Goal: Task Accomplishment & Management: Complete application form

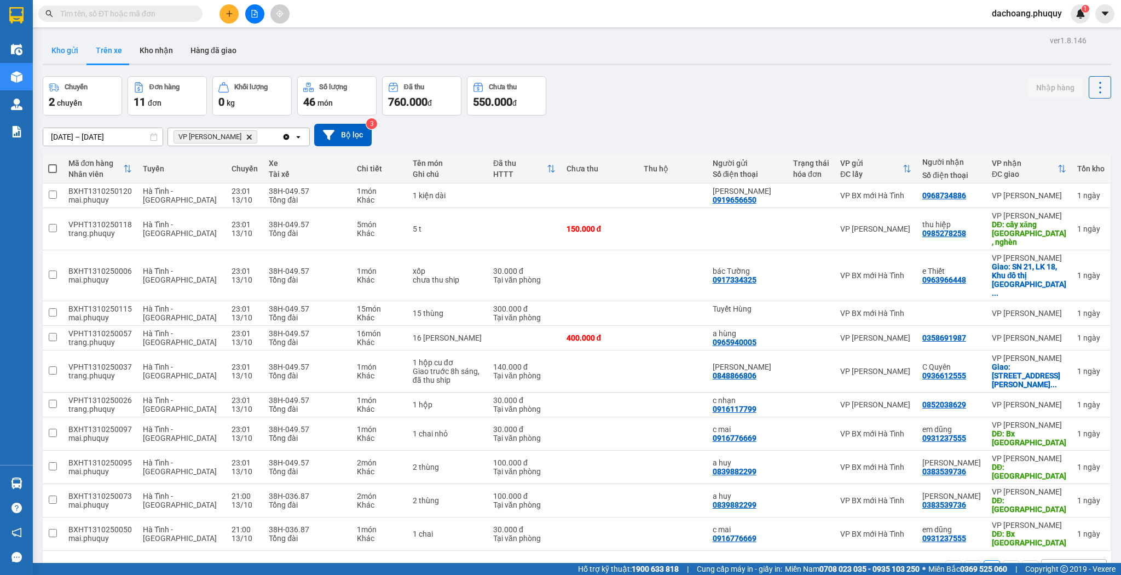
click at [43, 53] on button "Kho gửi" at bounding box center [65, 50] width 44 height 26
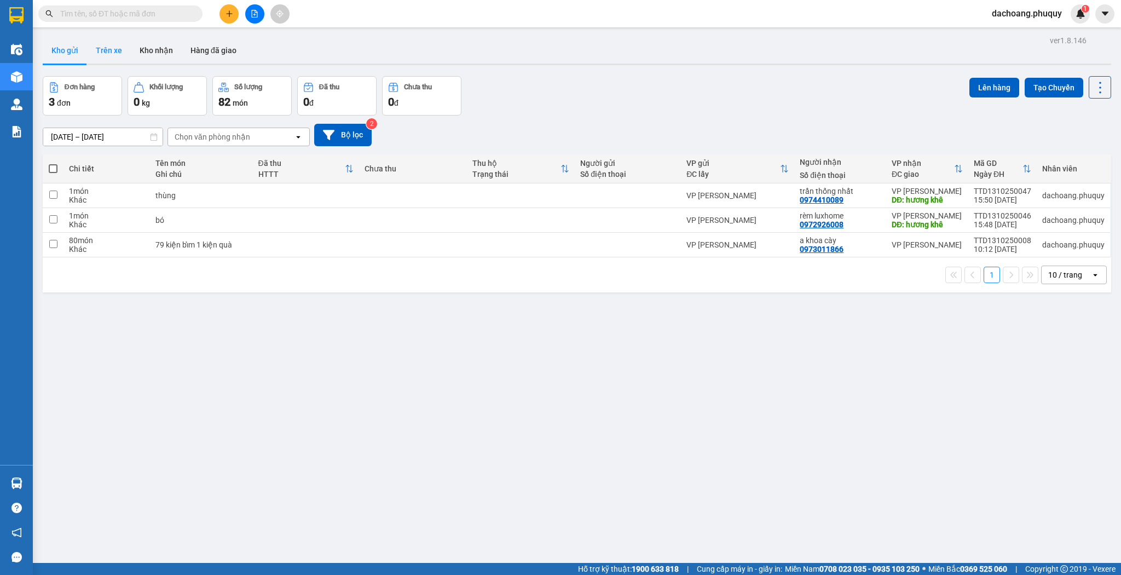
click at [115, 47] on button "Trên xe" at bounding box center [109, 50] width 44 height 26
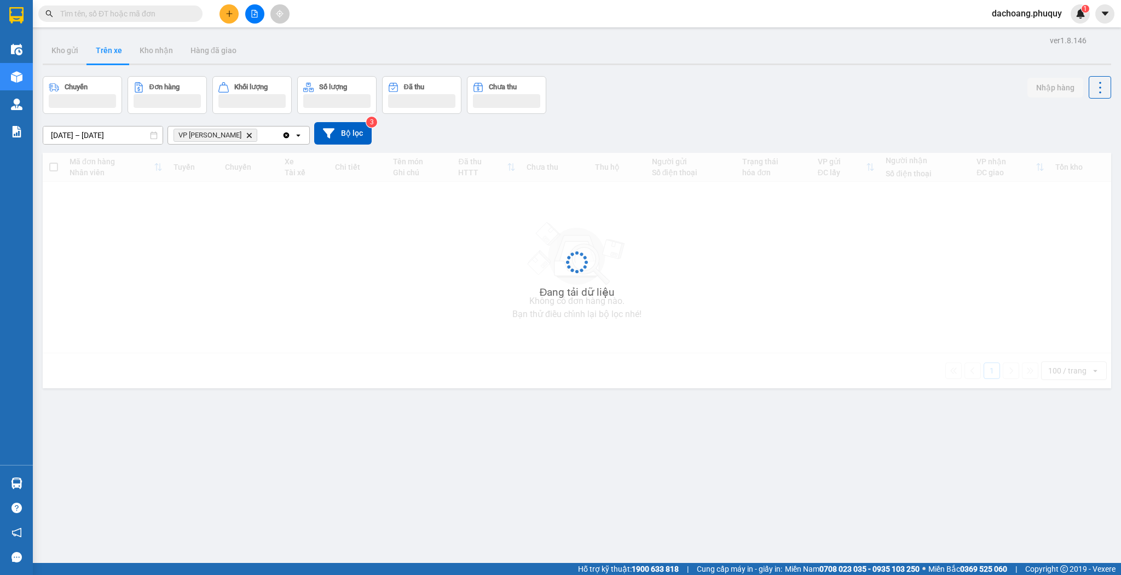
click at [154, 24] on div "Kết quả tìm kiếm ( 0 ) Bộ lọc No Data dachoang.phuquy 1" at bounding box center [560, 13] width 1121 height 27
click at [157, 21] on span at bounding box center [120, 13] width 164 height 16
click at [246, 137] on icon "Delete" at bounding box center [249, 135] width 7 height 7
drag, startPoint x: 151, startPoint y: 20, endPoint x: 154, endPoint y: 15, distance: 6.2
click at [152, 20] on span at bounding box center [120, 13] width 164 height 16
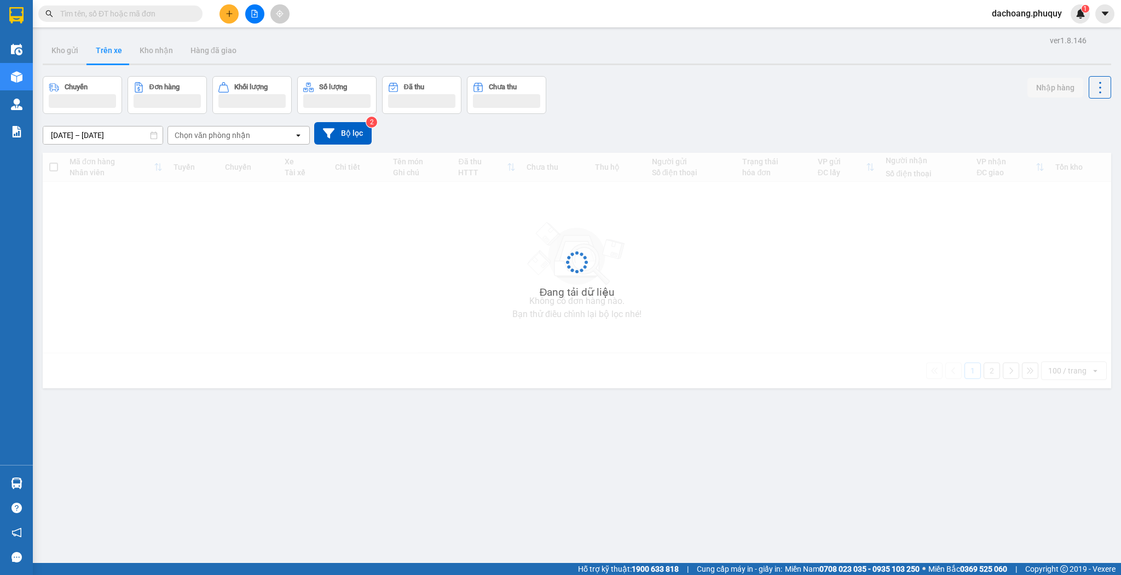
click at [157, 13] on input "text" at bounding box center [124, 14] width 129 height 12
click at [96, 17] on input "text" at bounding box center [124, 14] width 129 height 12
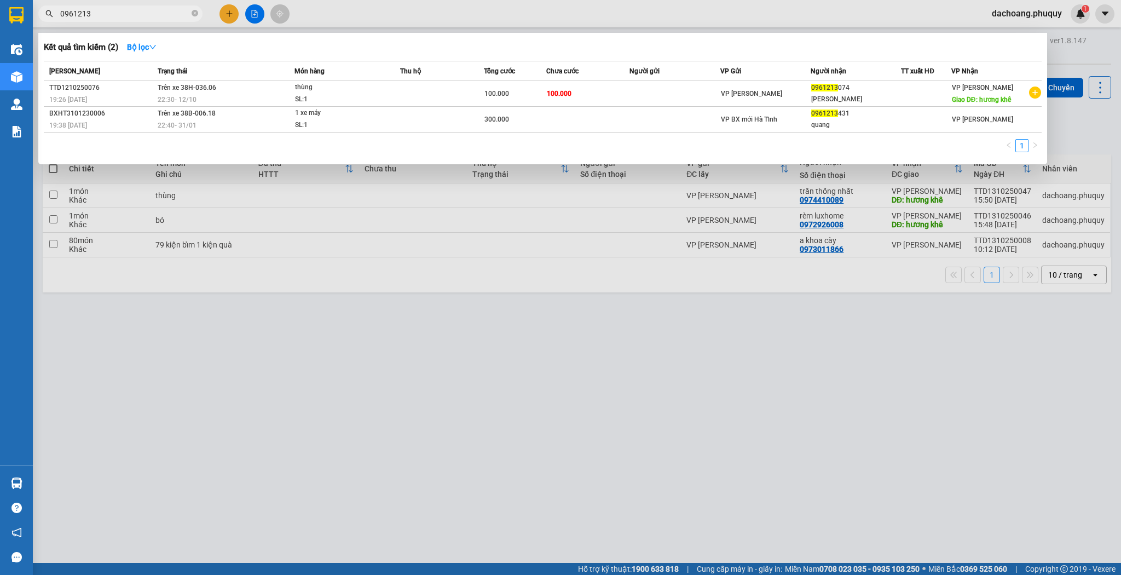
type input "0961213"
click at [470, 332] on div at bounding box center [560, 287] width 1121 height 575
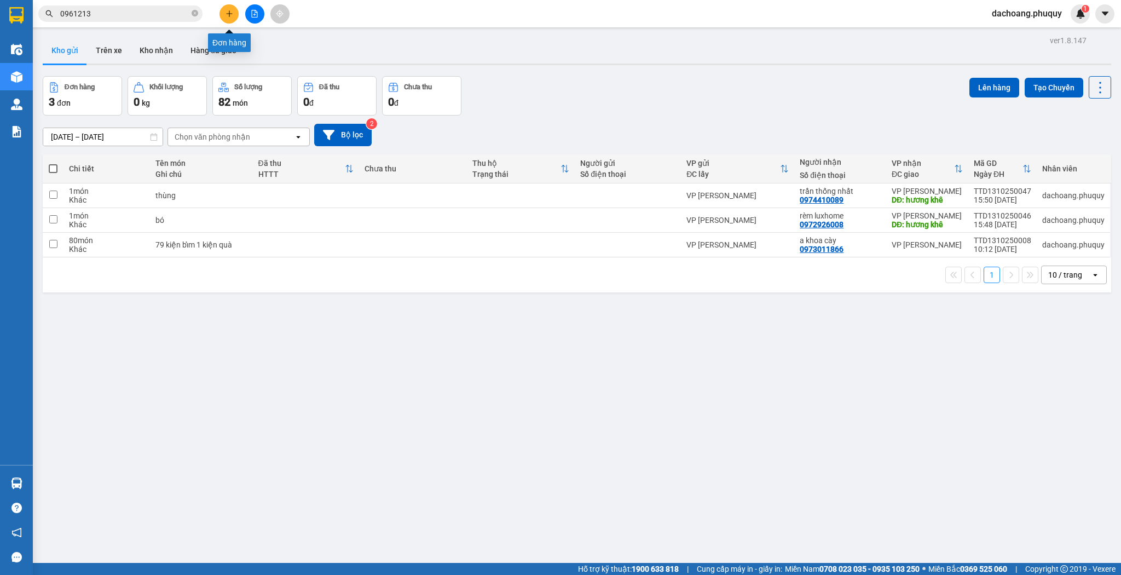
click at [227, 10] on icon "plus" at bounding box center [230, 14] width 8 height 8
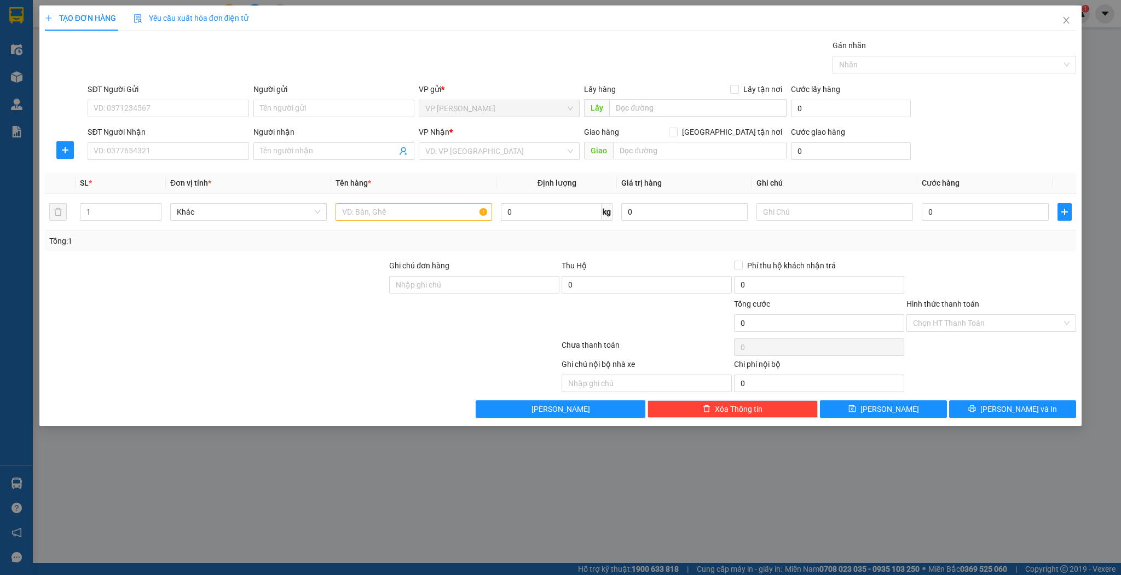
click at [164, 140] on div "SĐT Người Nhận" at bounding box center [168, 134] width 161 height 16
click at [167, 145] on input "SĐT Người Nhận" at bounding box center [168, 151] width 161 height 18
click at [166, 157] on input "2355" at bounding box center [168, 151] width 161 height 18
type input "2355"
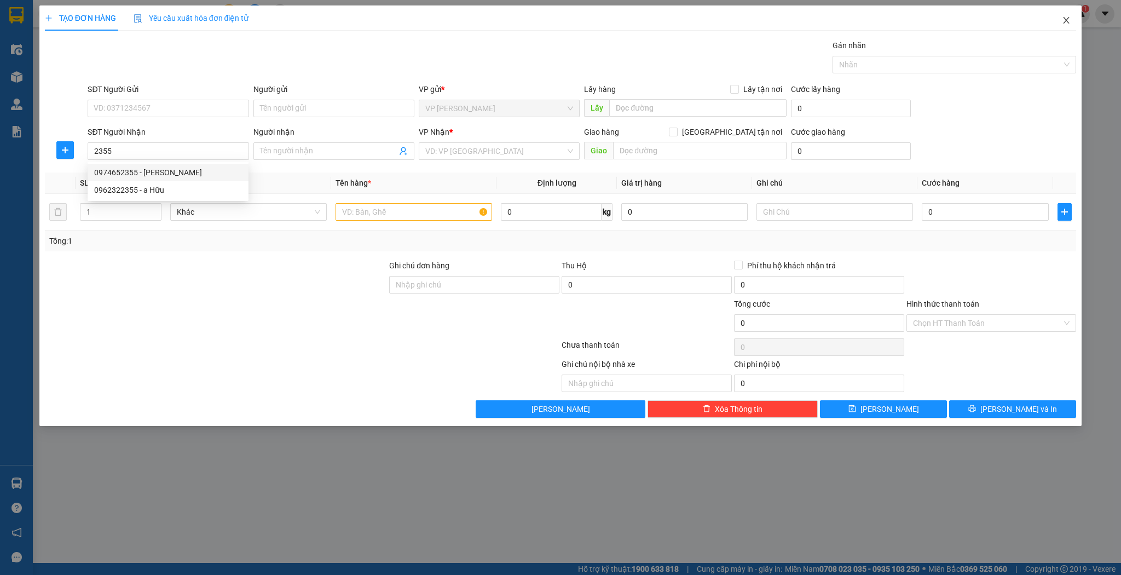
click at [1065, 22] on icon "close" at bounding box center [1066, 20] width 6 height 7
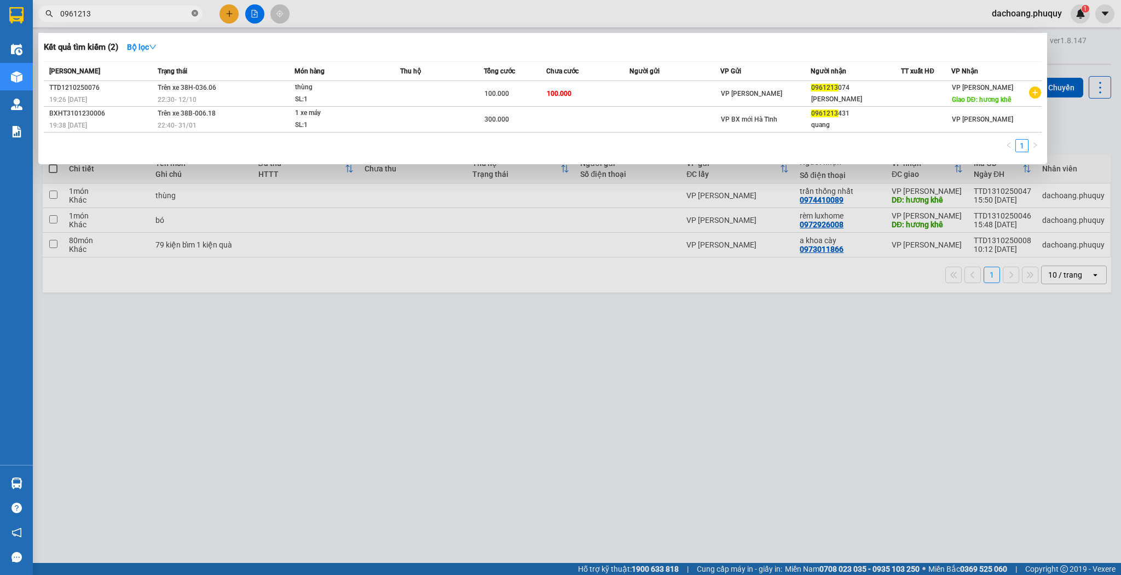
click at [195, 11] on icon "close-circle" at bounding box center [195, 13] width 7 height 7
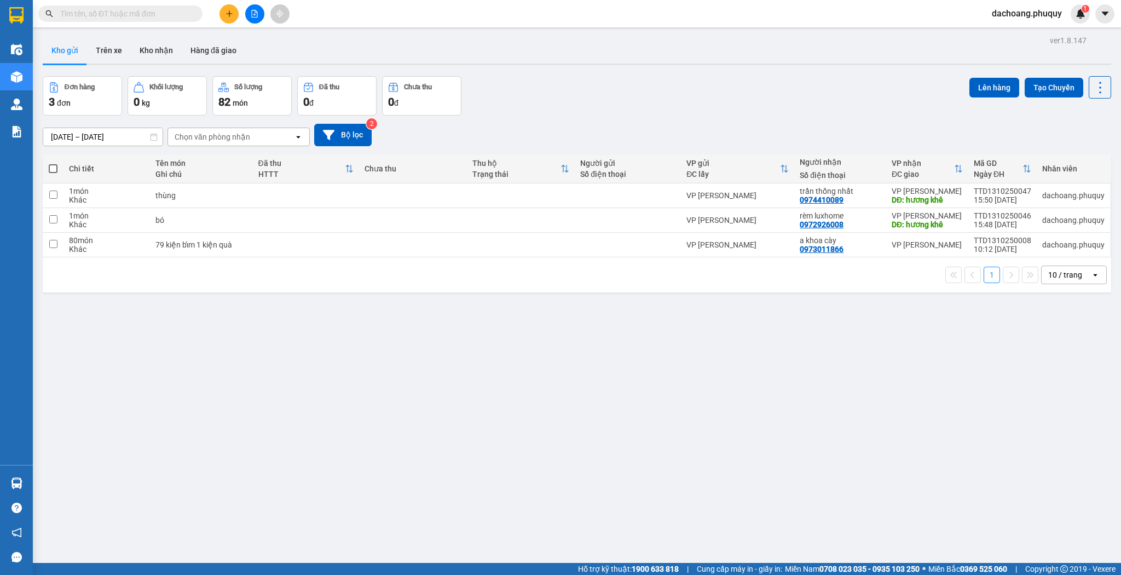
paste input "2355"
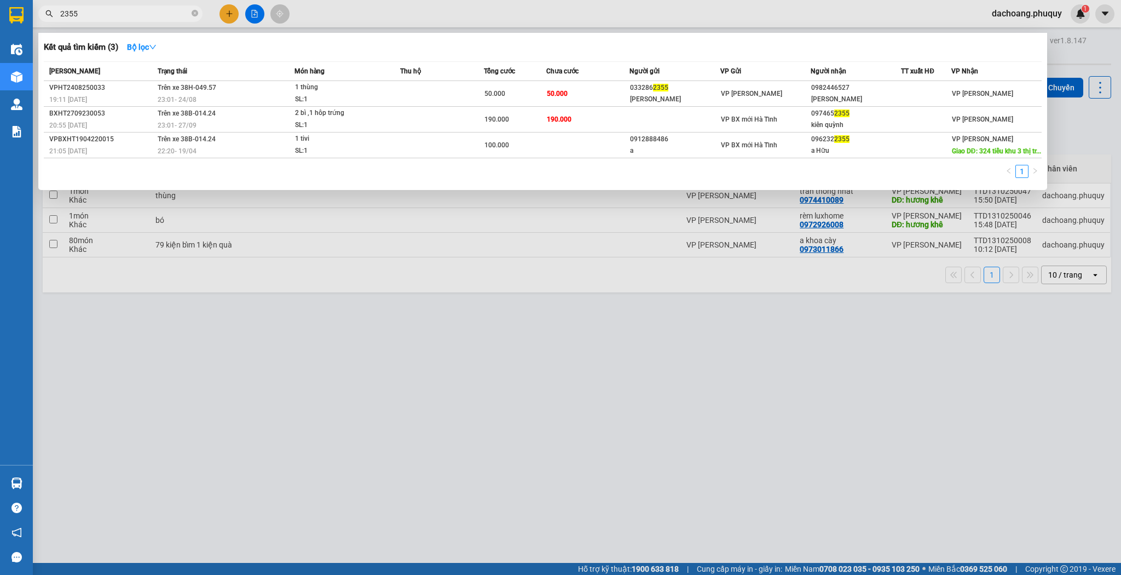
type input "2355"
click at [514, 294] on div at bounding box center [560, 287] width 1121 height 575
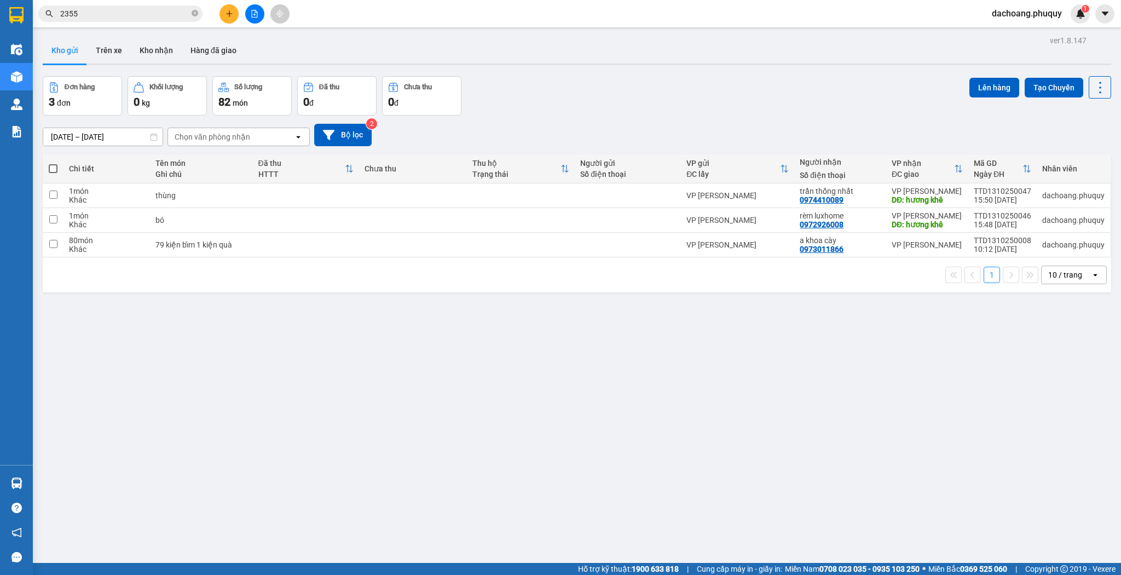
click at [234, 19] on button at bounding box center [228, 13] width 19 height 19
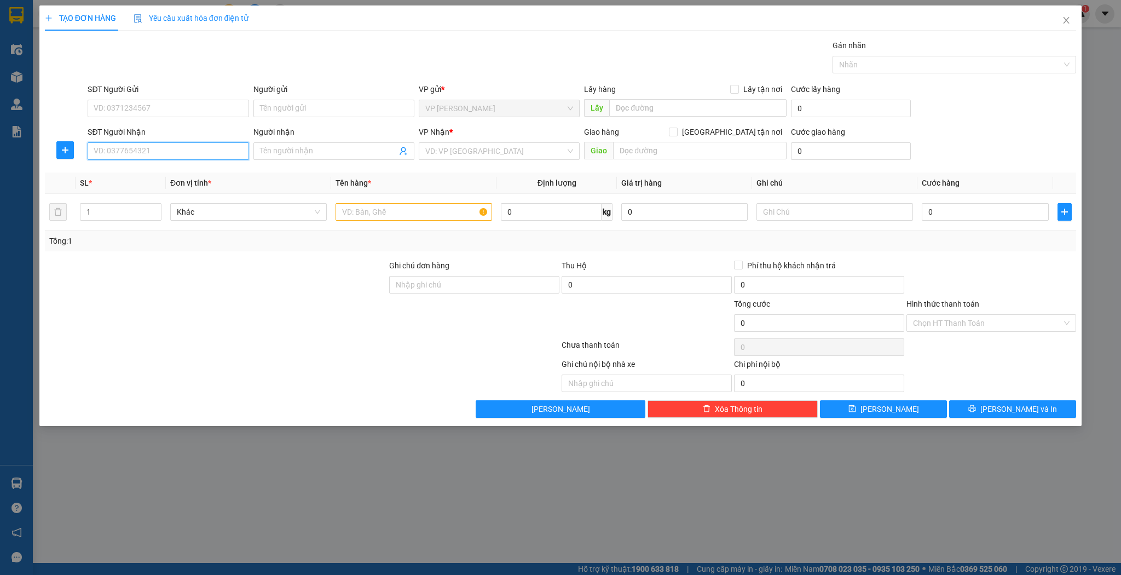
click at [204, 153] on input "SĐT Người Nhận" at bounding box center [168, 151] width 161 height 18
type input "5"
type input "0963827355"
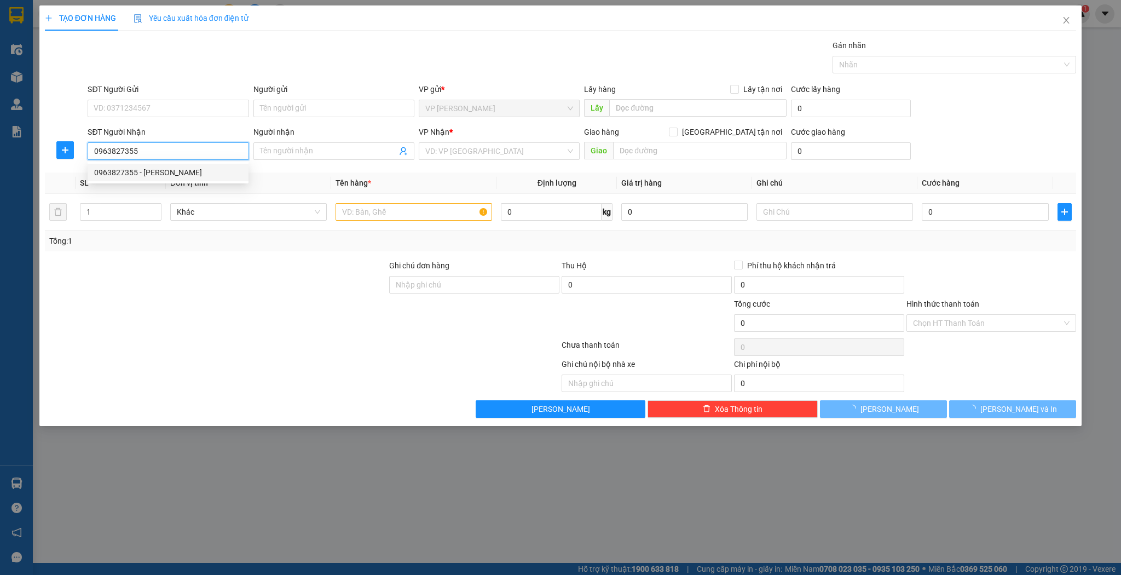
type input "anh quỳnh"
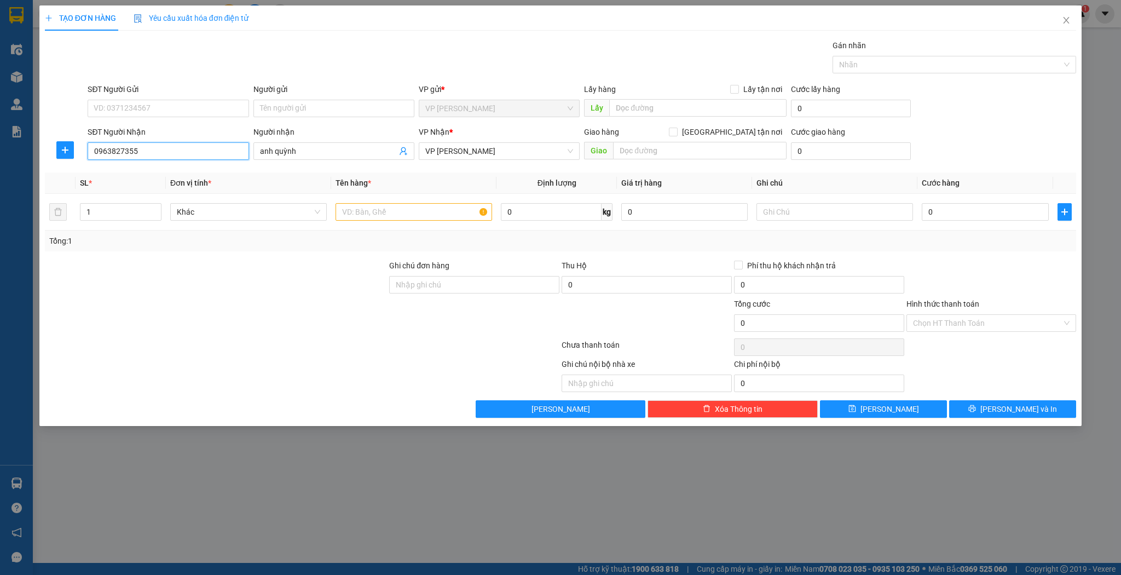
click at [149, 148] on input "0963827355" at bounding box center [168, 151] width 161 height 18
type input "0963827355"
click at [125, 219] on div "1" at bounding box center [121, 212] width 82 height 18
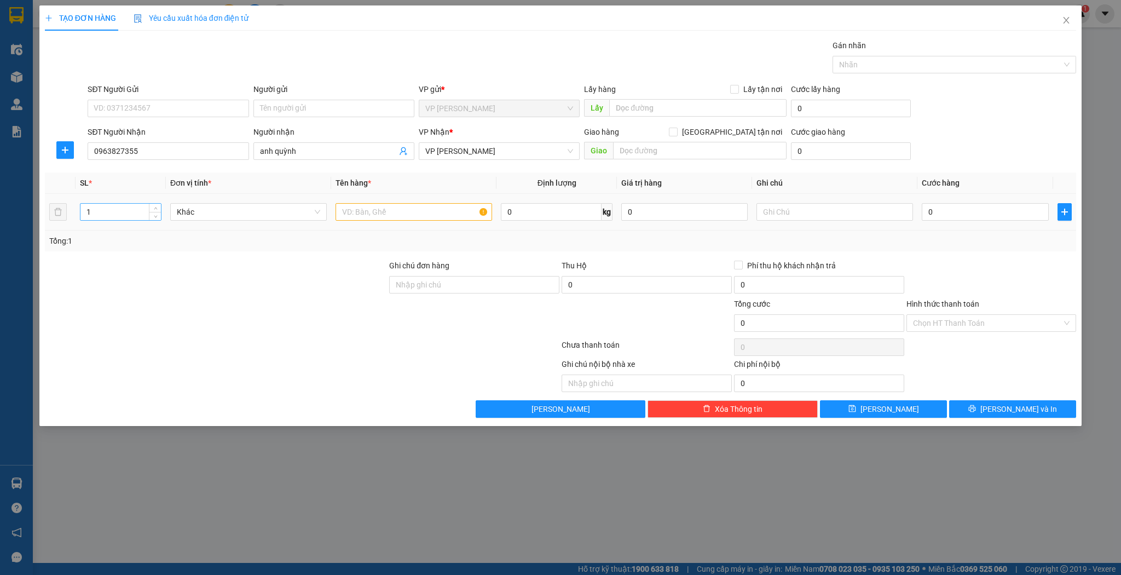
click at [125, 219] on div "1" at bounding box center [121, 212] width 82 height 18
click at [129, 217] on input "1" at bounding box center [120, 212] width 80 height 16
type input "4"
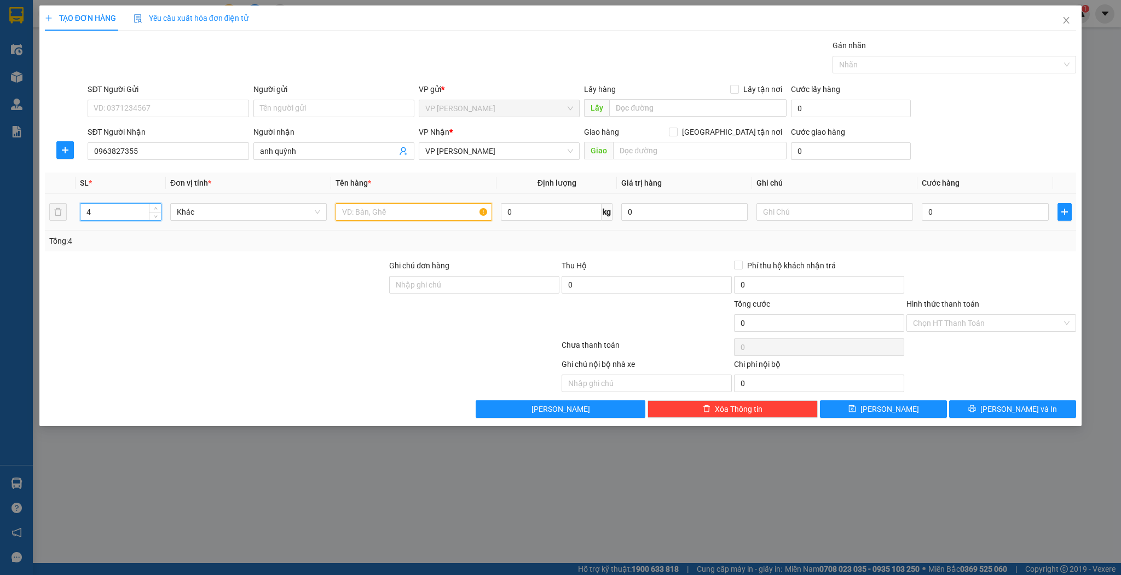
click at [385, 208] on input "text" at bounding box center [414, 212] width 157 height 18
type input "k"
type input "kiện"
click at [946, 210] on input "0" at bounding box center [985, 212] width 126 height 18
type input "1"
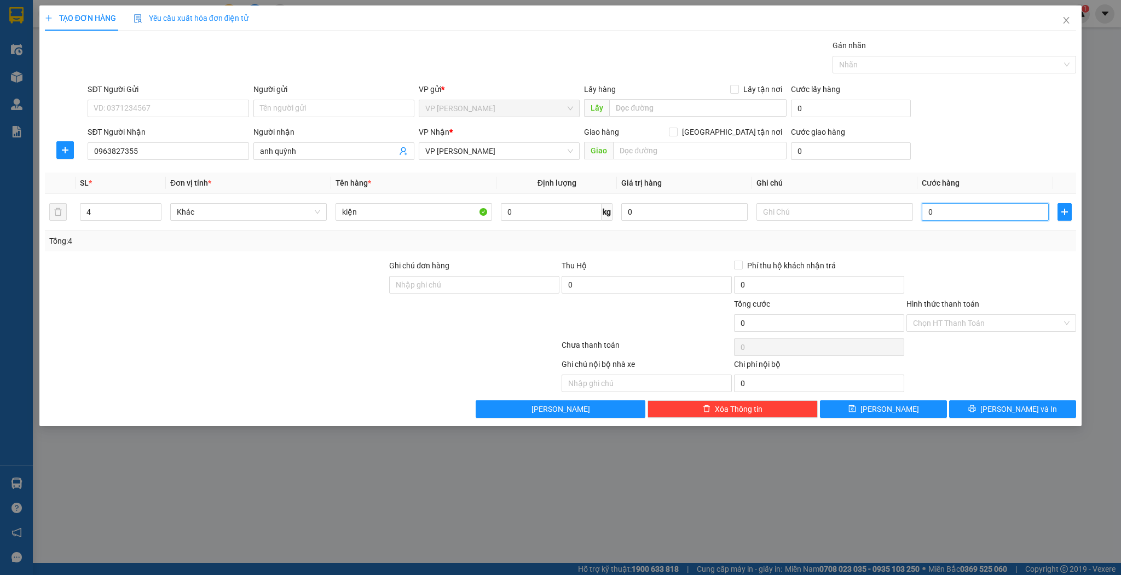
type input "1"
type input "12"
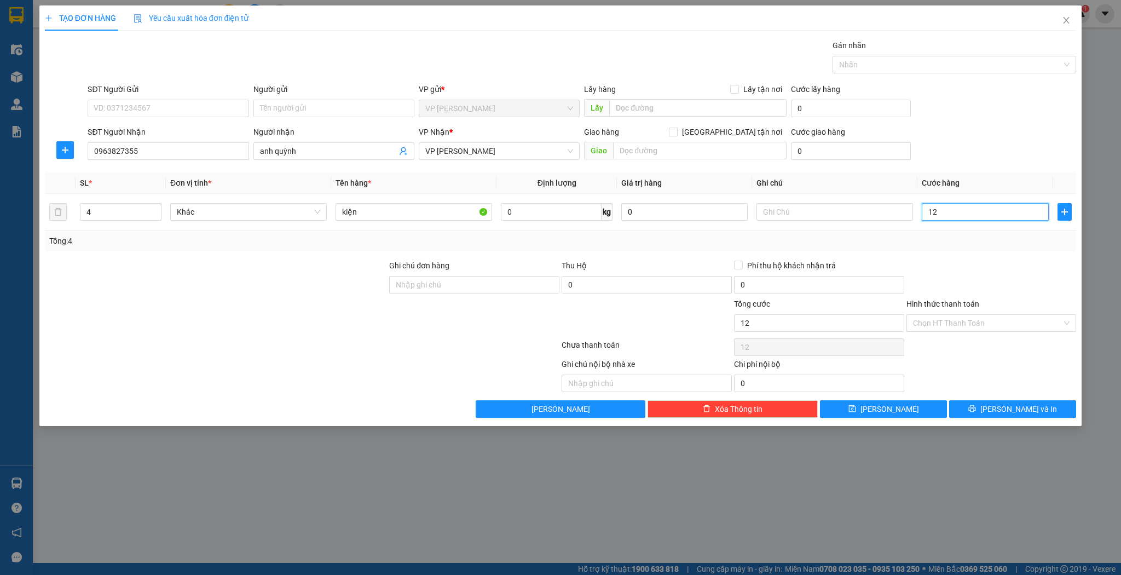
type input "120"
type input "120.000"
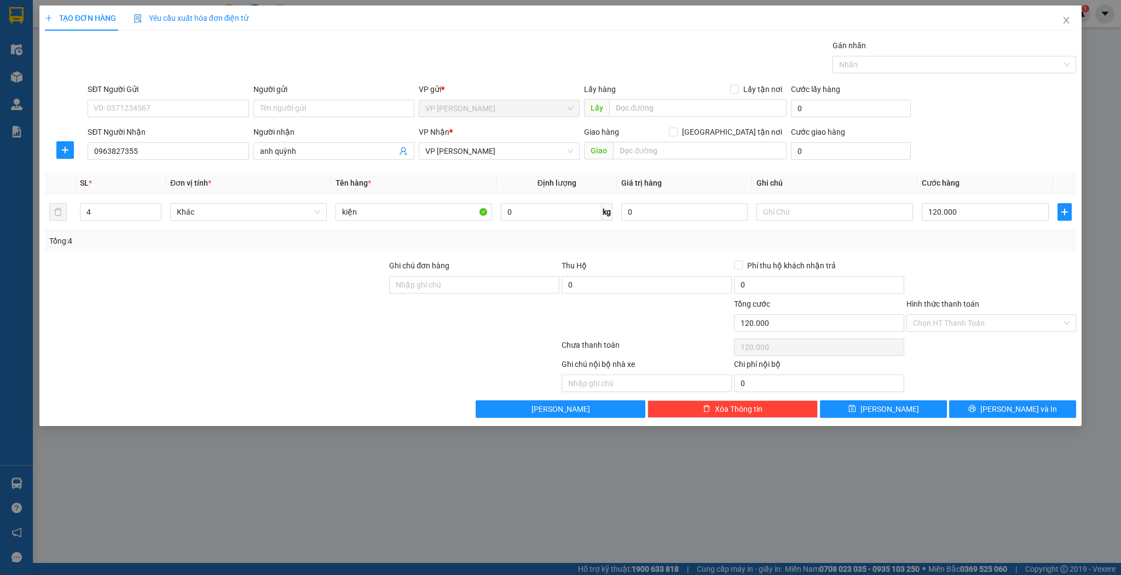
click at [961, 333] on div "Hình thức thanh toán Chọn HT Thanh Toán" at bounding box center [991, 317] width 170 height 38
click at [961, 332] on div "Hình thức thanh toán Chọn HT Thanh Toán" at bounding box center [991, 317] width 170 height 38
click at [957, 328] on input "Hình thức thanh toán" at bounding box center [987, 323] width 149 height 16
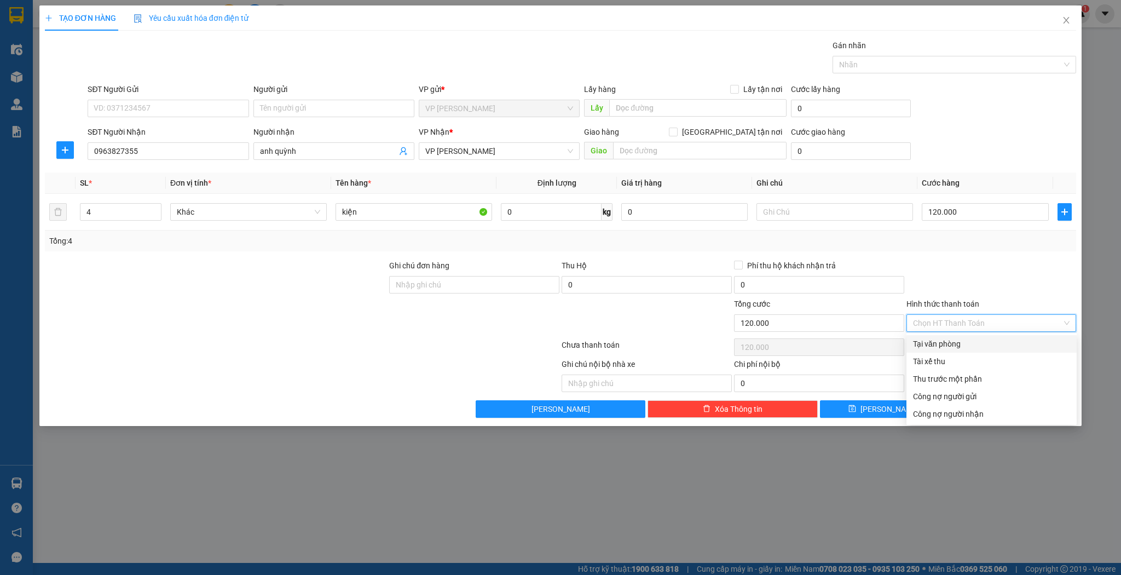
click at [947, 344] on div "Tại văn phòng" at bounding box center [991, 344] width 157 height 12
type input "0"
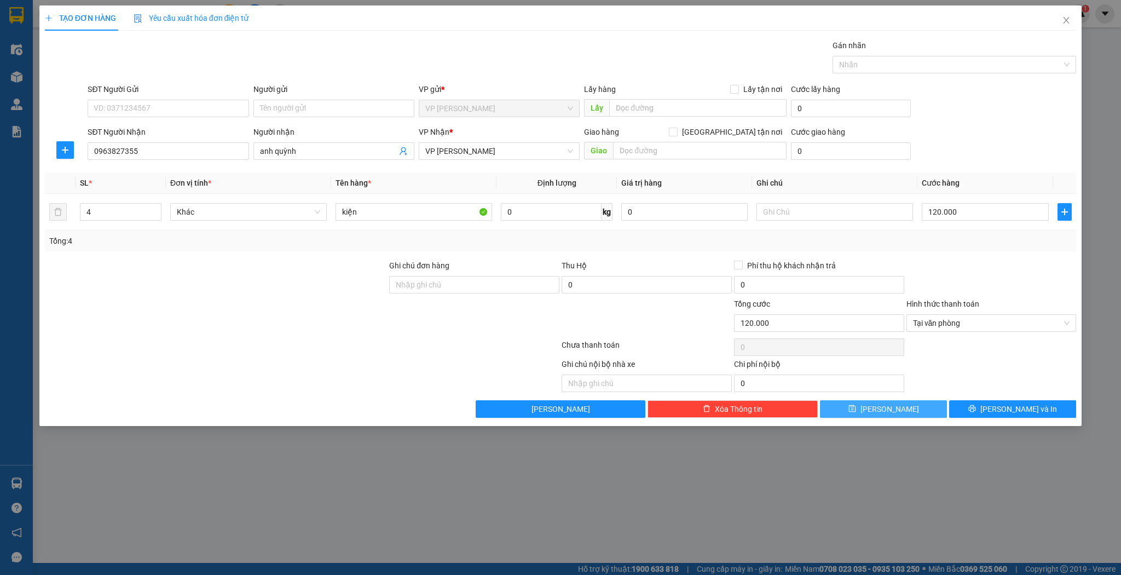
click at [878, 414] on button "[PERSON_NAME]" at bounding box center [883, 409] width 127 height 18
type input "1"
type input "0"
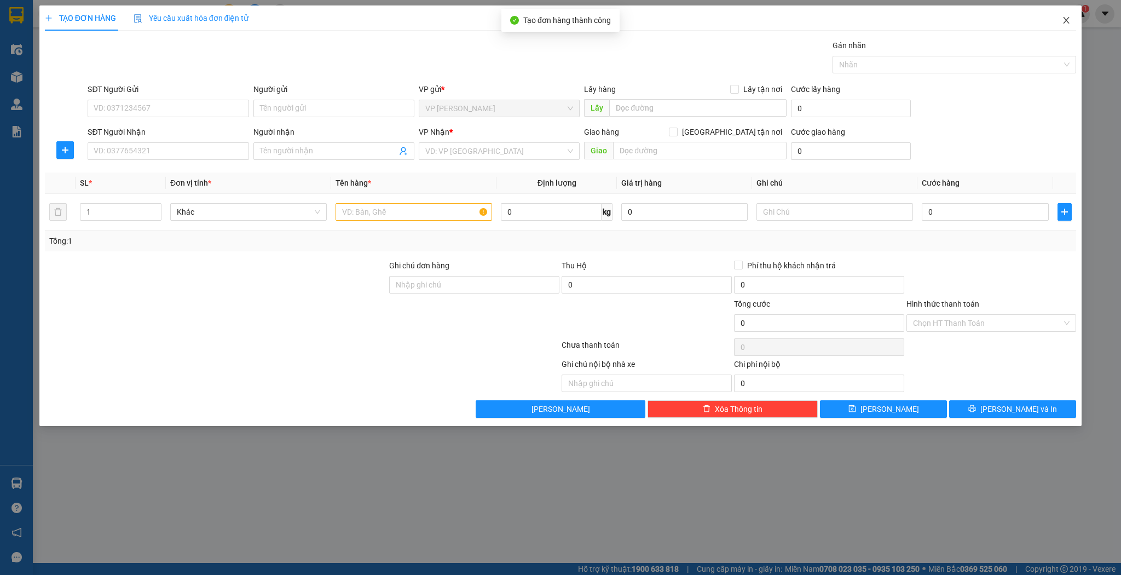
click at [1066, 25] on icon "close" at bounding box center [1066, 20] width 9 height 9
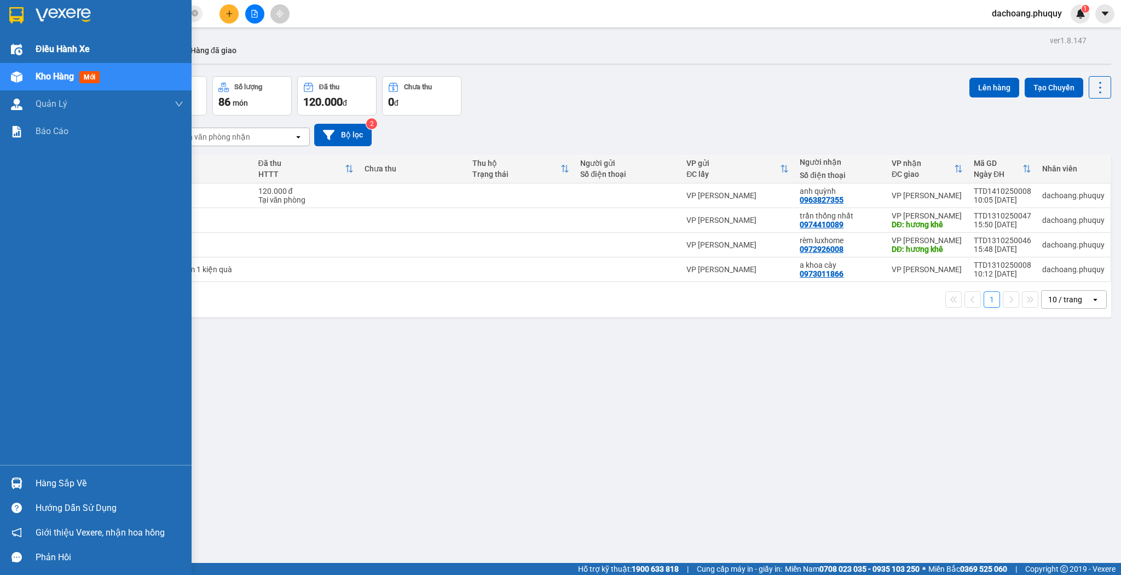
click at [0, 41] on div "Điều hành xe" at bounding box center [96, 49] width 192 height 27
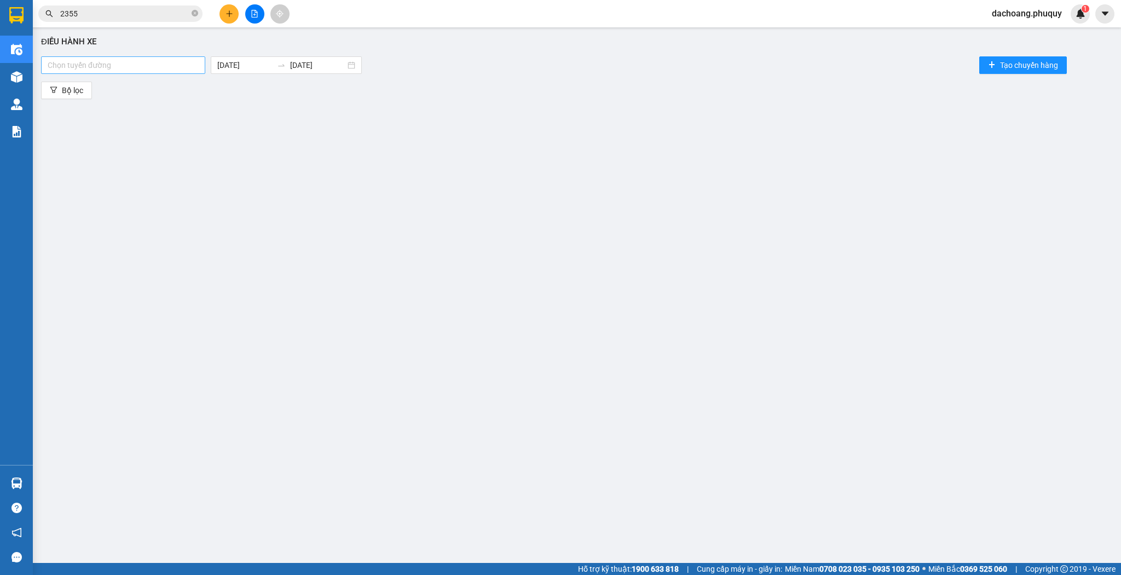
click at [185, 70] on div at bounding box center [123, 65] width 159 height 13
click at [147, 79] on div "Hà Nội - Hà Tĩnh" at bounding box center [124, 87] width 166 height 18
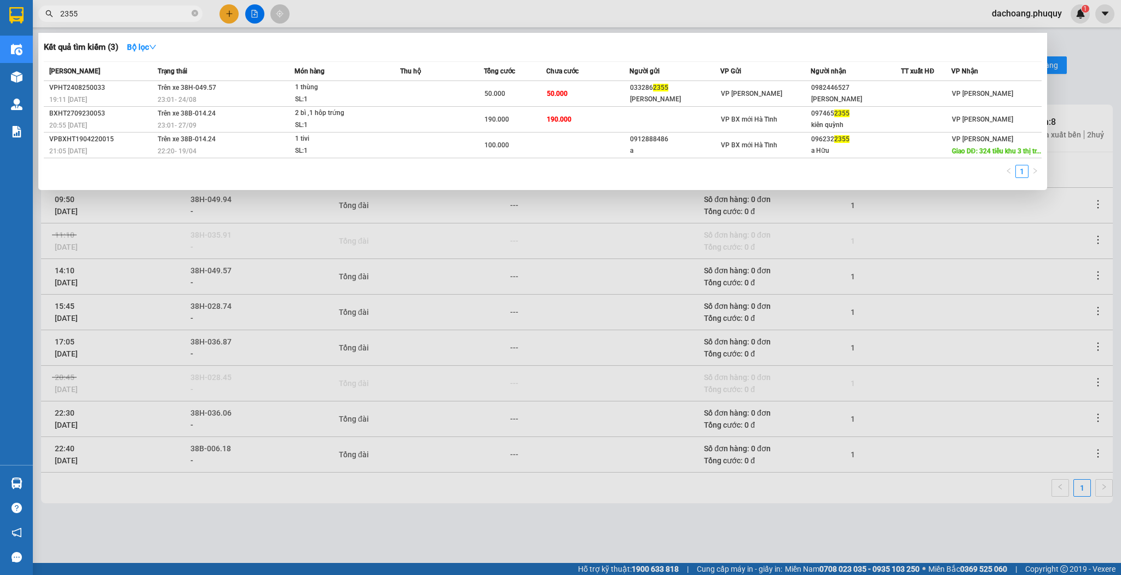
click at [175, 11] on input "2355" at bounding box center [124, 14] width 129 height 12
paste input "0964818486"
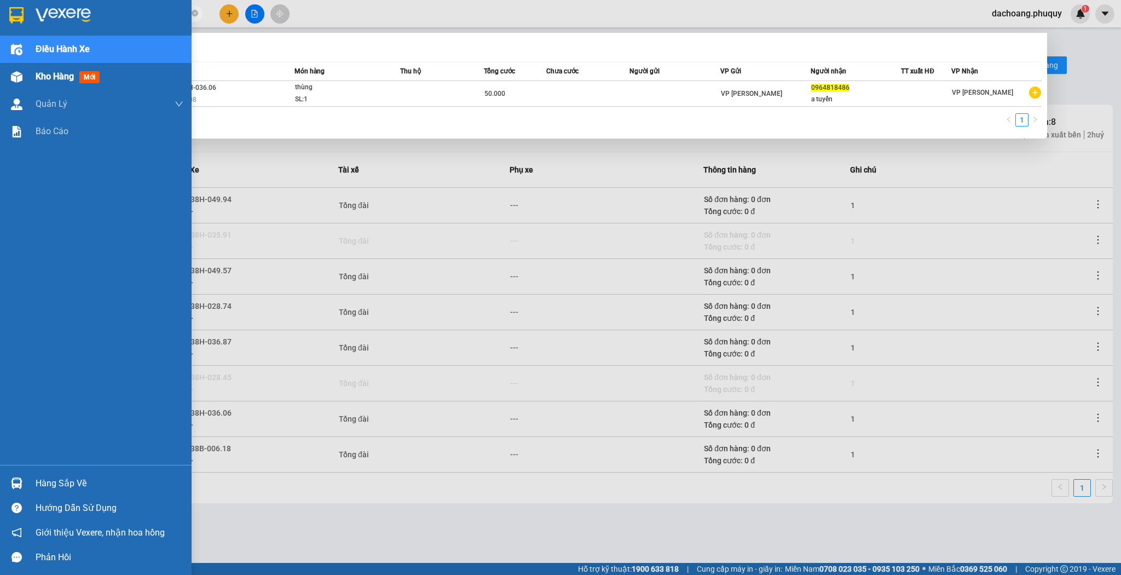
type input "0964818486"
click at [54, 83] on div "Kho hàng mới" at bounding box center [70, 77] width 68 height 14
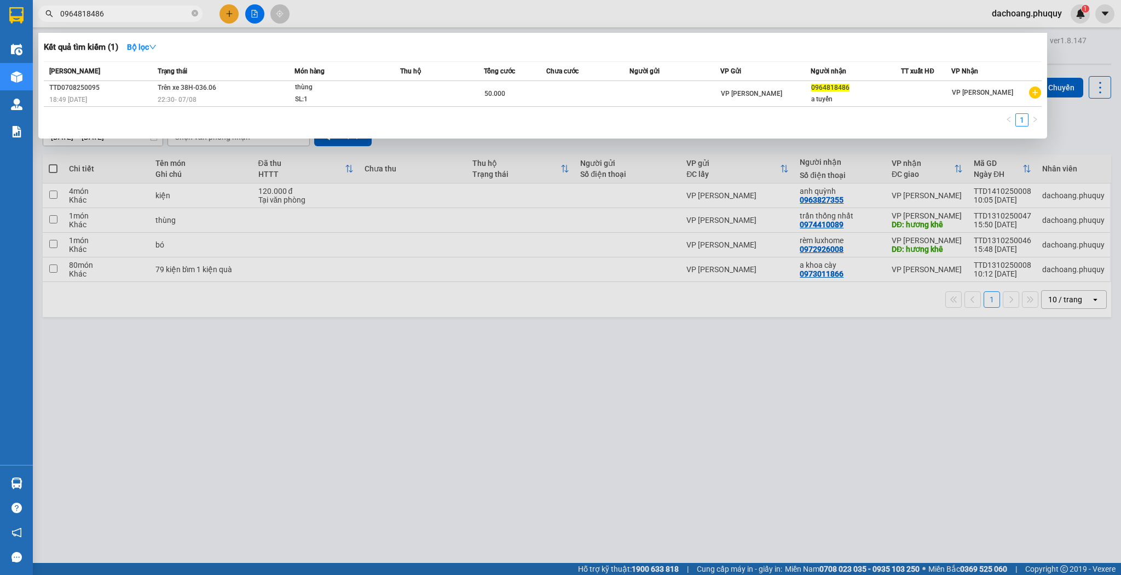
click at [571, 337] on div at bounding box center [560, 287] width 1121 height 575
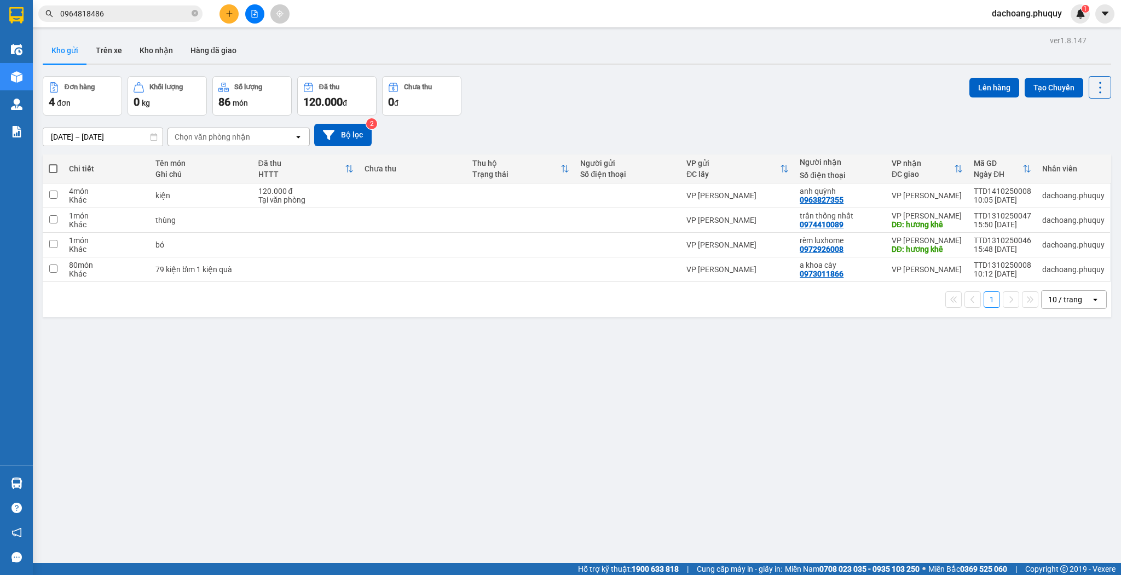
click at [157, 12] on input "0964818486" at bounding box center [124, 14] width 129 height 12
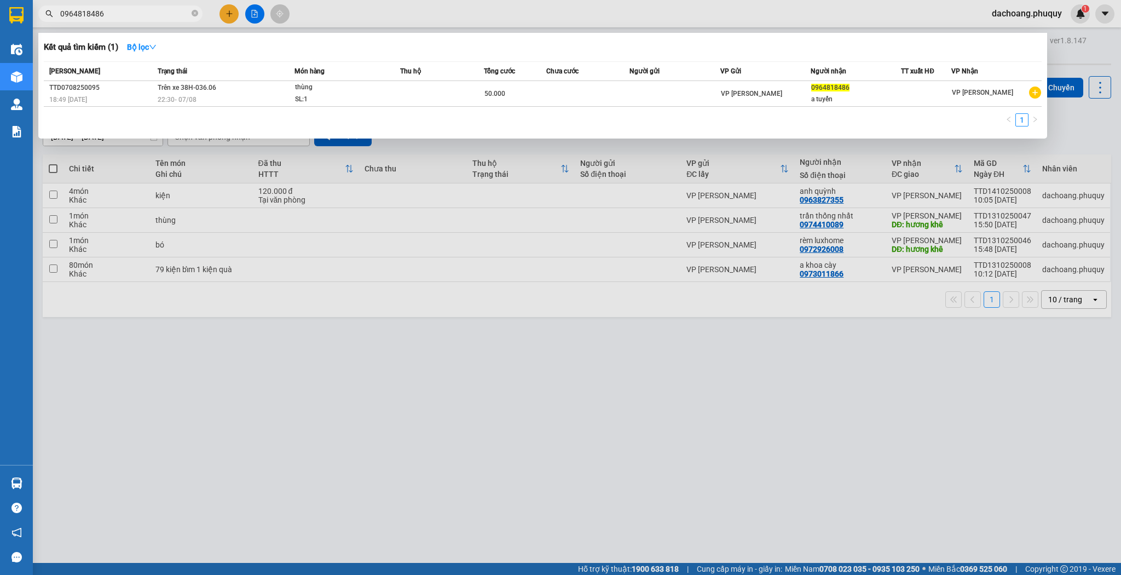
click at [157, 12] on input "0964818486" at bounding box center [124, 14] width 129 height 12
click at [674, 423] on div at bounding box center [560, 287] width 1121 height 575
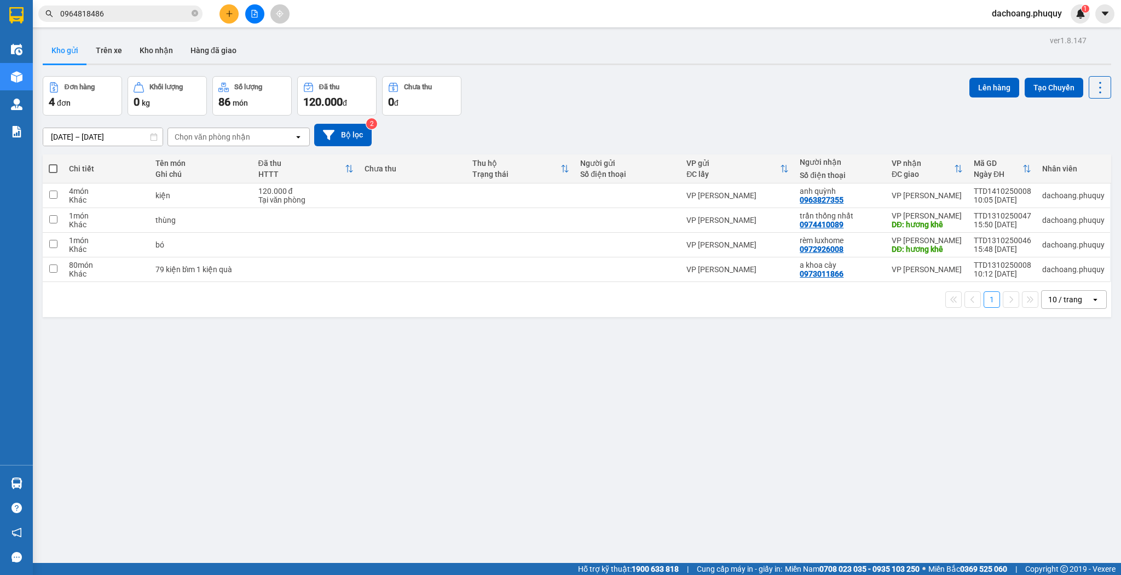
click at [234, 19] on button at bounding box center [228, 13] width 19 height 19
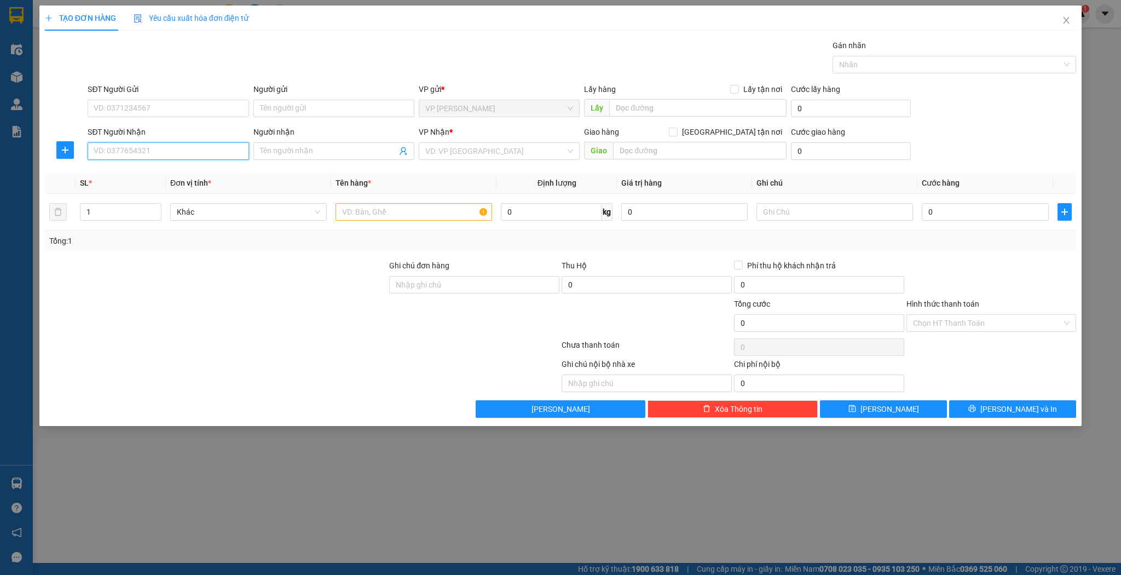
click at [169, 142] on input "SĐT Người Nhận" at bounding box center [168, 151] width 161 height 18
paste input "0964818486"
type input "0964818486"
click at [1052, 22] on span "Close" at bounding box center [1066, 20] width 31 height 31
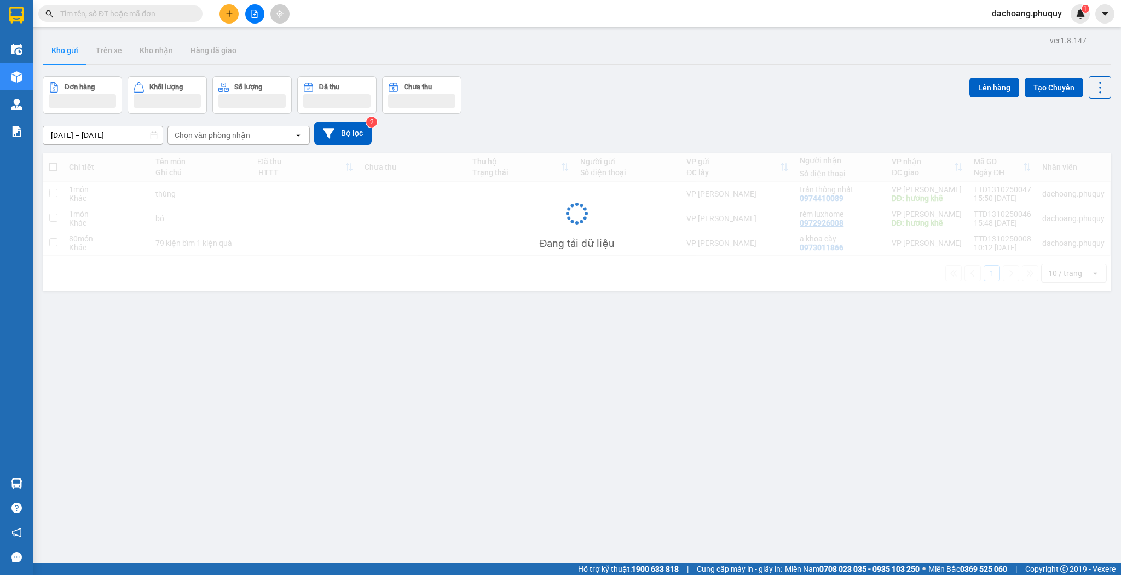
click at [139, 8] on input "text" at bounding box center [124, 14] width 129 height 12
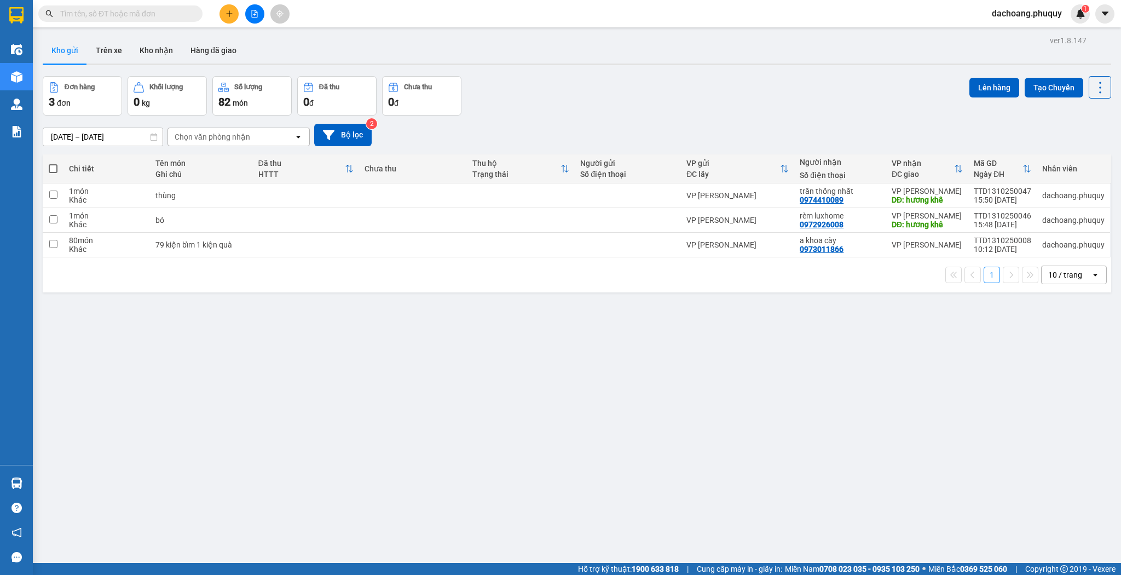
paste input "0963827355"
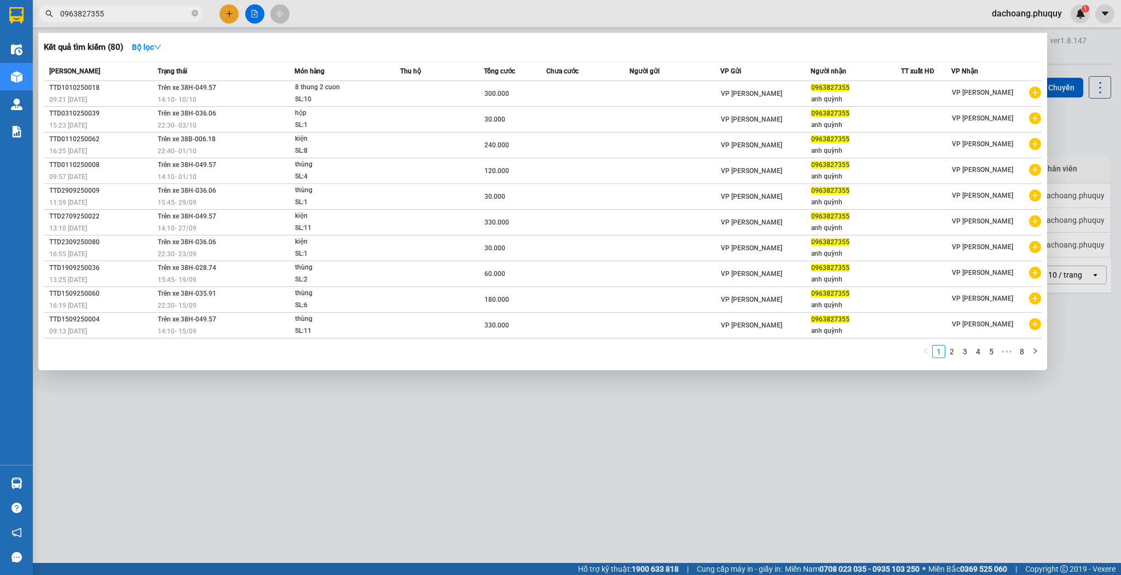
type input "0963827355"
click at [945, 351] on li "2" at bounding box center [951, 351] width 13 height 13
click at [221, 13] on div at bounding box center [560, 287] width 1121 height 575
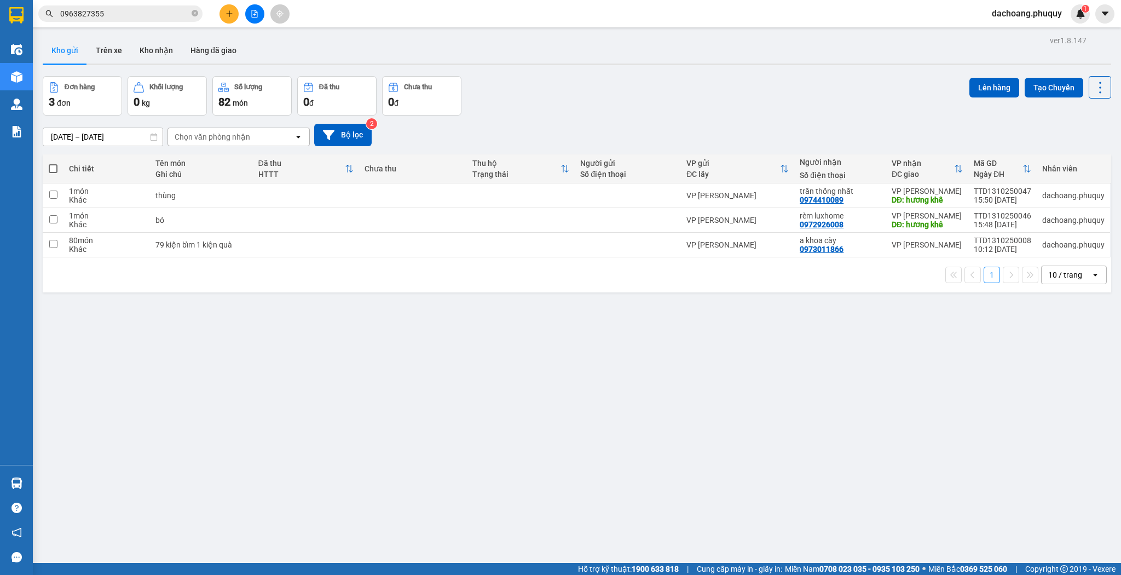
click at [226, 12] on icon "plus" at bounding box center [230, 14] width 8 height 8
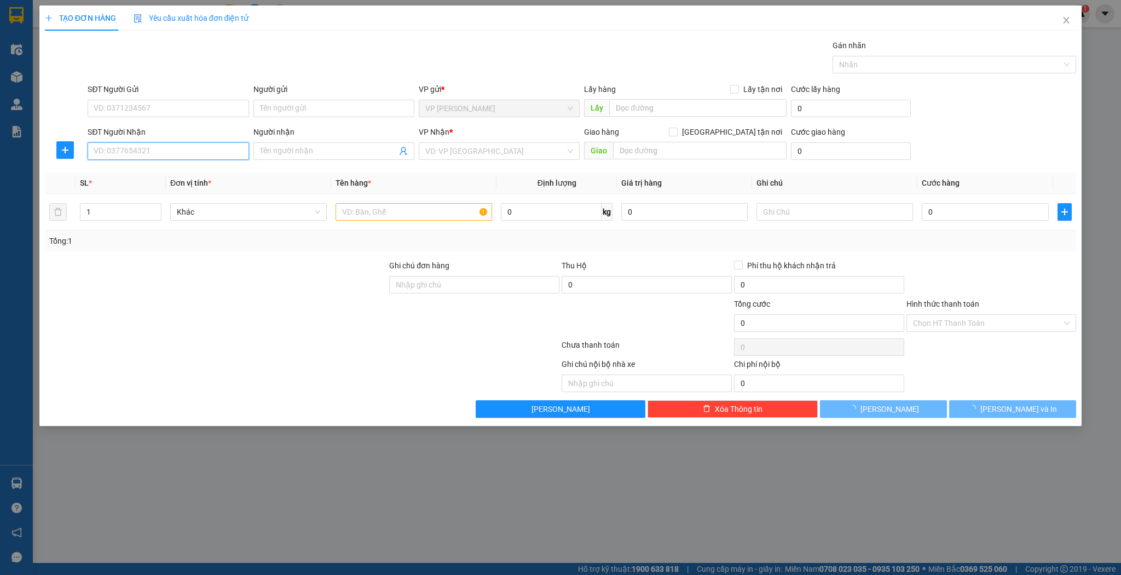
click at [161, 152] on input "SĐT Người Nhận" at bounding box center [168, 151] width 161 height 18
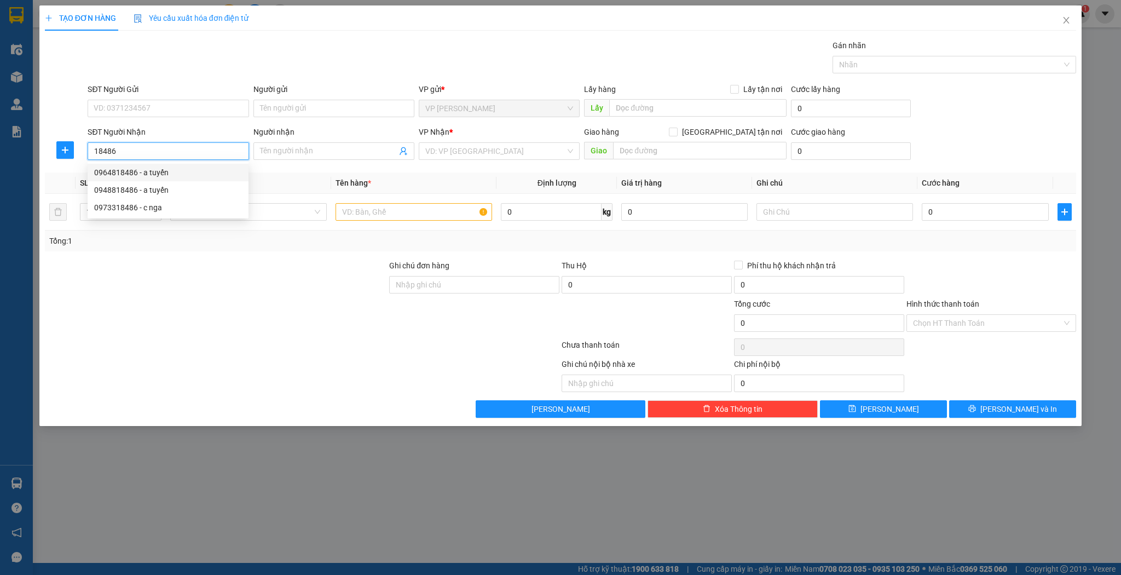
click at [177, 170] on div "0964818486 - a tuyến" at bounding box center [168, 172] width 148 height 12
type input "0964818486"
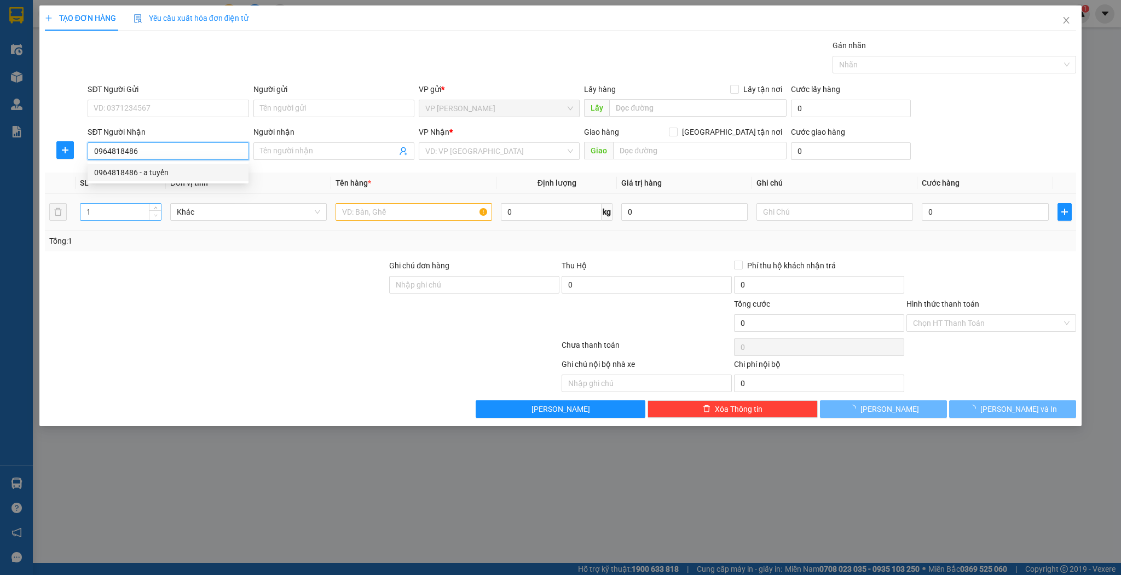
type input "a tuyến"
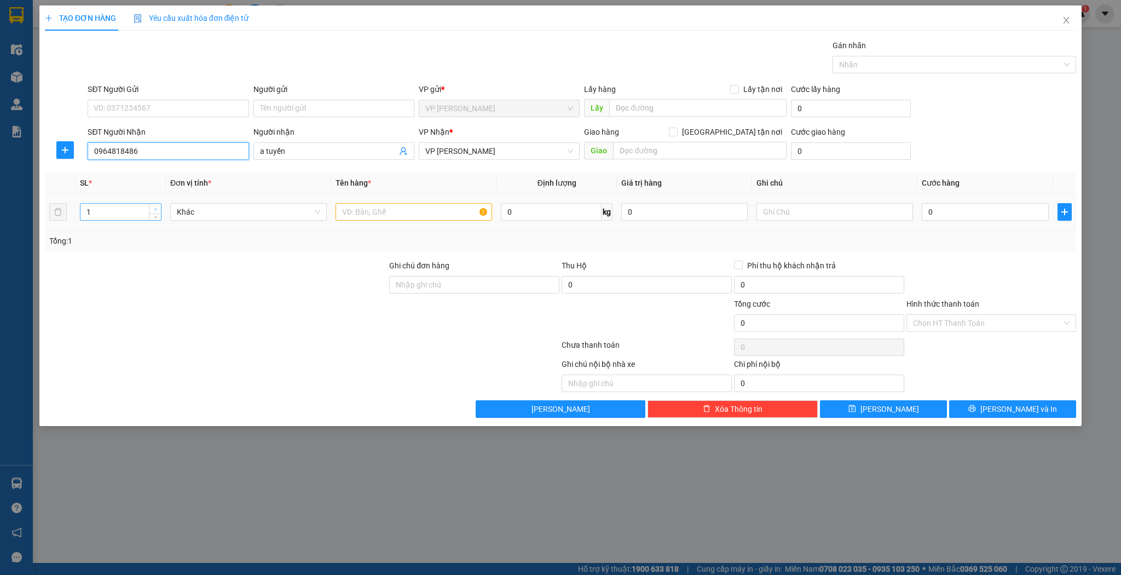
type input "0964818486"
click at [157, 207] on icon "up" at bounding box center [156, 209] width 4 height 4
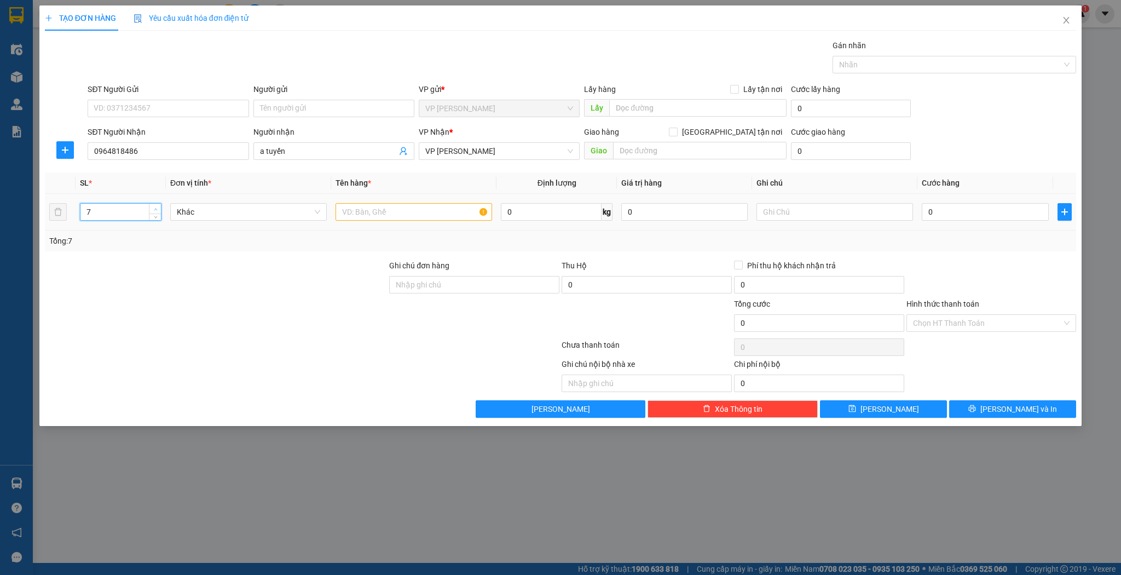
click at [157, 207] on icon "up" at bounding box center [156, 209] width 4 height 4
type input "9"
click at [157, 207] on icon "up" at bounding box center [156, 209] width 4 height 4
click at [400, 208] on input "text" at bounding box center [414, 212] width 157 height 18
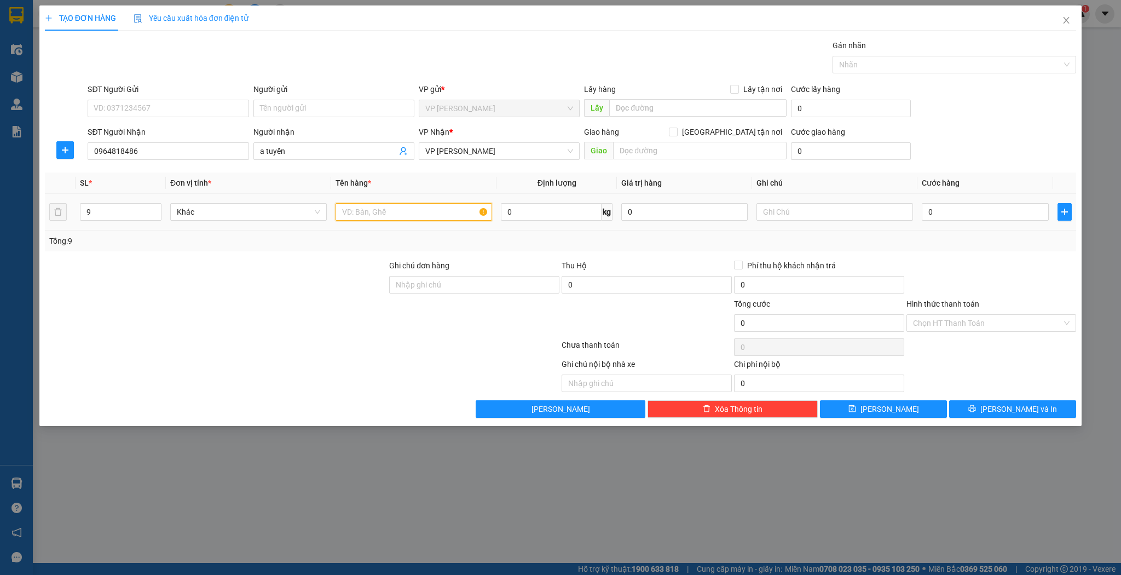
click at [400, 208] on input "text" at bounding box center [414, 212] width 157 height 18
type input "5 ts 3 bao 1 hộp"
click at [190, 147] on input "0964818486" at bounding box center [168, 151] width 161 height 18
click at [948, 218] on input "0" at bounding box center [985, 212] width 126 height 18
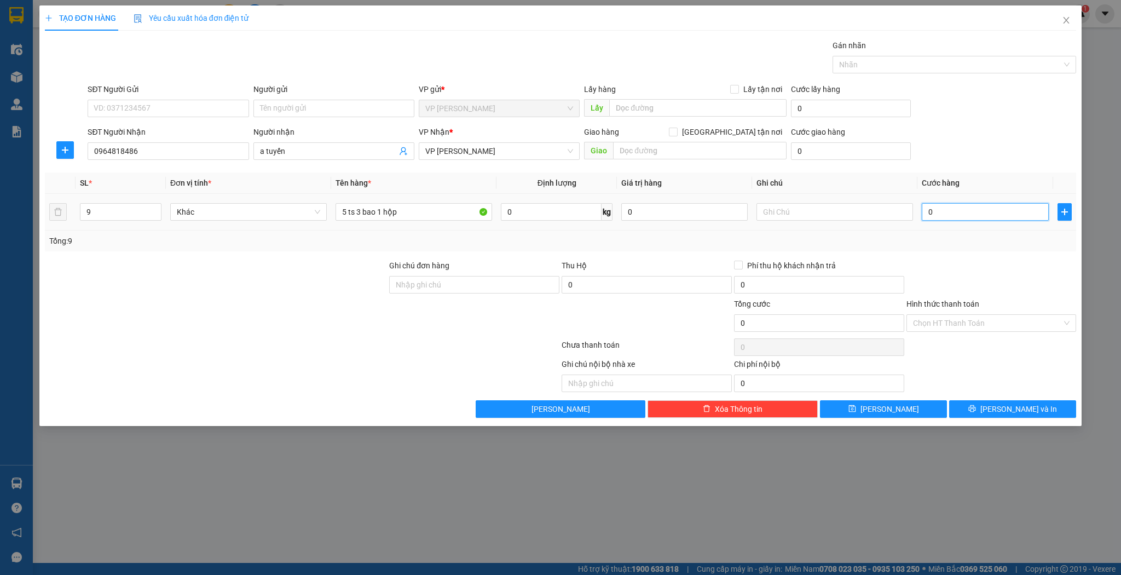
type input "2"
type input "27"
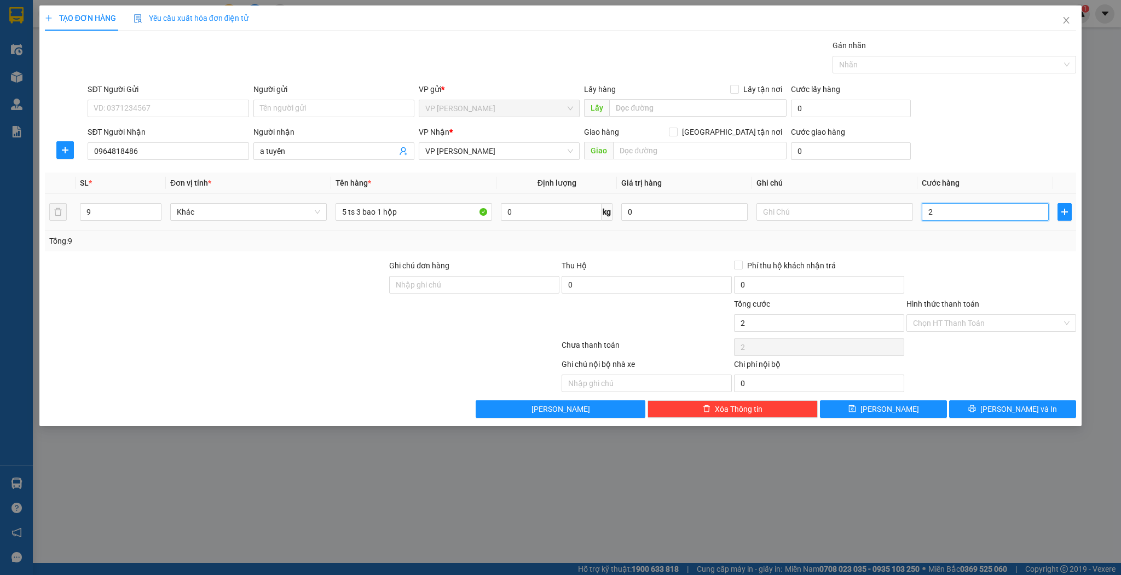
type input "27"
type input "270"
type input "270.000"
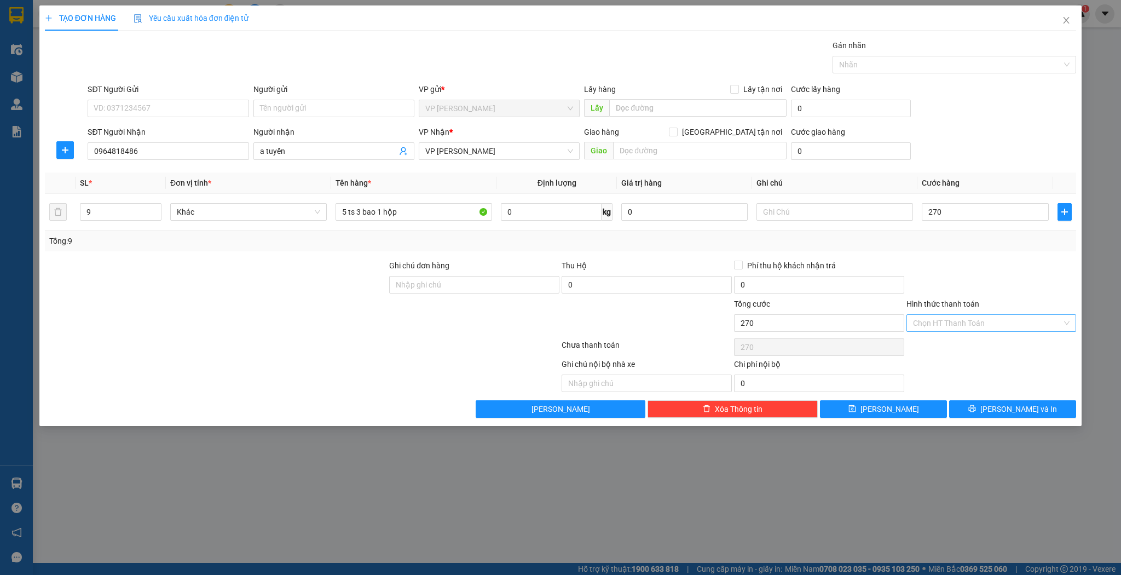
type input "270.000"
click at [1016, 321] on input "Hình thức thanh toán" at bounding box center [987, 323] width 149 height 16
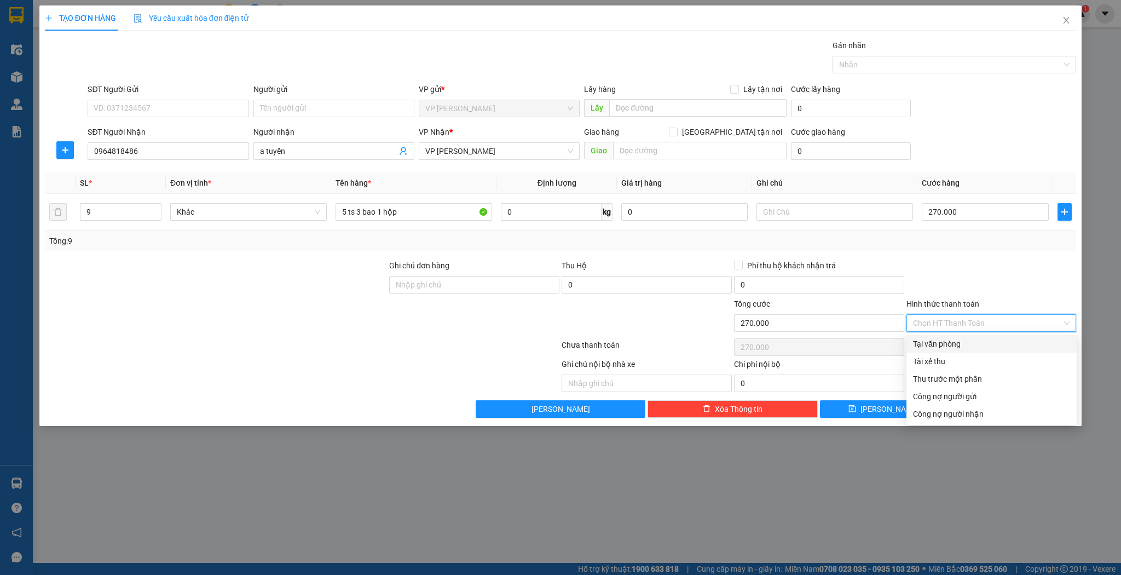
click at [965, 338] on div "Tại văn phòng" at bounding box center [991, 344] width 157 height 12
type input "0"
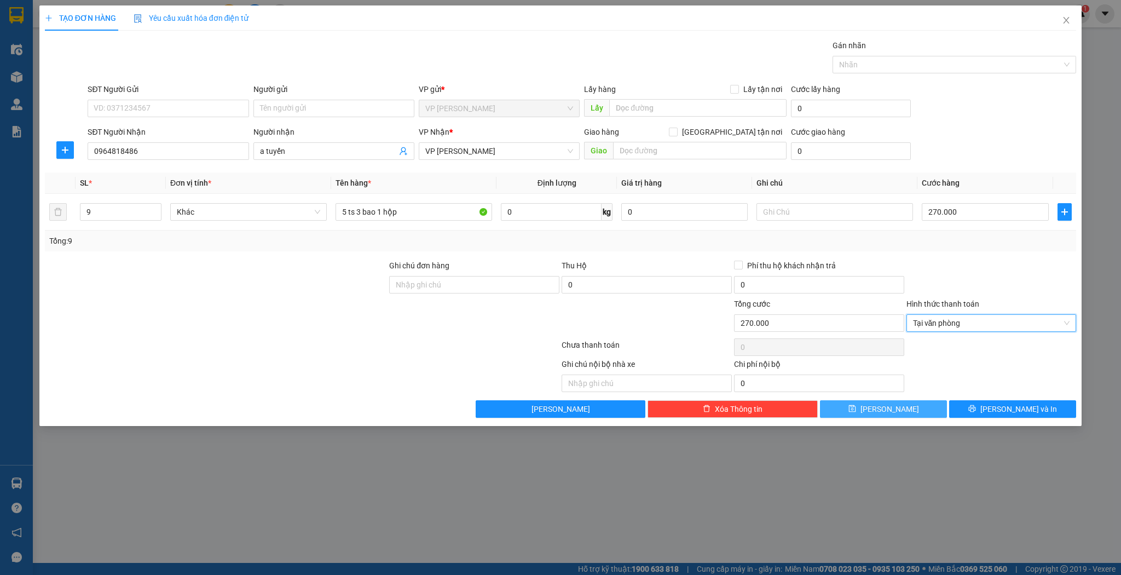
drag, startPoint x: 893, startPoint y: 404, endPoint x: 909, endPoint y: 396, distance: 17.4
click at [893, 404] on span "[PERSON_NAME]" at bounding box center [889, 409] width 59 height 12
type input "1"
type input "0"
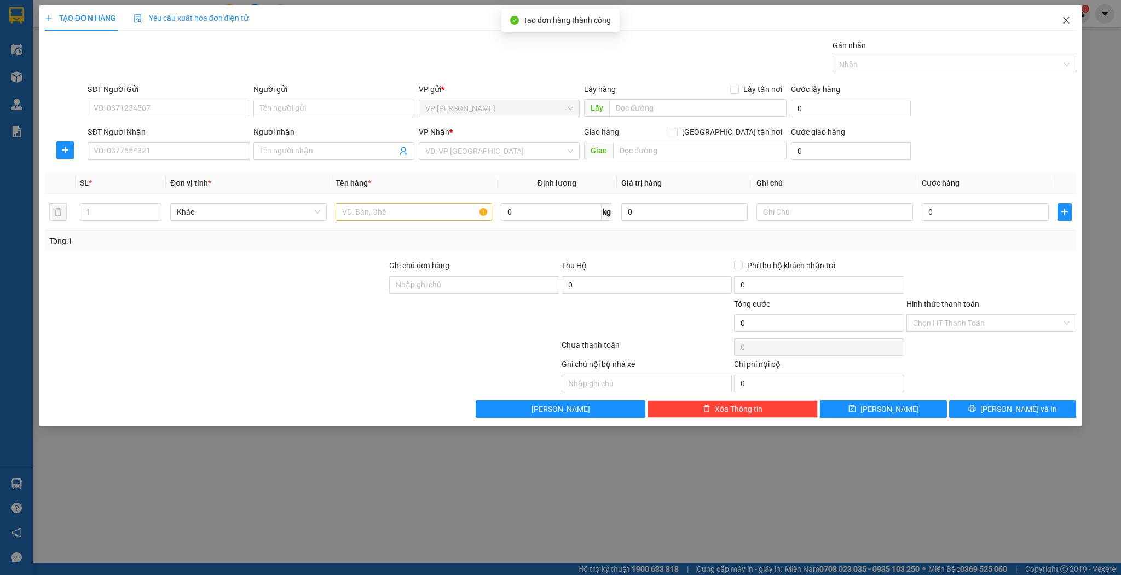
click at [1061, 24] on span "Close" at bounding box center [1066, 20] width 31 height 31
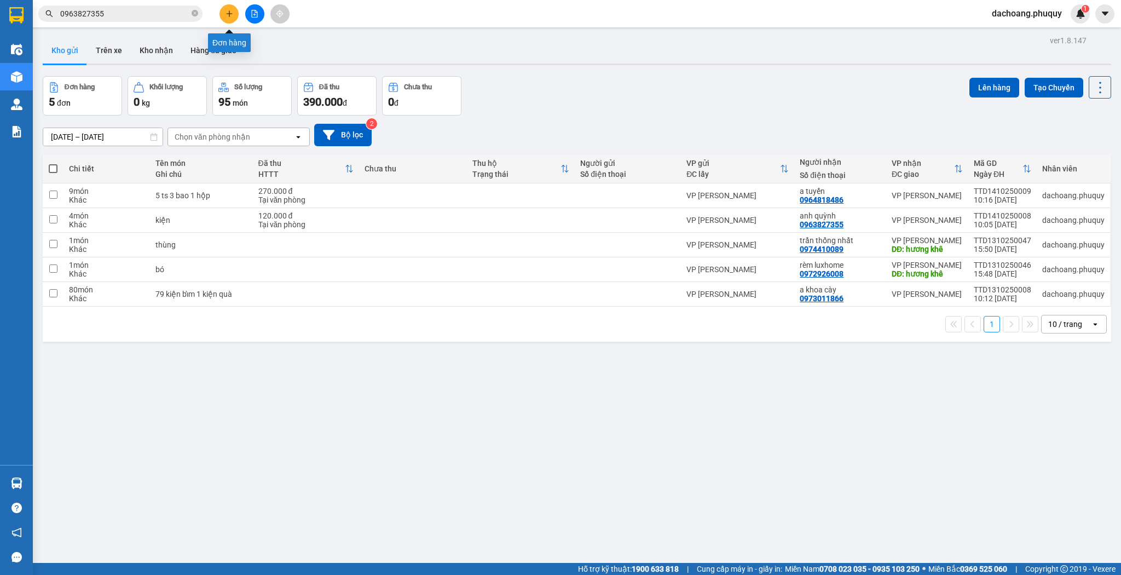
click at [223, 12] on button at bounding box center [228, 13] width 19 height 19
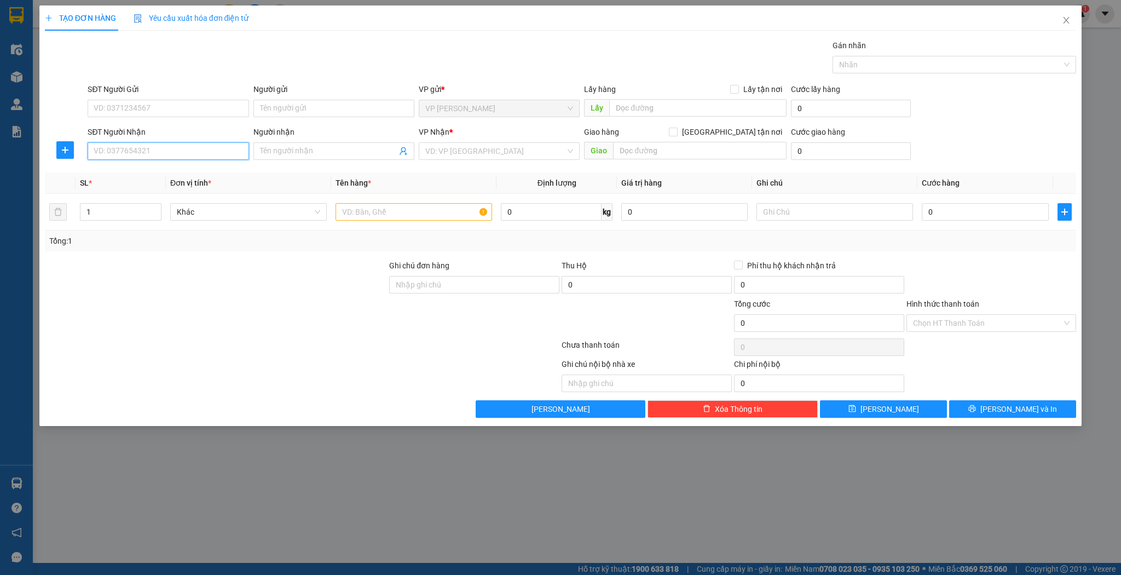
click at [161, 147] on input "SĐT Người Nhận" at bounding box center [168, 151] width 161 height 18
click at [172, 173] on div "0913334355 - NPP [PERSON_NAME]" at bounding box center [168, 172] width 148 height 12
type input "0913334355"
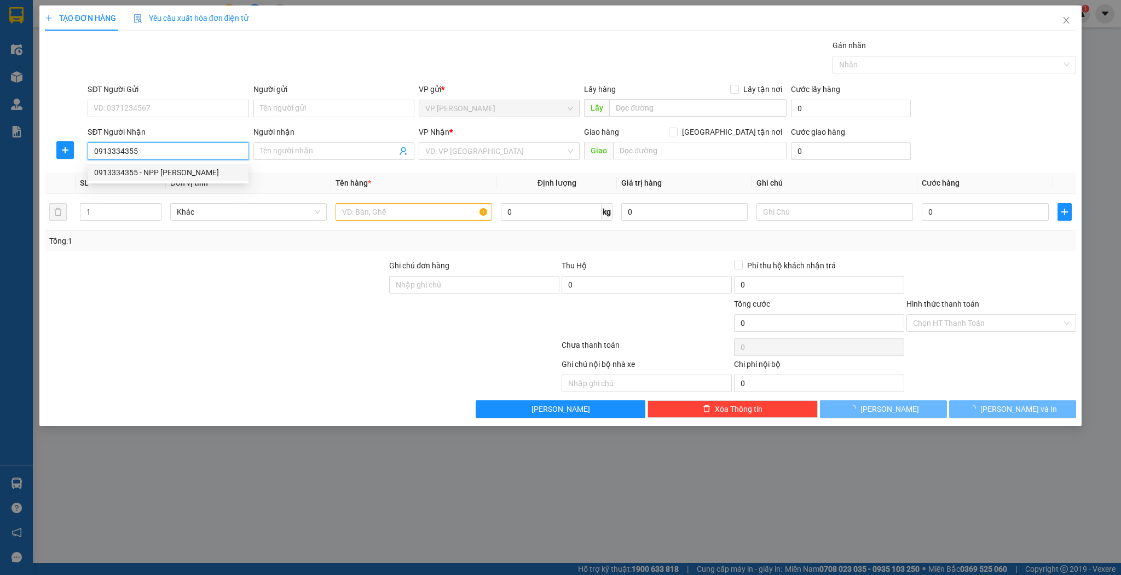
type input "NPP [PERSON_NAME]"
type input "hương khê"
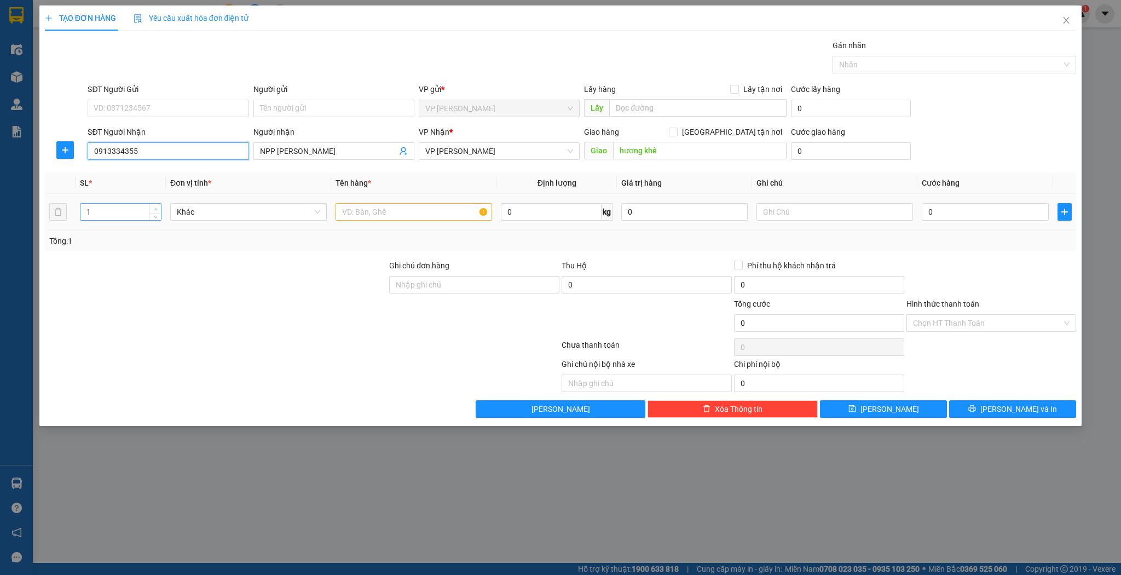
type input "0913334355"
click at [154, 207] on icon "up" at bounding box center [156, 209] width 4 height 4
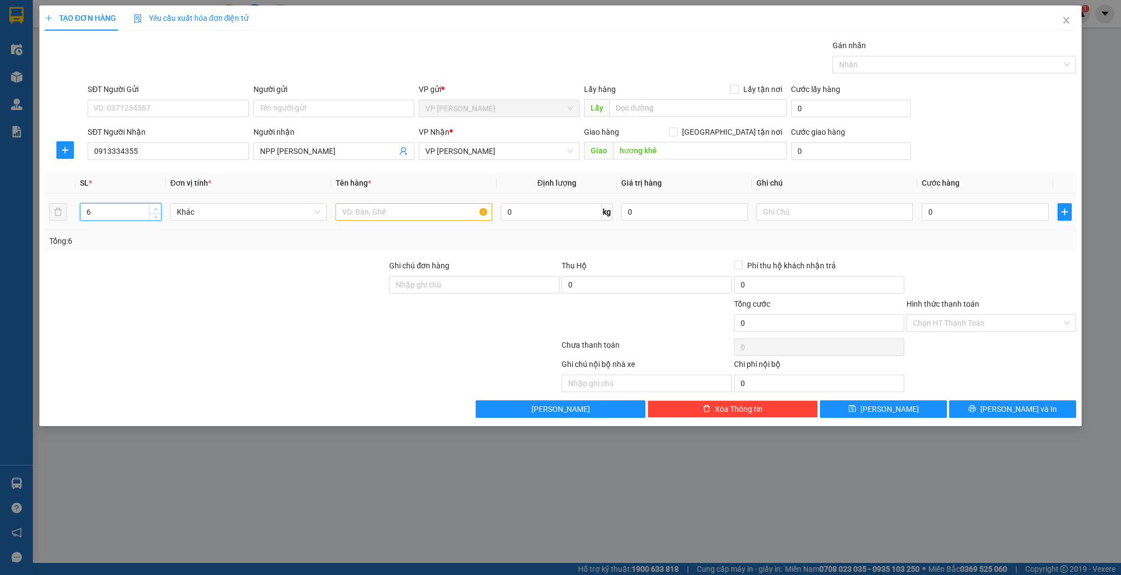
click at [154, 207] on icon "up" at bounding box center [156, 209] width 4 height 4
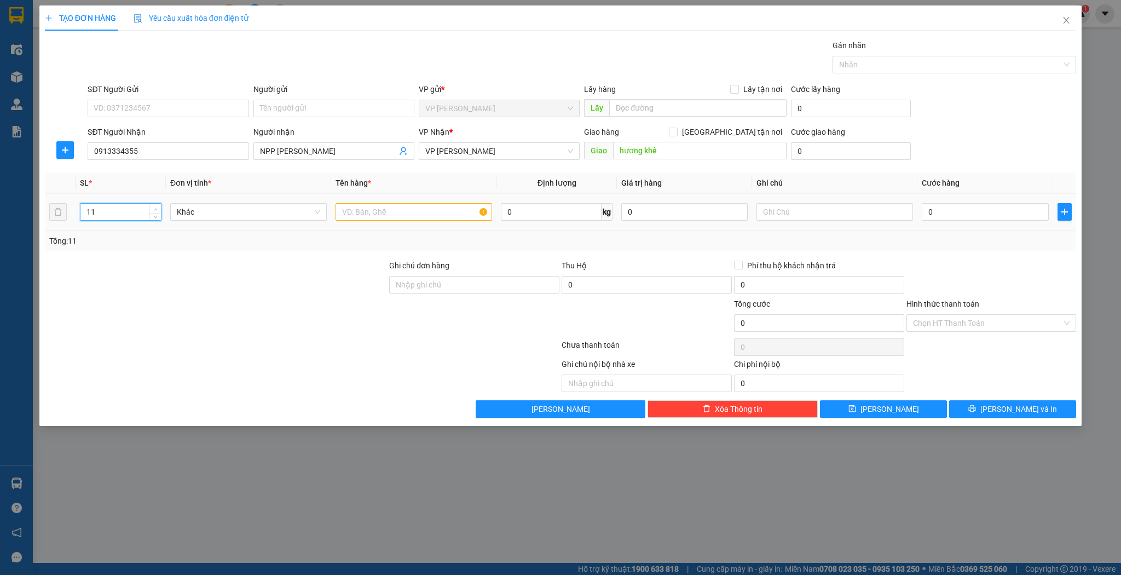
click at [154, 207] on icon "up" at bounding box center [156, 209] width 4 height 4
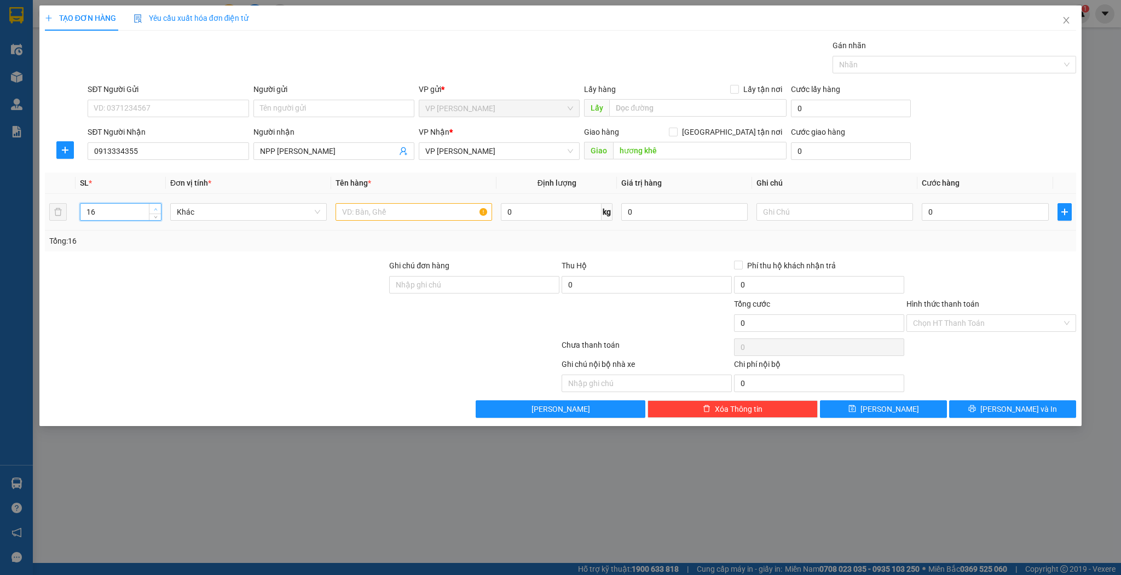
click at [154, 207] on icon "up" at bounding box center [156, 209] width 4 height 4
click at [155, 207] on icon "up" at bounding box center [156, 209] width 4 height 4
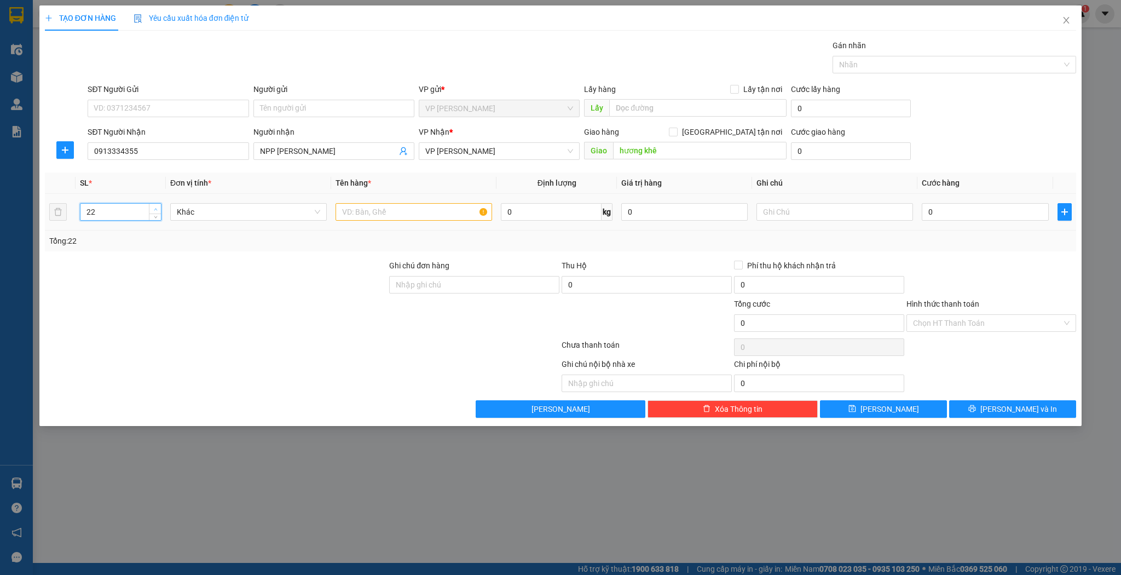
click at [155, 207] on icon "up" at bounding box center [156, 209] width 4 height 4
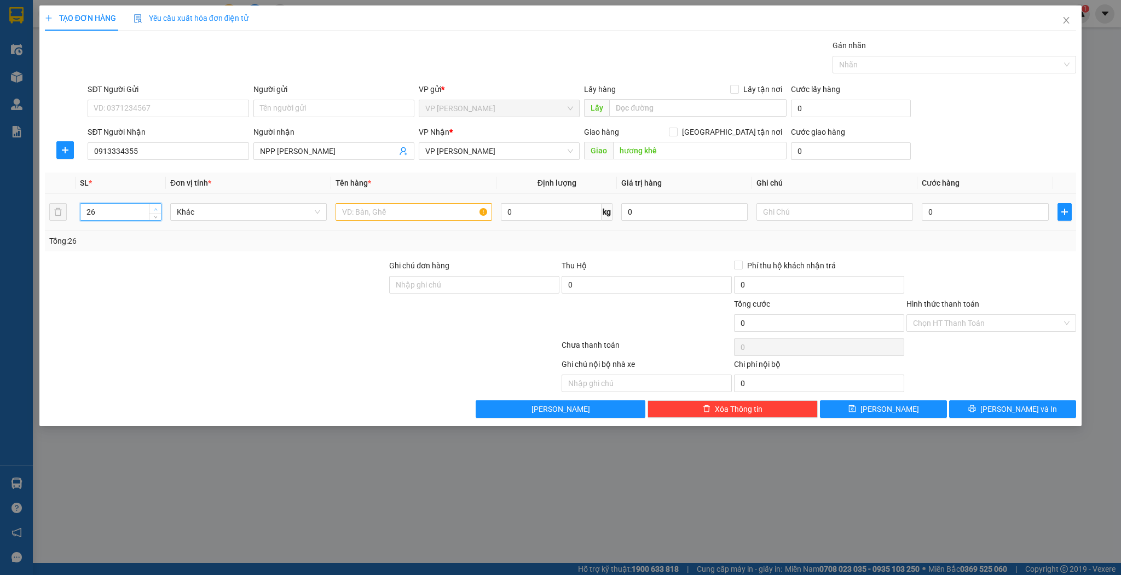
type input "27"
click at [155, 207] on icon "up" at bounding box center [156, 209] width 4 height 4
click at [349, 218] on input "text" at bounding box center [414, 212] width 157 height 18
type input "26 cuộn nhỏ 1 cuộn to"
click at [880, 406] on button "[PERSON_NAME]" at bounding box center [883, 409] width 127 height 18
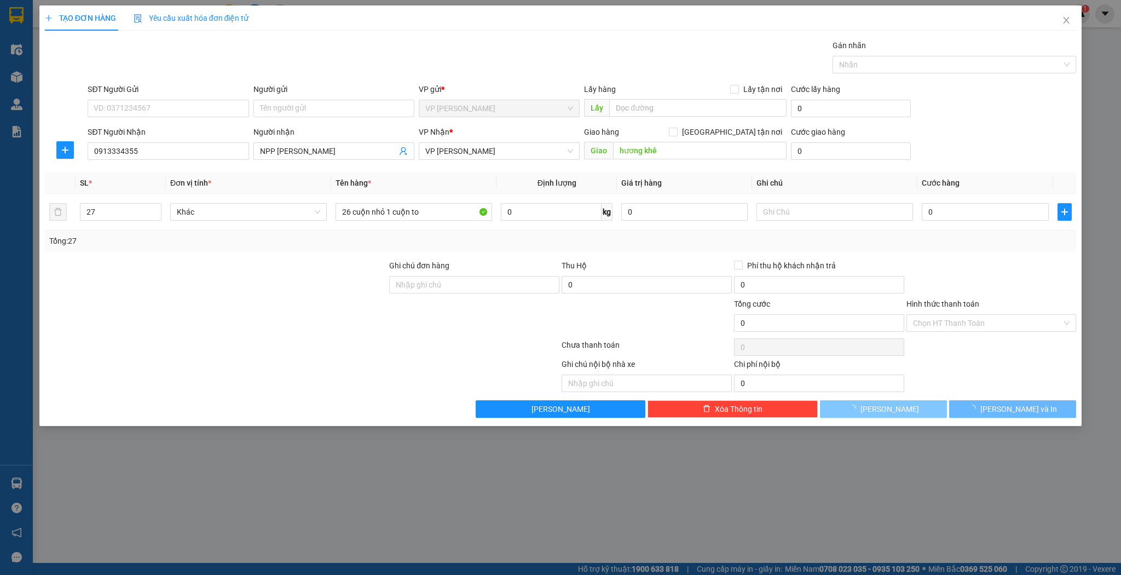
type input "1"
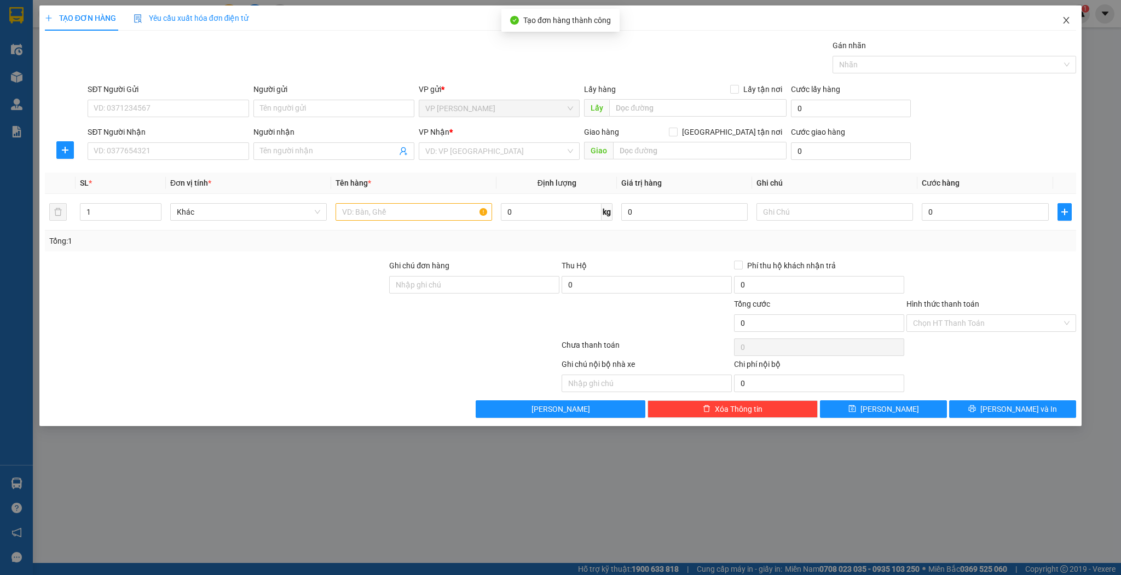
click at [1078, 26] on span "Close" at bounding box center [1066, 20] width 31 height 31
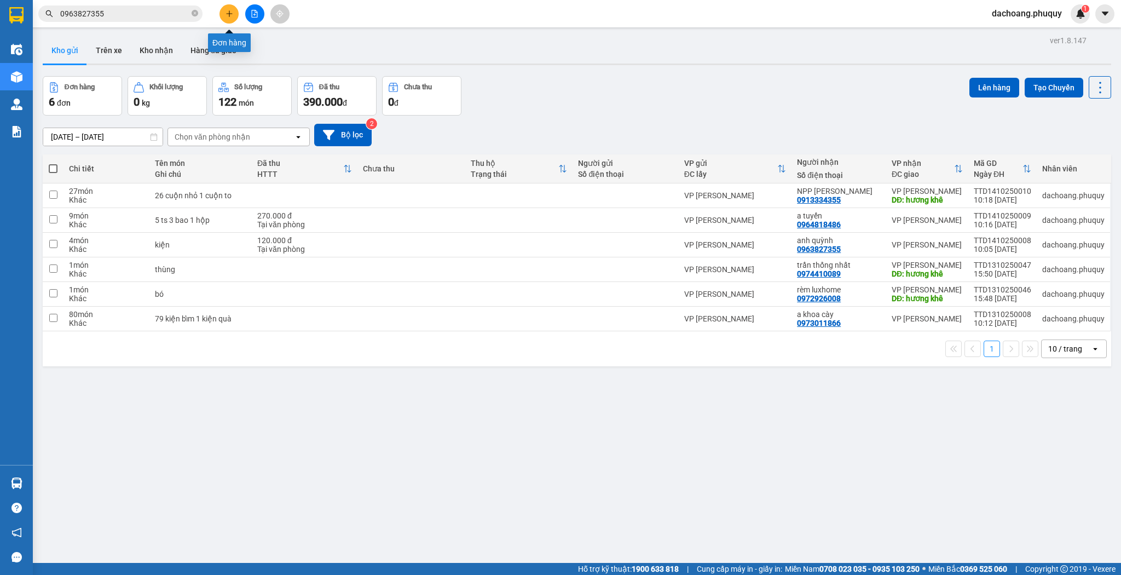
click at [223, 10] on button at bounding box center [228, 13] width 19 height 19
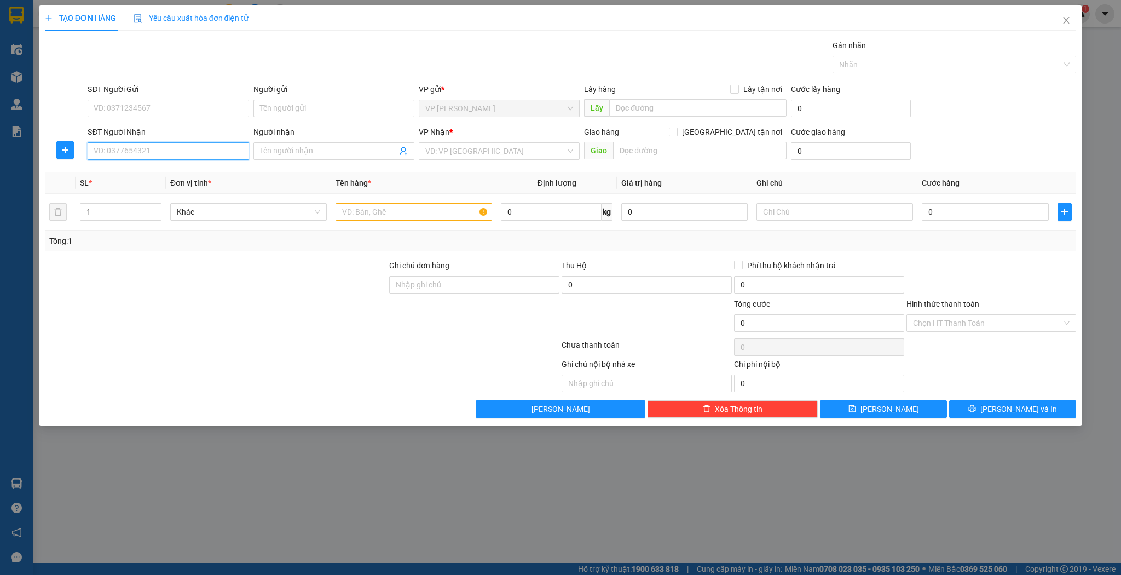
click at [163, 148] on input "SĐT Người Nhận" at bounding box center [168, 151] width 161 height 18
click at [122, 164] on div "0866452286 - thuỳ dương" at bounding box center [168, 173] width 161 height 18
type input "0866452286"
type input "thuỳ dương"
type input "0866452286"
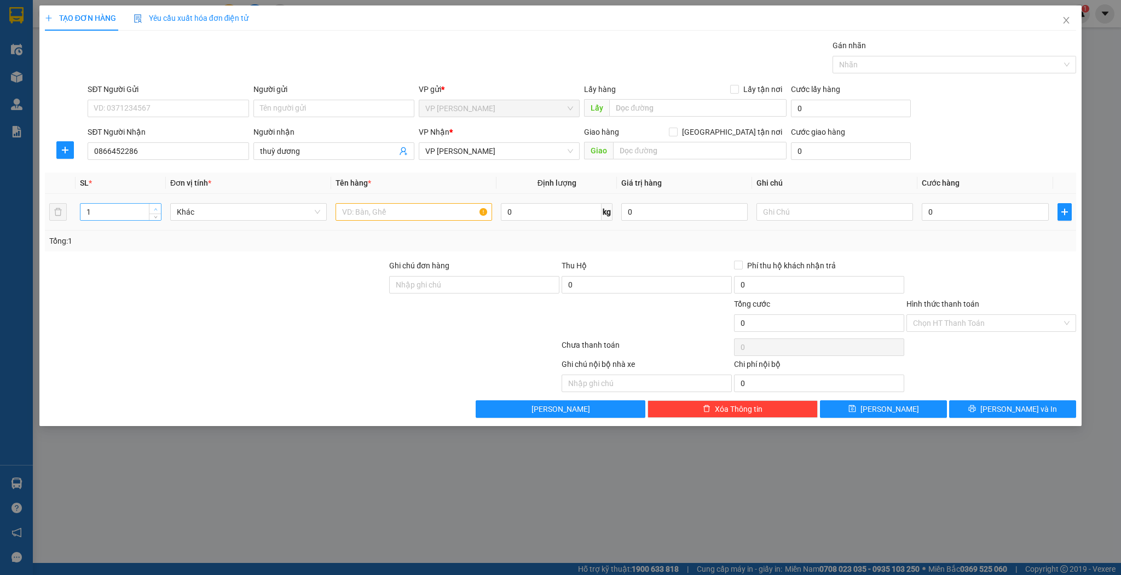
type input "2"
drag, startPoint x: 149, startPoint y: 204, endPoint x: 155, endPoint y: 212, distance: 10.5
click at [149, 204] on span "Increase Value" at bounding box center [155, 209] width 12 height 10
click at [416, 211] on input "text" at bounding box center [414, 212] width 157 height 18
type input "kiện"
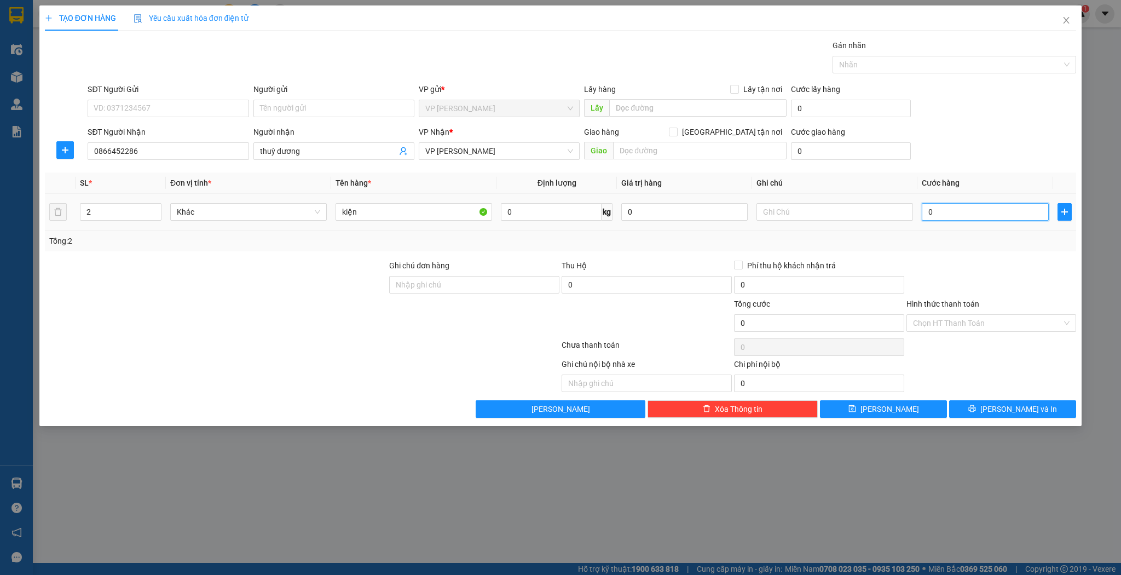
click at [937, 207] on input "0" at bounding box center [985, 212] width 126 height 18
type input "65"
type input "6"
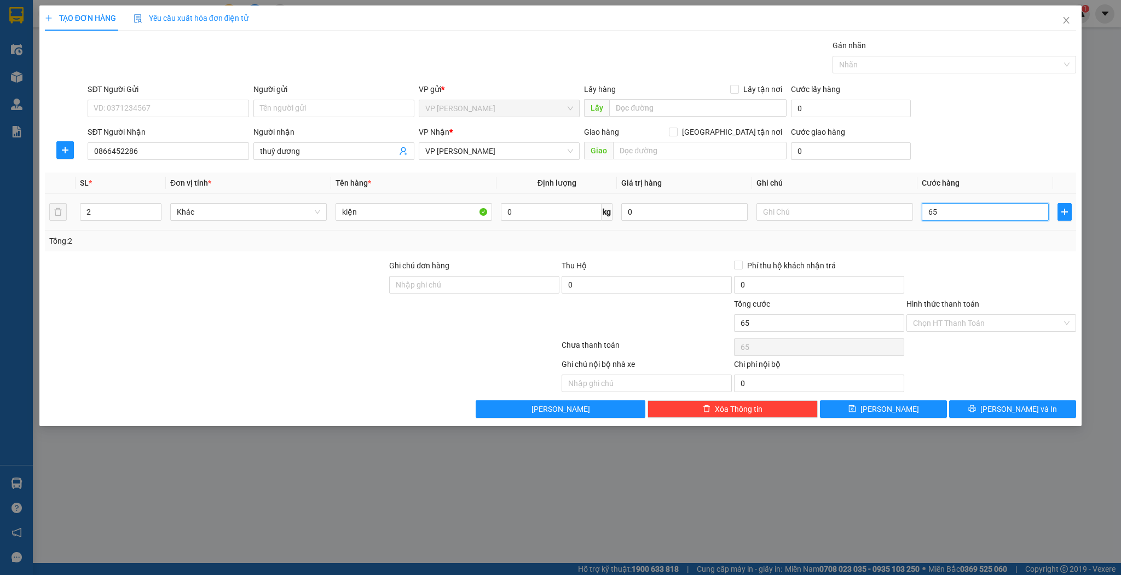
type input "6"
type input "60"
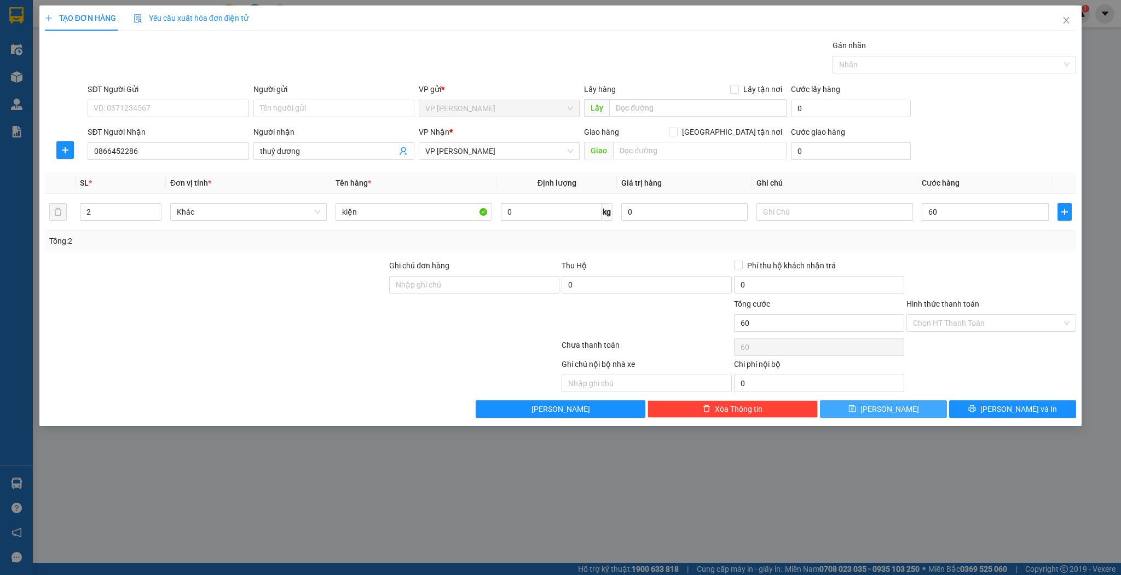
type input "60.000"
click at [847, 410] on button "[PERSON_NAME]" at bounding box center [883, 409] width 127 height 18
type input "1"
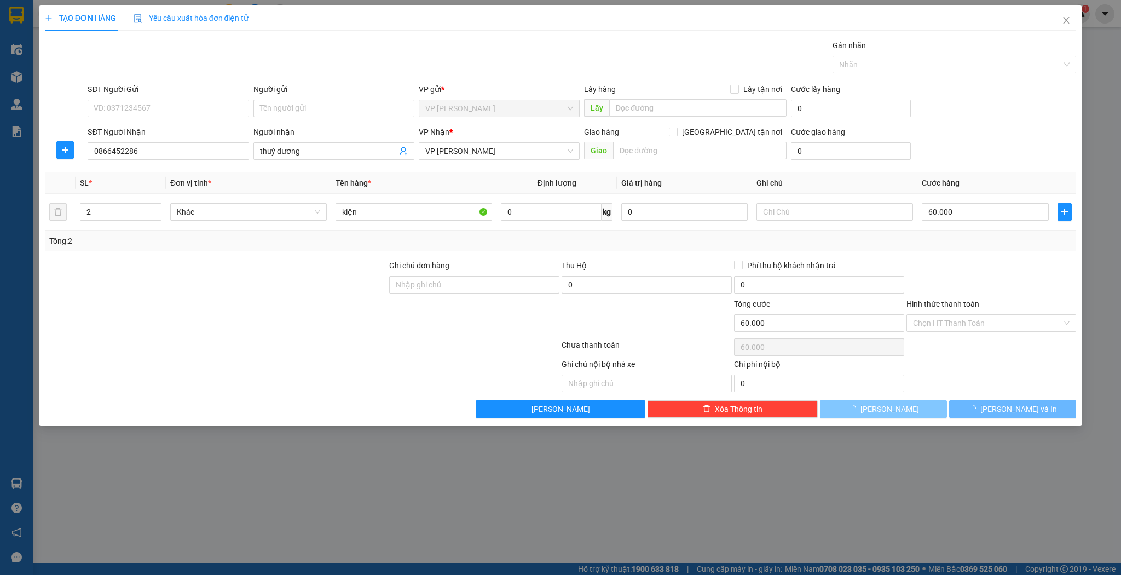
type input "0"
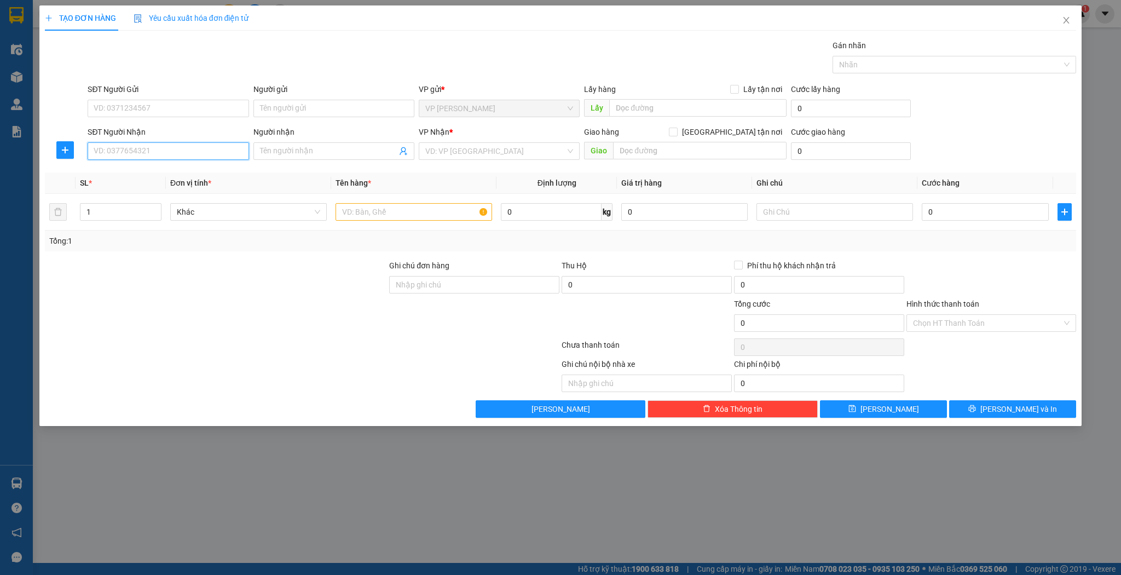
click at [208, 149] on input "SĐT Người Nhận" at bounding box center [168, 151] width 161 height 18
click at [138, 151] on input "2555" at bounding box center [168, 151] width 161 height 18
type input "2555"
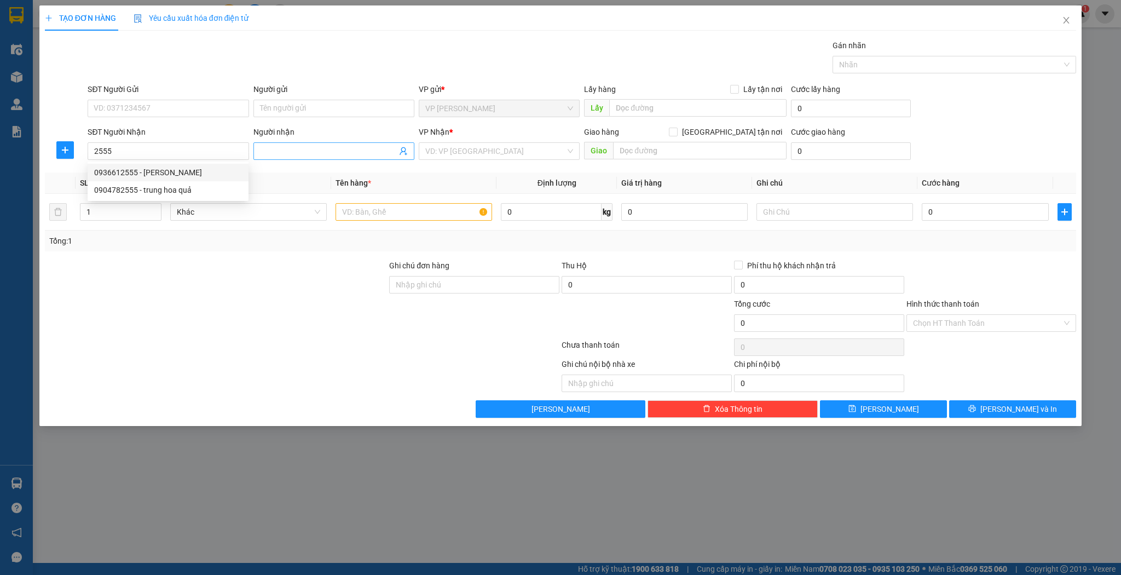
click at [334, 149] on input "Người nhận" at bounding box center [328, 151] width 137 height 12
type input "chị xoan"
click at [311, 176] on div "chị xoan - 0984758299" at bounding box center [334, 172] width 148 height 12
type input "0984758299"
type input "chị xoan"
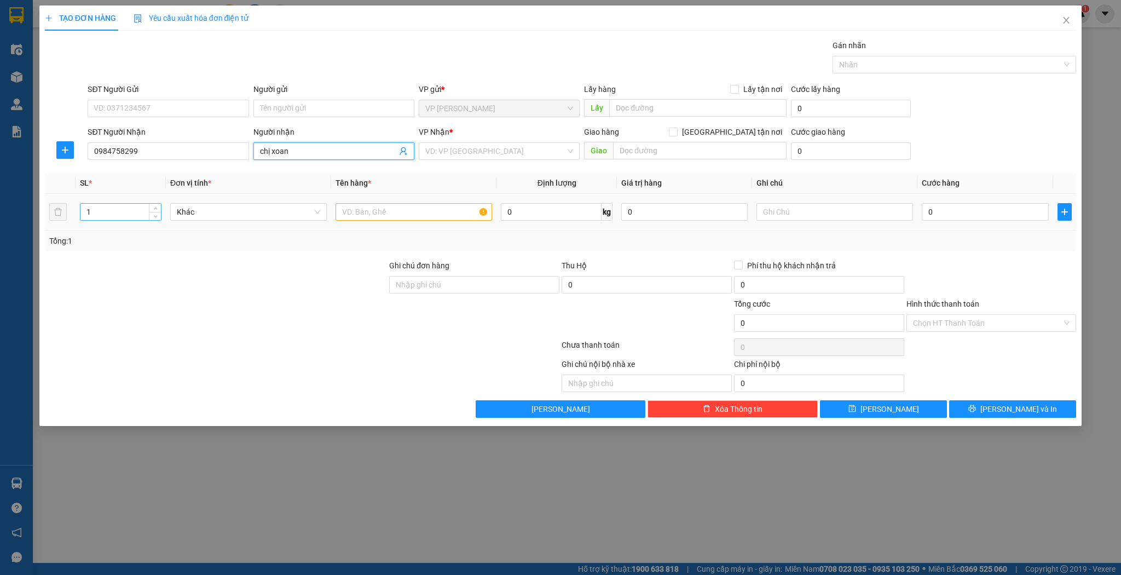
click at [125, 213] on input "1" at bounding box center [120, 212] width 80 height 16
type input "5"
click at [466, 233] on div "Tổng: 5" at bounding box center [561, 240] width 1032 height 21
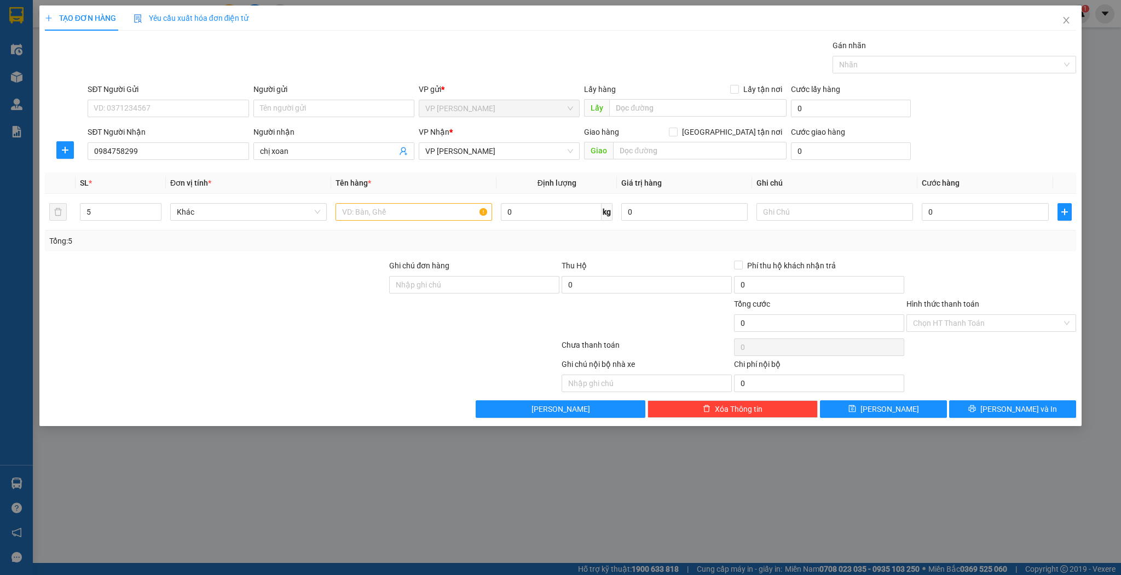
click at [464, 230] on div "Tổng: 5" at bounding box center [561, 240] width 1032 height 21
click at [440, 219] on input "text" at bounding box center [414, 212] width 157 height 18
type input "kiện"
click at [977, 201] on div "0" at bounding box center [985, 212] width 126 height 22
click at [967, 212] on input "0" at bounding box center [985, 212] width 126 height 18
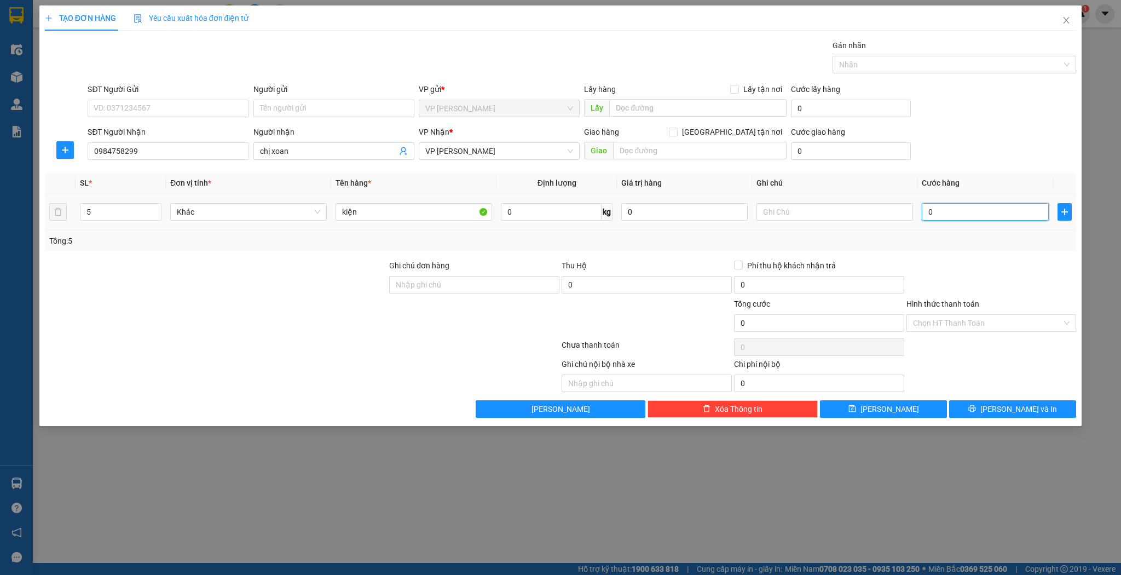
type input "1"
type input "15"
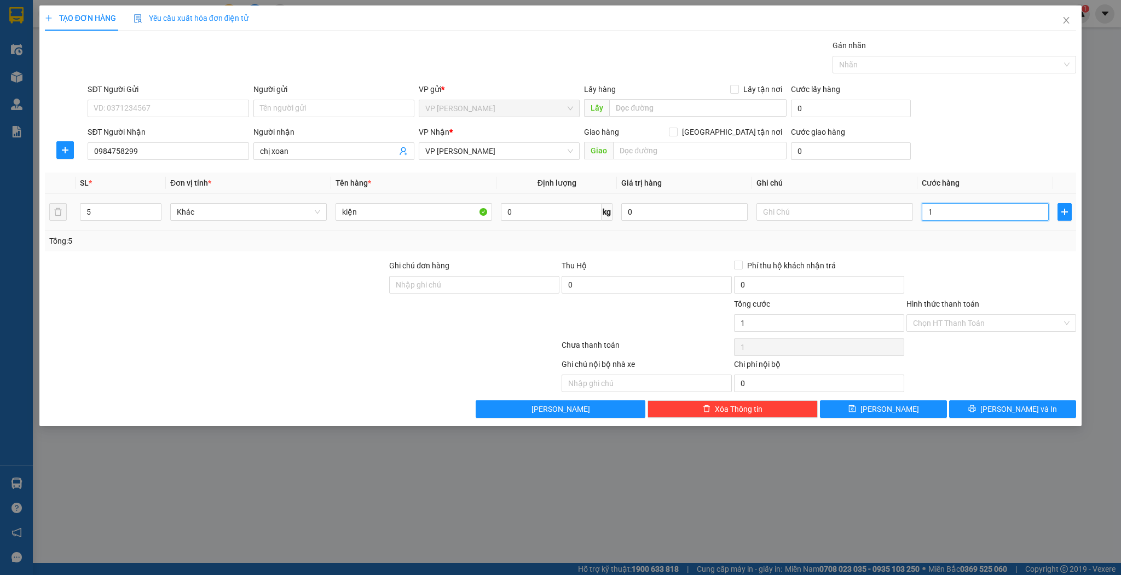
type input "15"
type input "150"
type input "150.000"
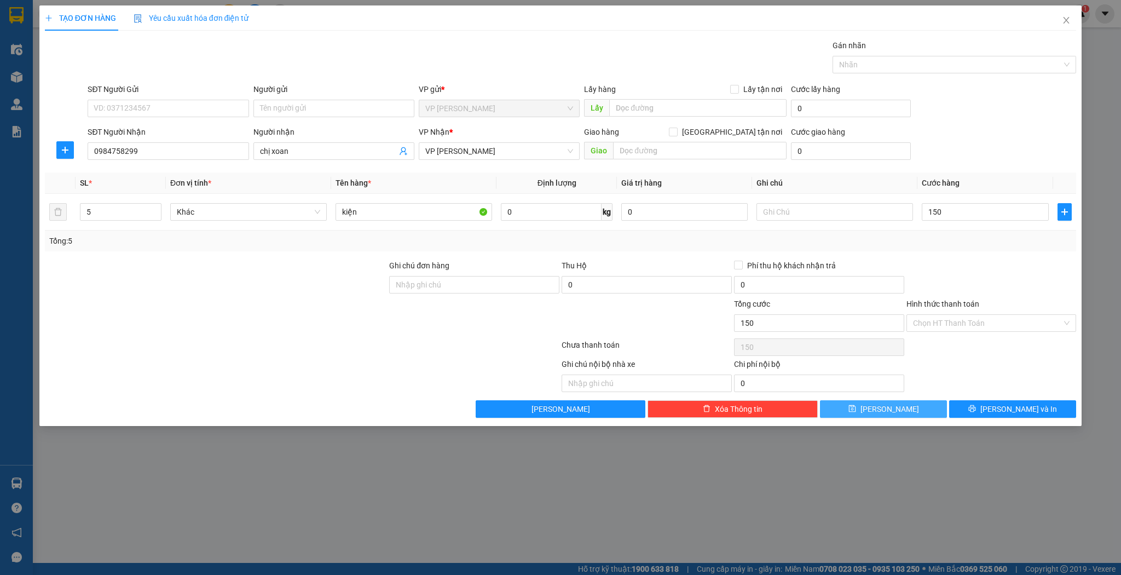
type input "150.000"
click at [879, 409] on button "[PERSON_NAME]" at bounding box center [883, 409] width 127 height 18
type input "1"
type input "0"
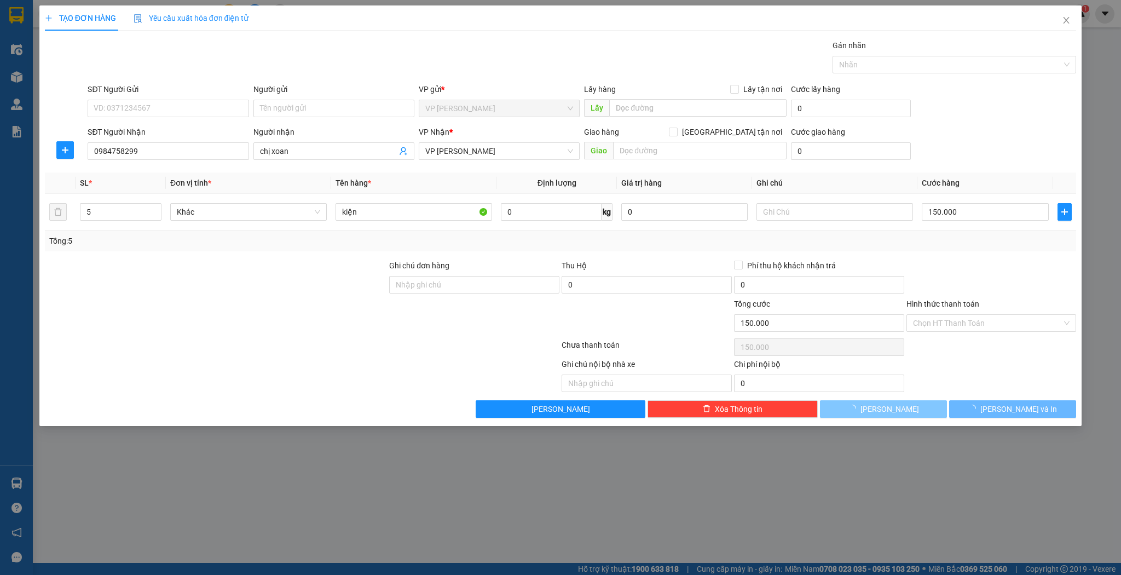
type input "0"
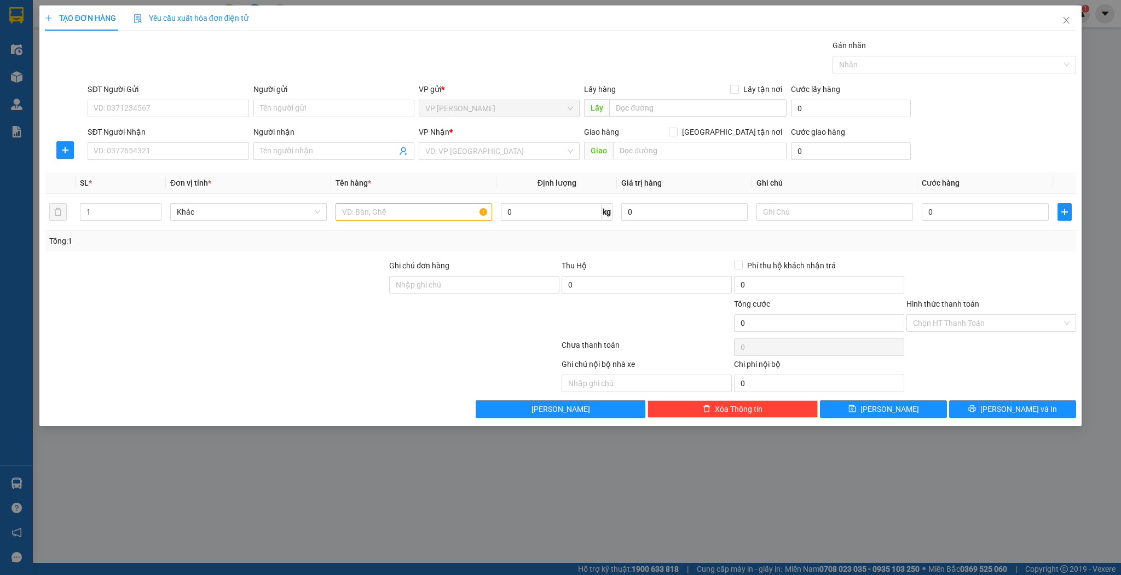
click at [200, 138] on div "SĐT Người Nhận" at bounding box center [168, 134] width 161 height 16
click at [224, 136] on div "SĐT Người Nhận" at bounding box center [168, 132] width 161 height 12
click at [224, 142] on input "SĐT Người Nhận" at bounding box center [168, 151] width 161 height 18
click at [217, 142] on input "SĐT Người Nhận" at bounding box center [168, 151] width 161 height 18
type input "0943153063"
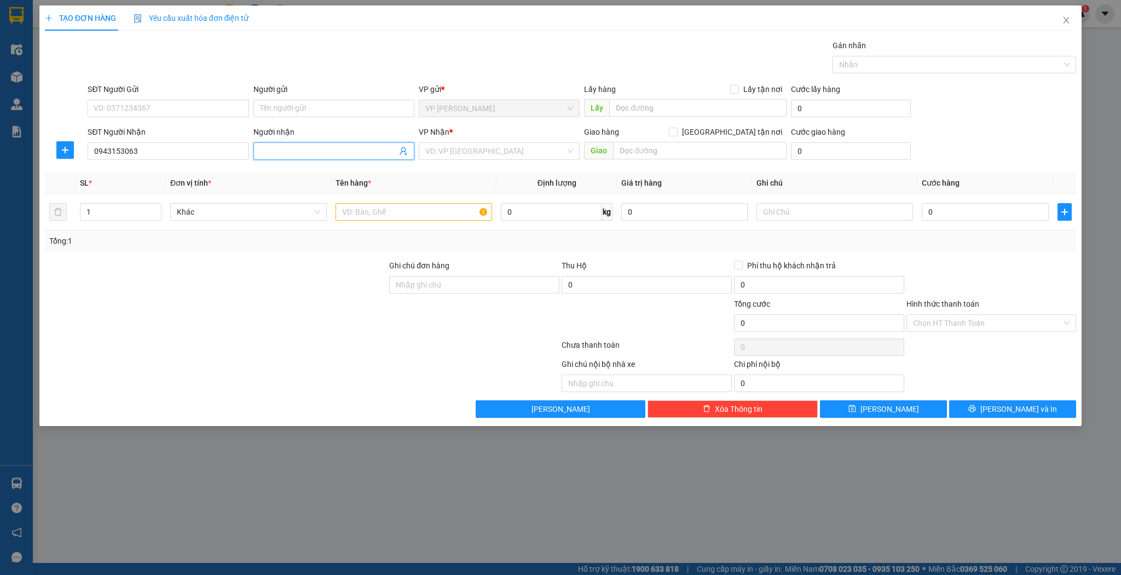
click at [309, 142] on span at bounding box center [333, 151] width 161 height 18
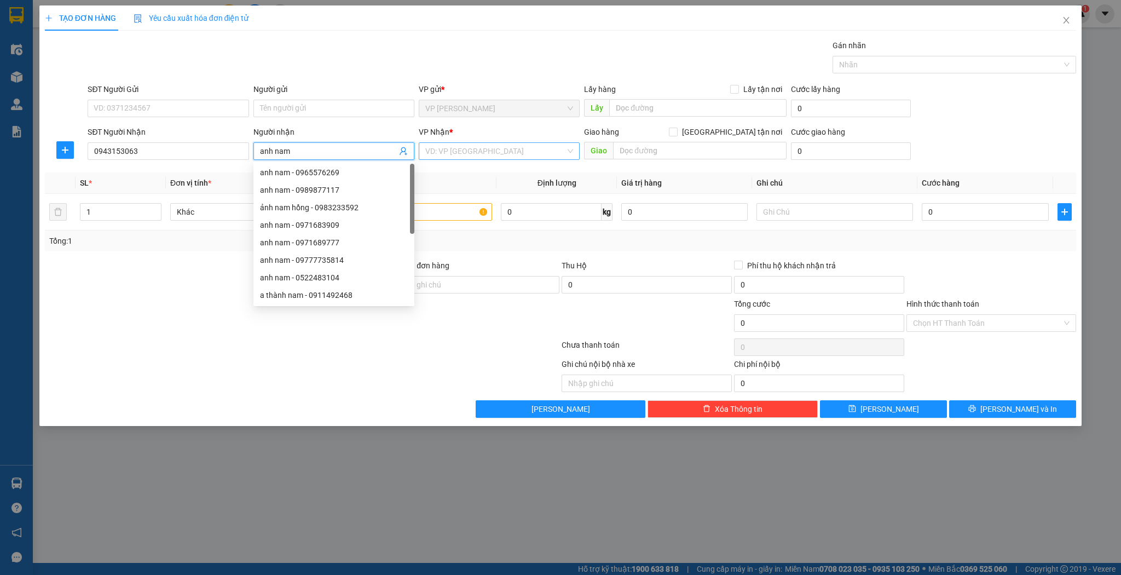
type input "anh nam"
click at [499, 147] on input "search" at bounding box center [495, 151] width 140 height 16
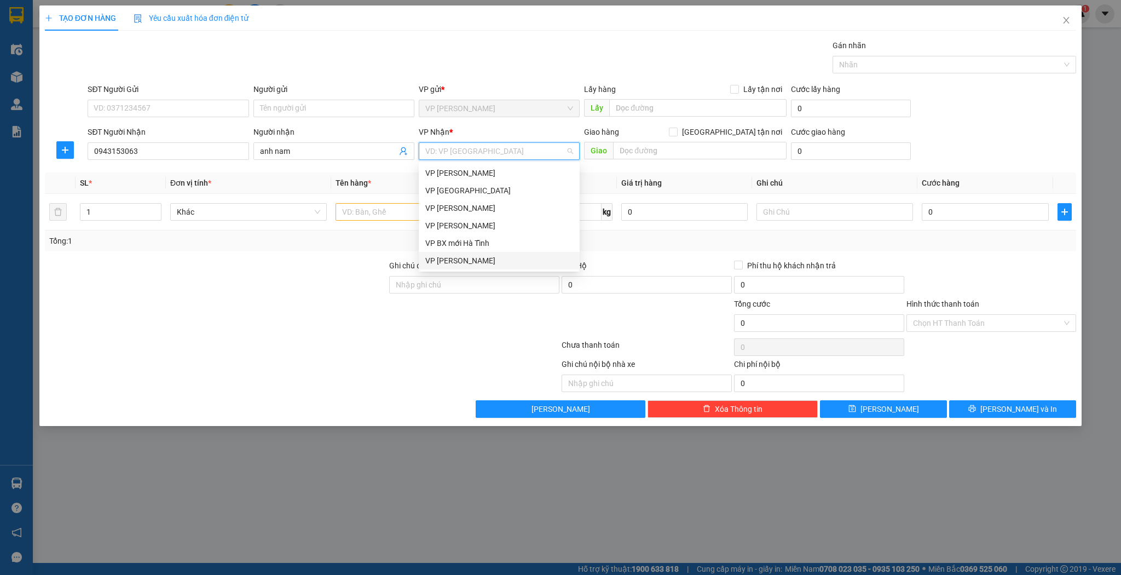
click at [436, 263] on div "VP [PERSON_NAME]" at bounding box center [499, 261] width 148 height 12
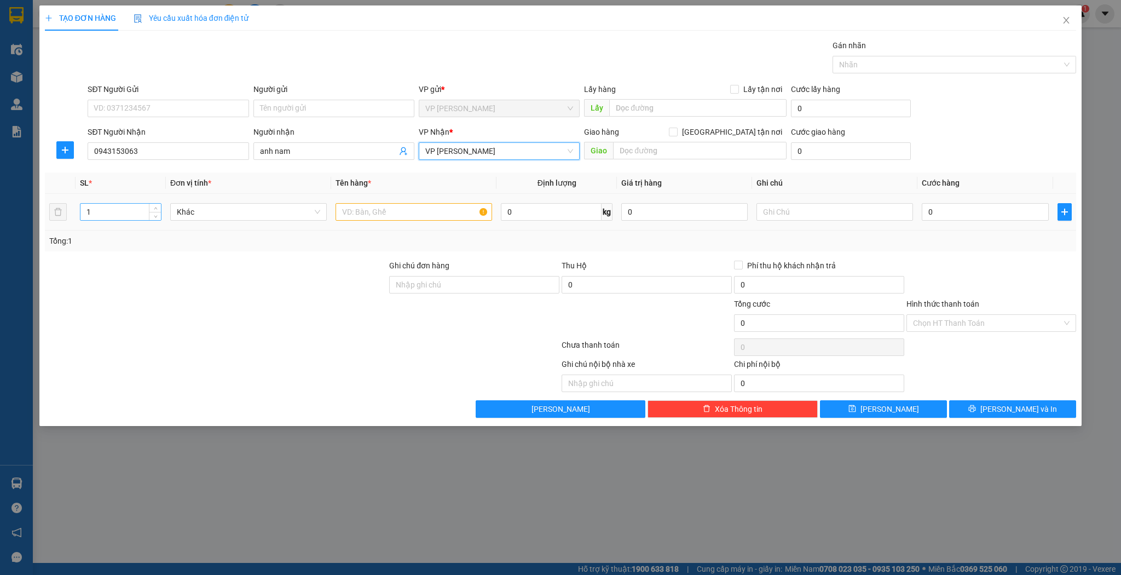
click at [128, 210] on input "1" at bounding box center [120, 212] width 80 height 16
type input "2"
click at [149, 205] on span "Increase Value" at bounding box center [155, 209] width 12 height 10
drag, startPoint x: 379, startPoint y: 225, endPoint x: 387, endPoint y: 211, distance: 16.0
click at [379, 224] on td at bounding box center [413, 212] width 165 height 37
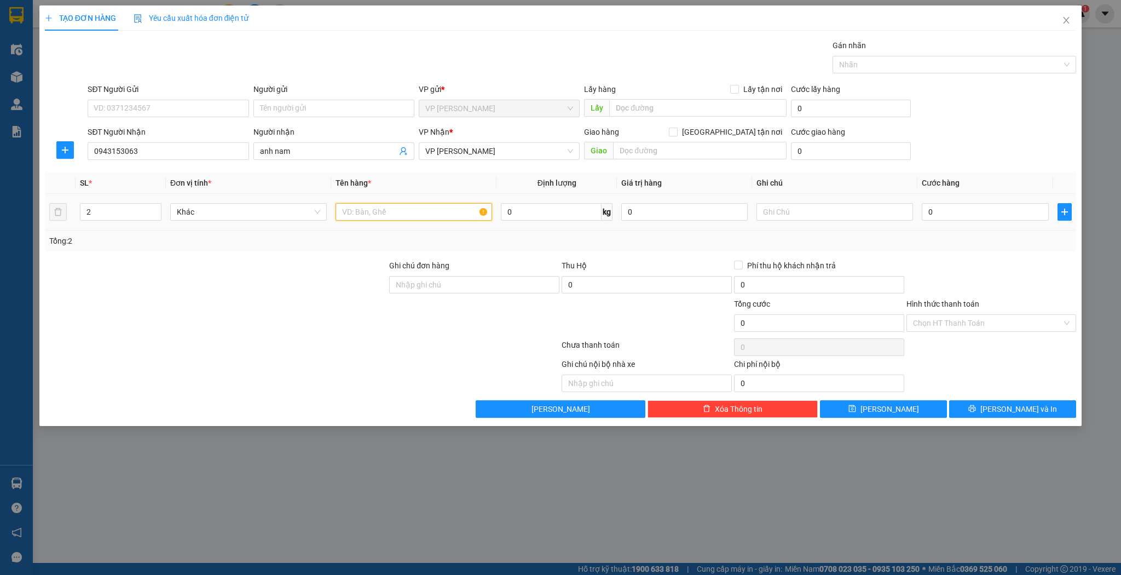
click at [387, 211] on input "text" at bounding box center [414, 212] width 157 height 18
type input "b"
type input "bình ga"
click at [1008, 204] on input "0" at bounding box center [985, 212] width 126 height 18
type input "6"
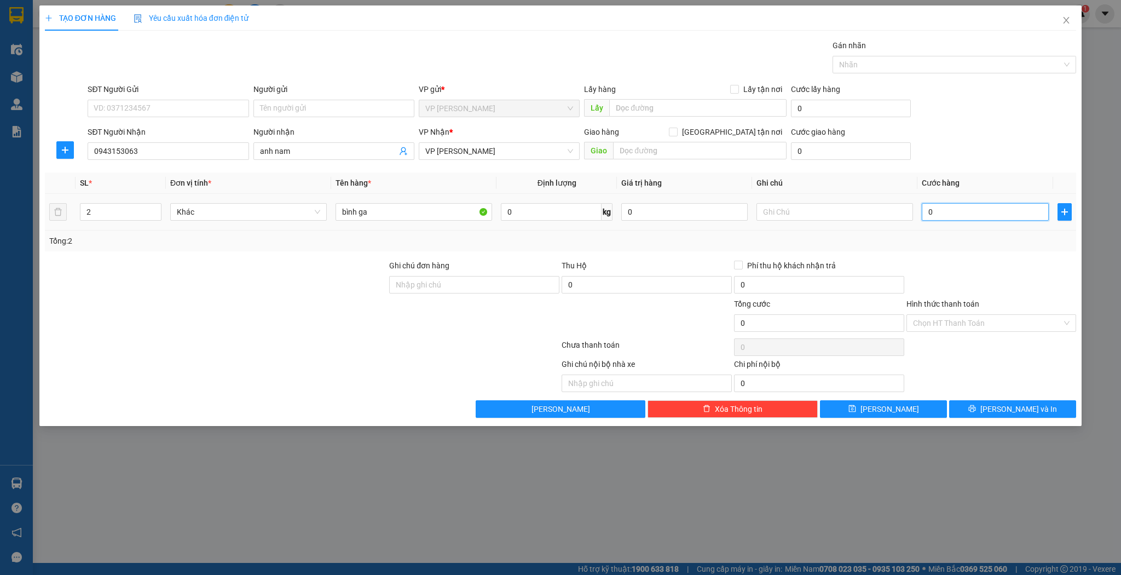
type input "6"
type input "60"
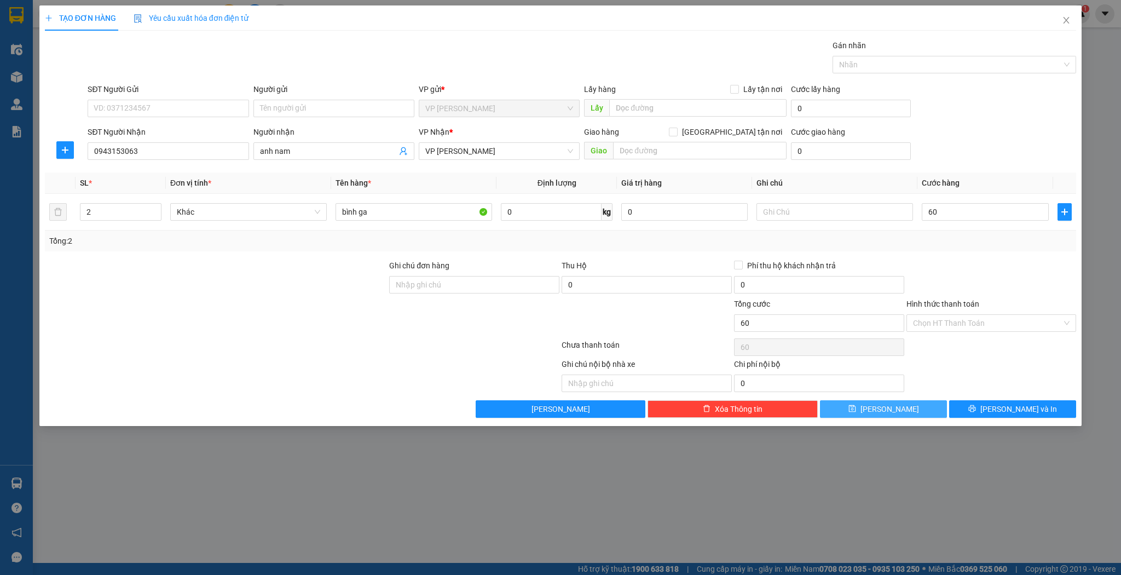
type input "60.000"
click at [884, 403] on span "[PERSON_NAME]" at bounding box center [889, 409] width 59 height 12
type input "1"
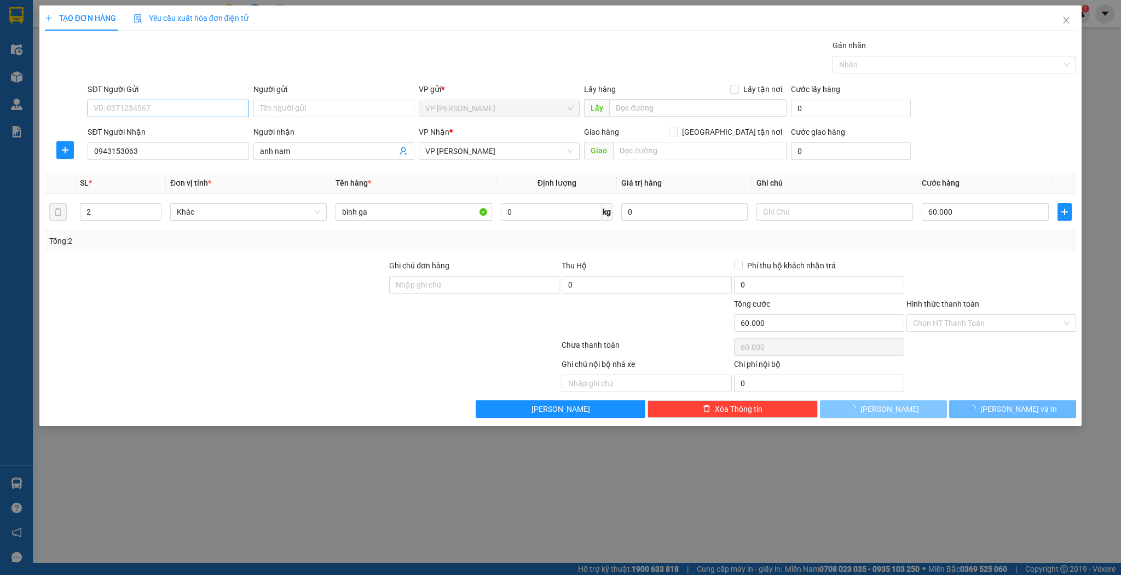
type input "0"
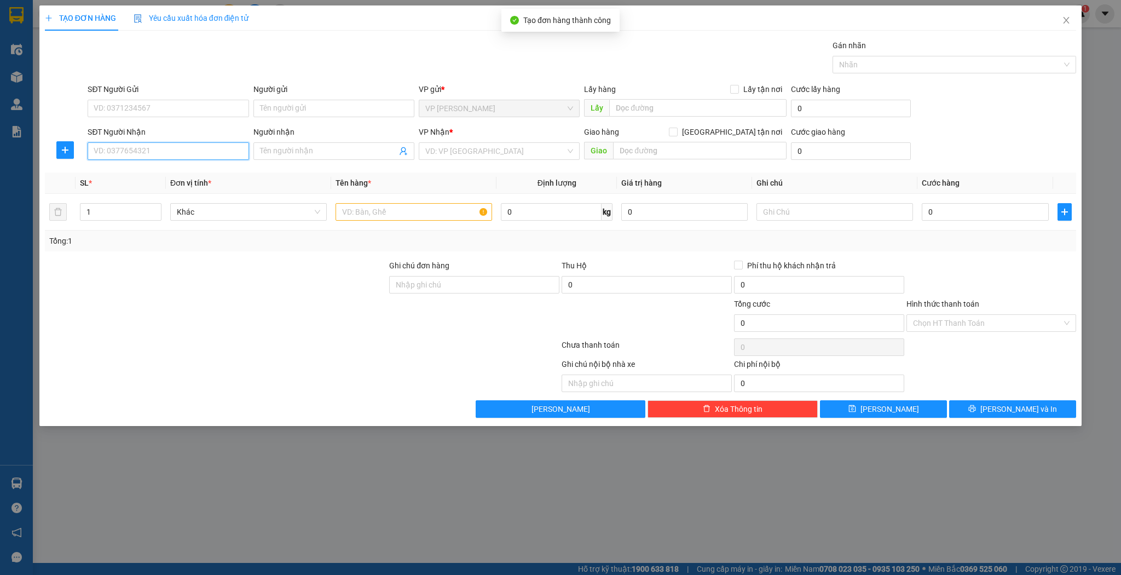
click at [148, 148] on input "SĐT Người Nhận" at bounding box center [168, 151] width 161 height 18
type input "0919798696"
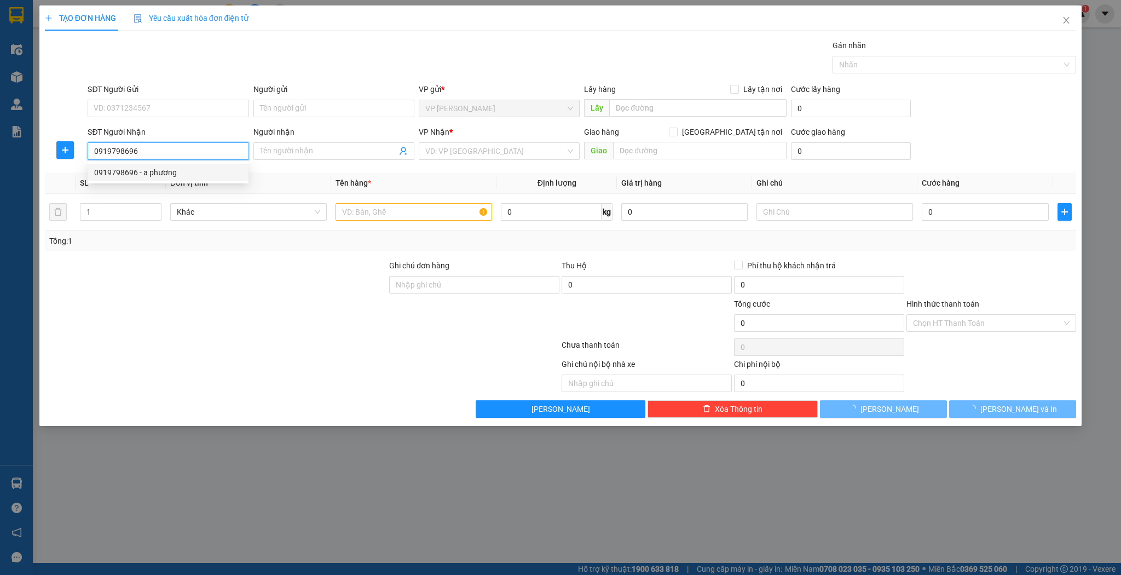
type input "a phương"
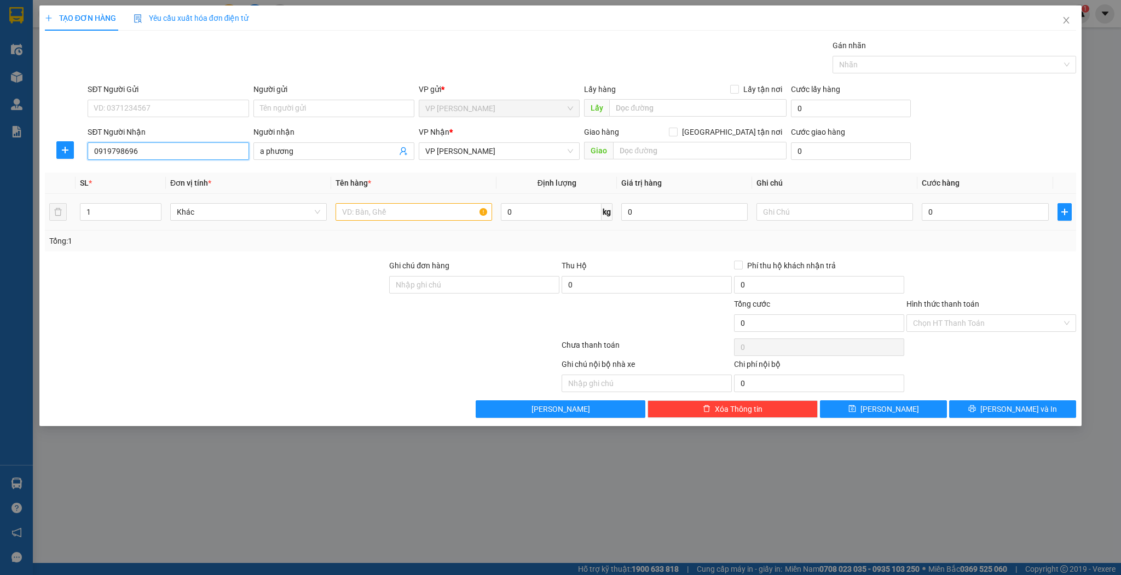
type input "0919798696"
click at [399, 216] on input "text" at bounding box center [414, 212] width 157 height 18
type input "xốp"
click at [970, 210] on input "0" at bounding box center [985, 212] width 126 height 18
type input "7"
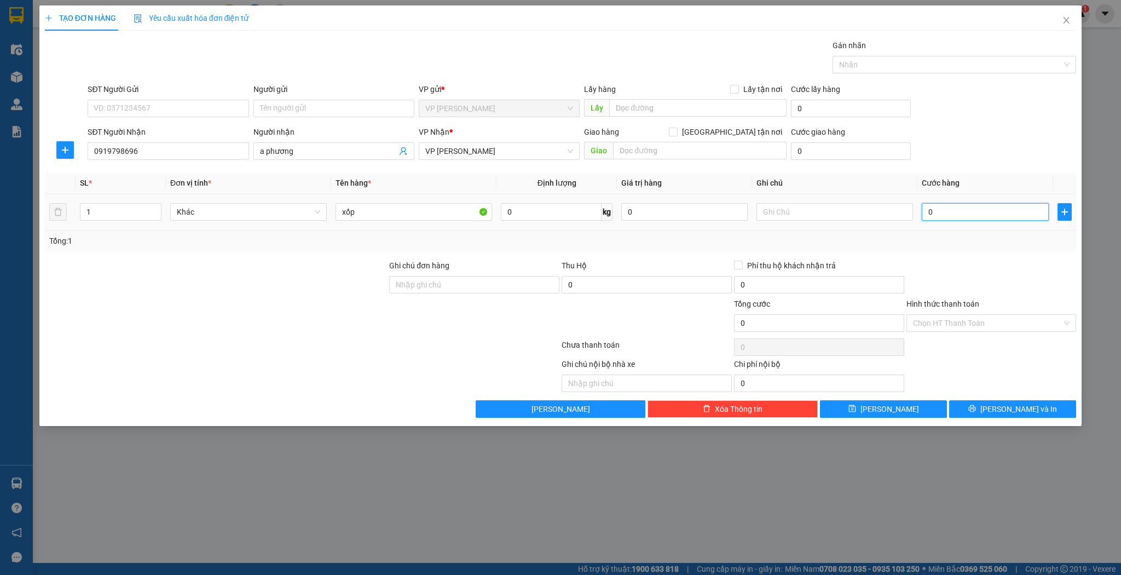
type input "7"
type input "70"
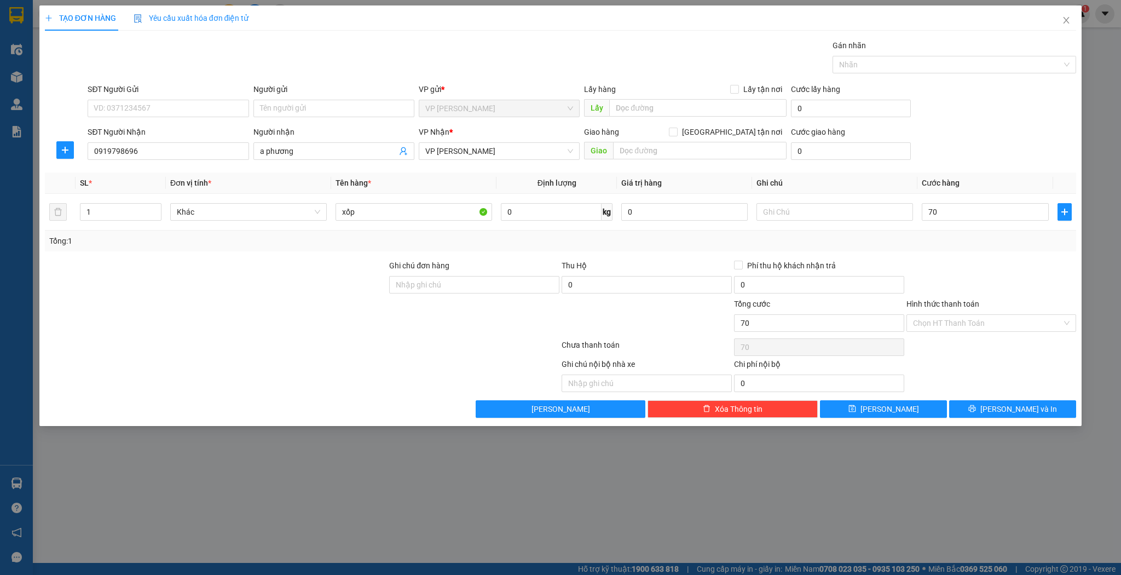
type input "70.000"
click at [902, 423] on div "TẠO ĐƠN HÀNG Yêu cầu xuất hóa đơn điện tử Transit Pickup Surcharge Ids Transit …" at bounding box center [560, 215] width 1043 height 420
click at [905, 414] on button "[PERSON_NAME]" at bounding box center [883, 409] width 127 height 18
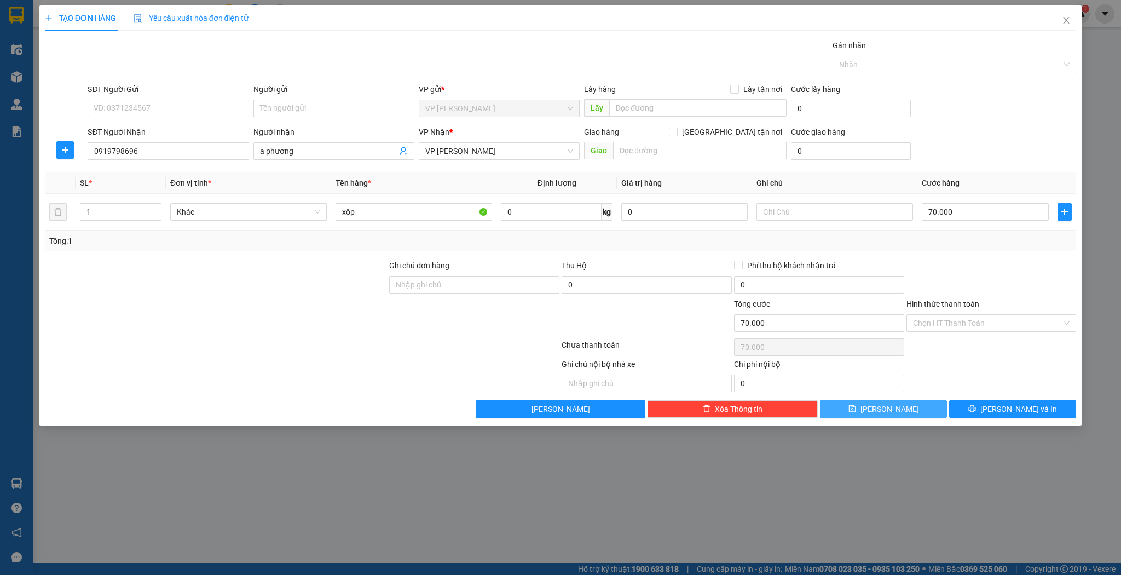
type input "0"
click at [305, 147] on input "Người nhận" at bounding box center [328, 151] width 137 height 12
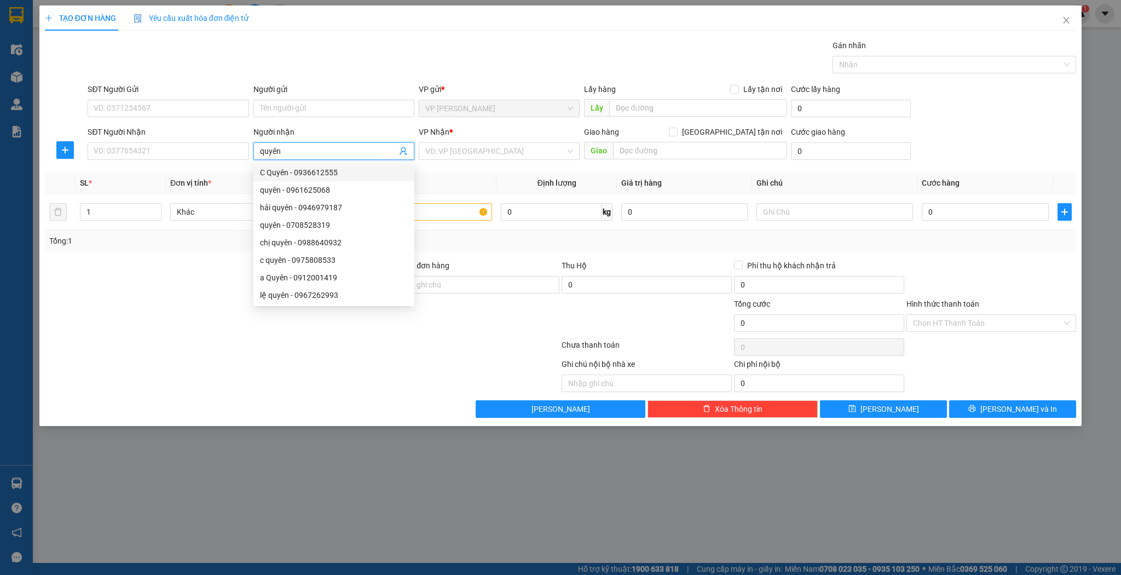
click at [265, 157] on span "quyên" at bounding box center [333, 151] width 161 height 18
type input "chị quyên"
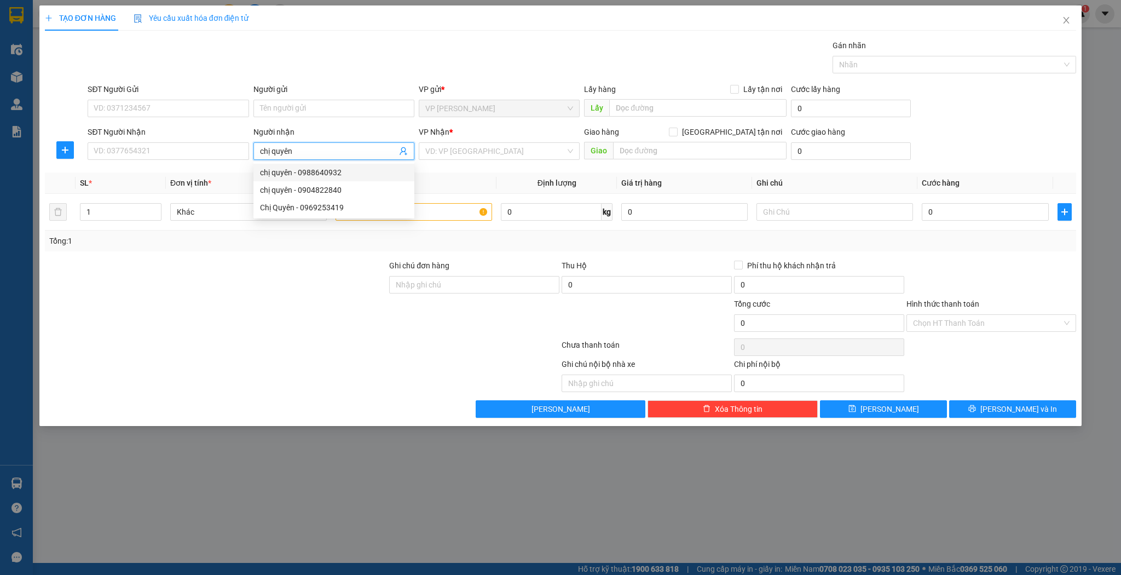
drag, startPoint x: 379, startPoint y: 172, endPoint x: 375, endPoint y: 169, distance: 5.8
click at [381, 178] on div "chị quyên - 0988640932" at bounding box center [334, 172] width 148 height 12
click at [363, 155] on input "chị quyên" at bounding box center [328, 151] width 137 height 12
click at [353, 187] on div "chị quyên - 0904822840" at bounding box center [334, 190] width 148 height 12
type input "0904822840"
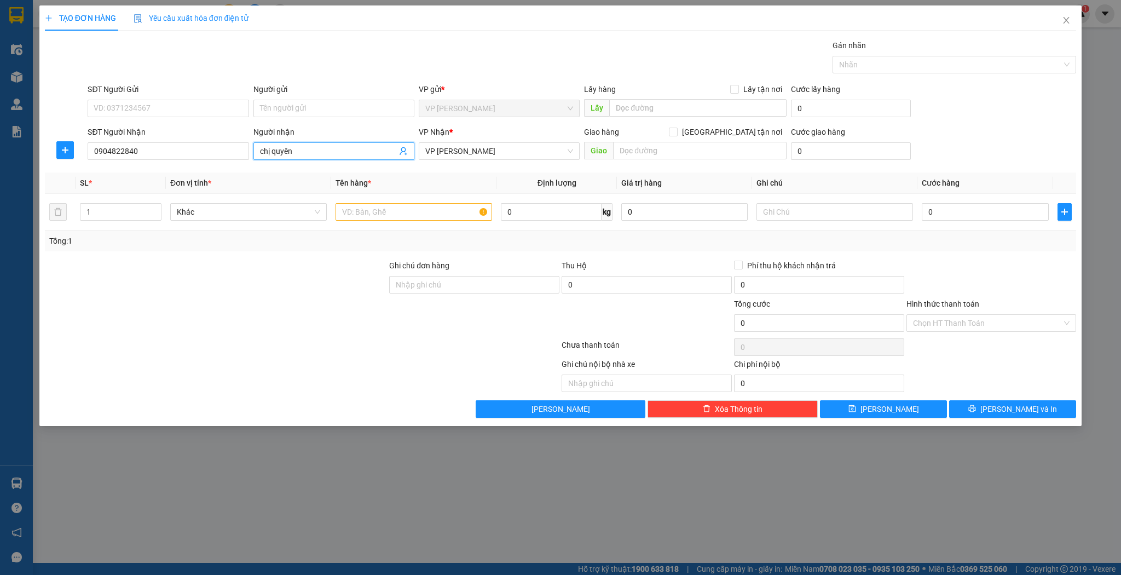
click at [368, 151] on input "chị quyên" at bounding box center [328, 151] width 137 height 12
type input "[PERSON_NAME]"
click at [162, 147] on input "0904822840" at bounding box center [168, 151] width 161 height 18
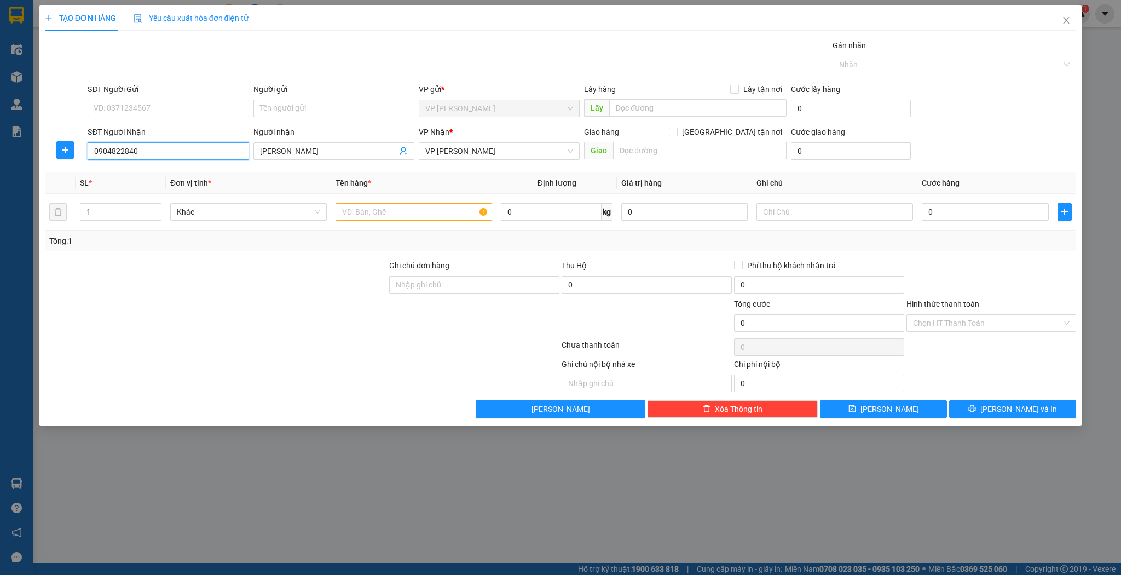
click at [162, 147] on input "0904822840" at bounding box center [168, 151] width 161 height 18
click at [137, 149] on input "0909" at bounding box center [168, 151] width 161 height 18
click at [138, 171] on div "0945530909" at bounding box center [168, 172] width 148 height 12
type input "0945530909"
click at [322, 153] on input "Người nhận" at bounding box center [328, 151] width 137 height 12
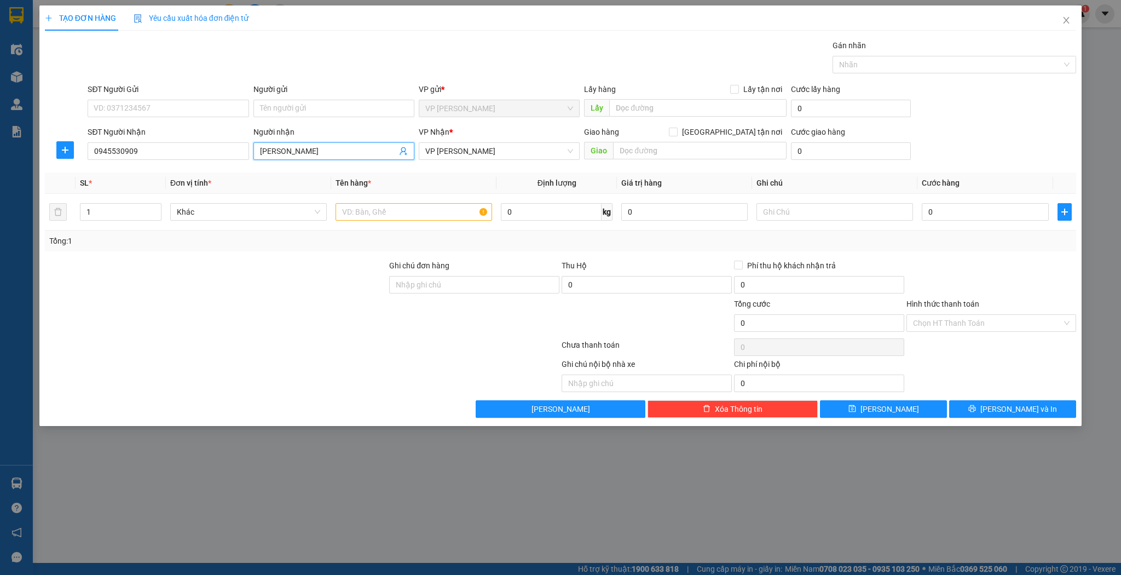
type input "[PERSON_NAME]"
click at [500, 162] on div "VP Nhận * VP [PERSON_NAME]" at bounding box center [499, 145] width 161 height 38
click at [500, 160] on div "VP Nhận * VP [PERSON_NAME]" at bounding box center [499, 145] width 161 height 38
click at [496, 152] on span "VP [PERSON_NAME]" at bounding box center [499, 151] width 148 height 16
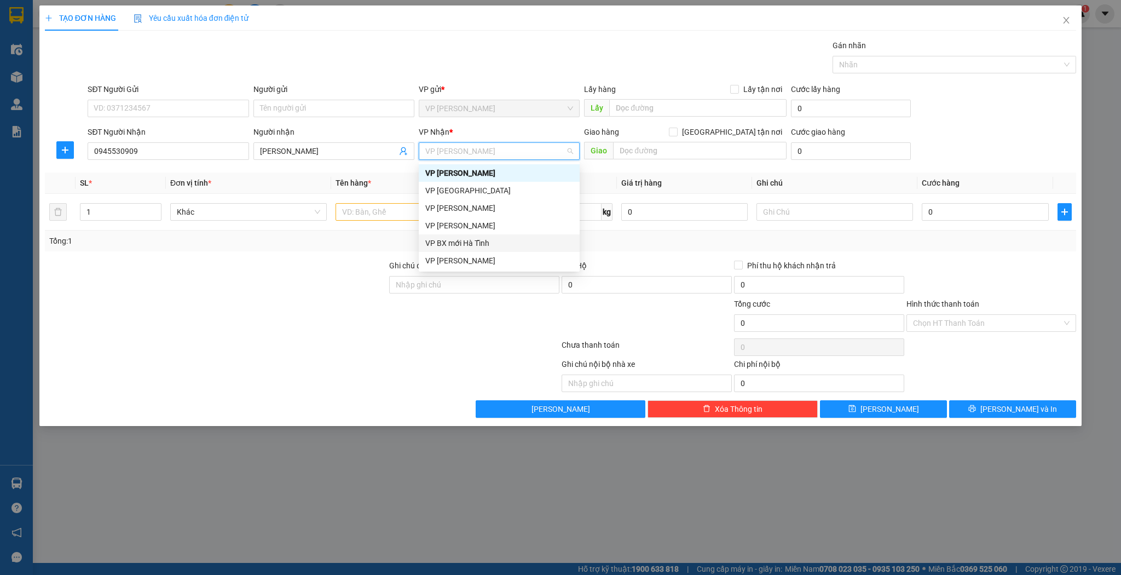
click at [460, 262] on div "VP [PERSON_NAME]" at bounding box center [499, 261] width 148 height 12
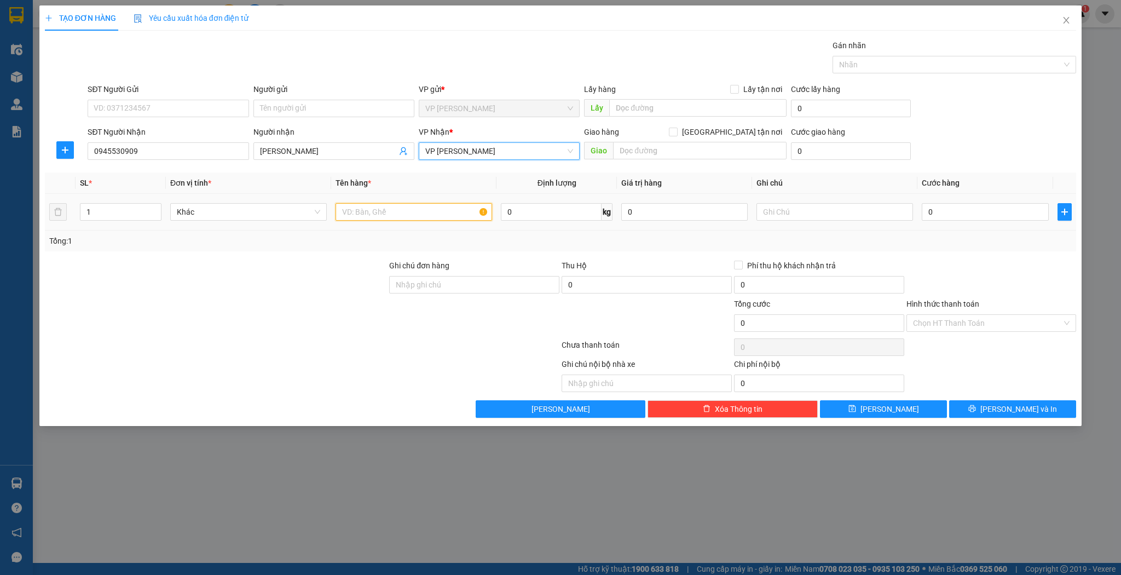
click at [396, 216] on input "text" at bounding box center [414, 212] width 157 height 18
type input "kiện"
drag, startPoint x: 934, startPoint y: 203, endPoint x: 941, endPoint y: 201, distance: 7.3
click at [934, 203] on input "0" at bounding box center [985, 212] width 126 height 18
type input "3"
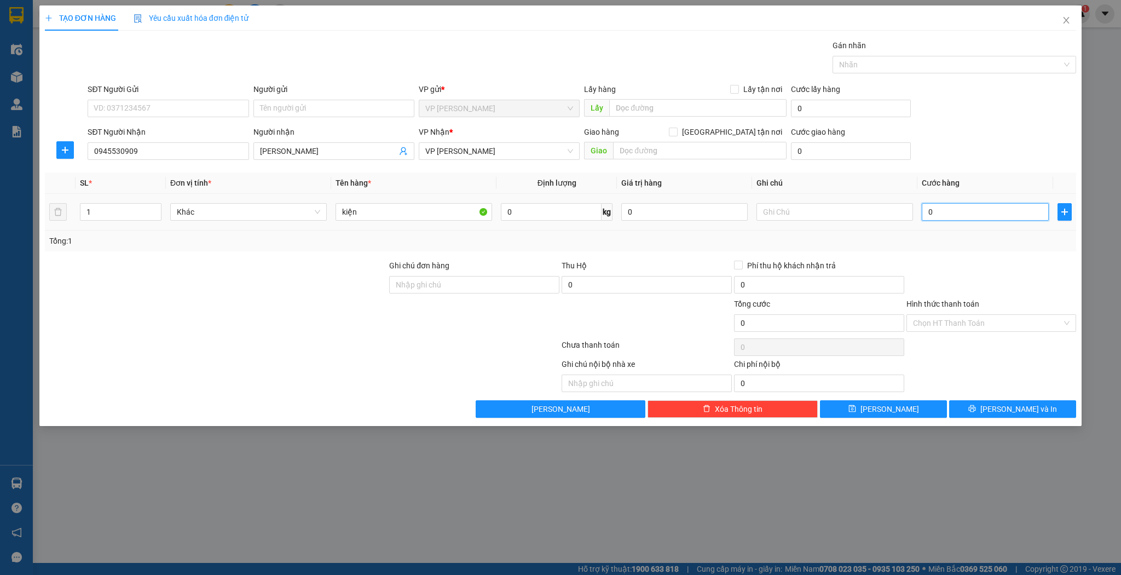
type input "3"
type input "30"
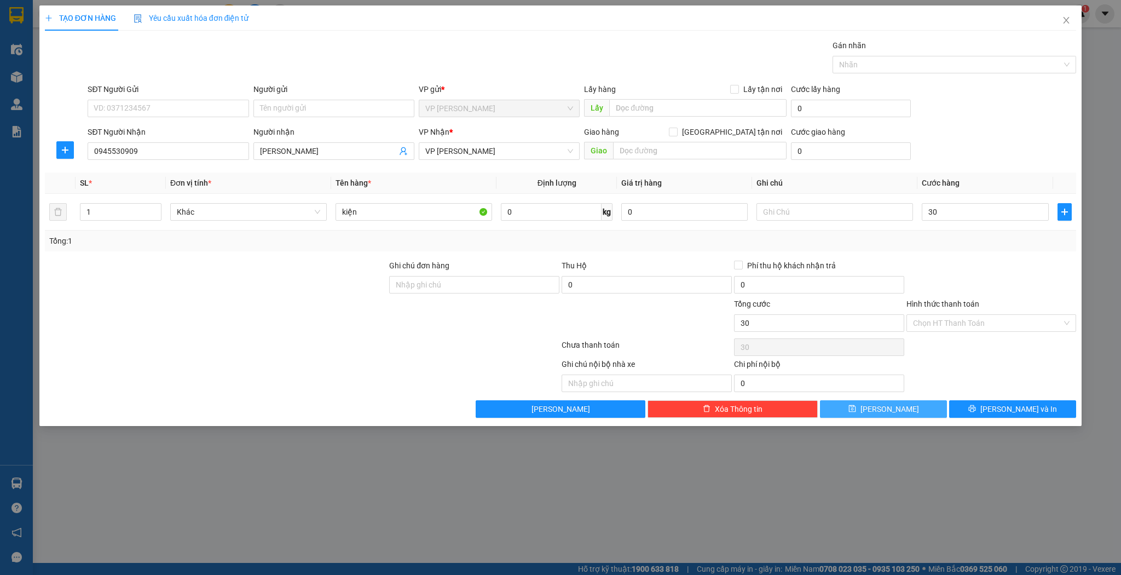
type input "30.000"
click at [831, 402] on button "[PERSON_NAME]" at bounding box center [883, 409] width 127 height 18
type input "0"
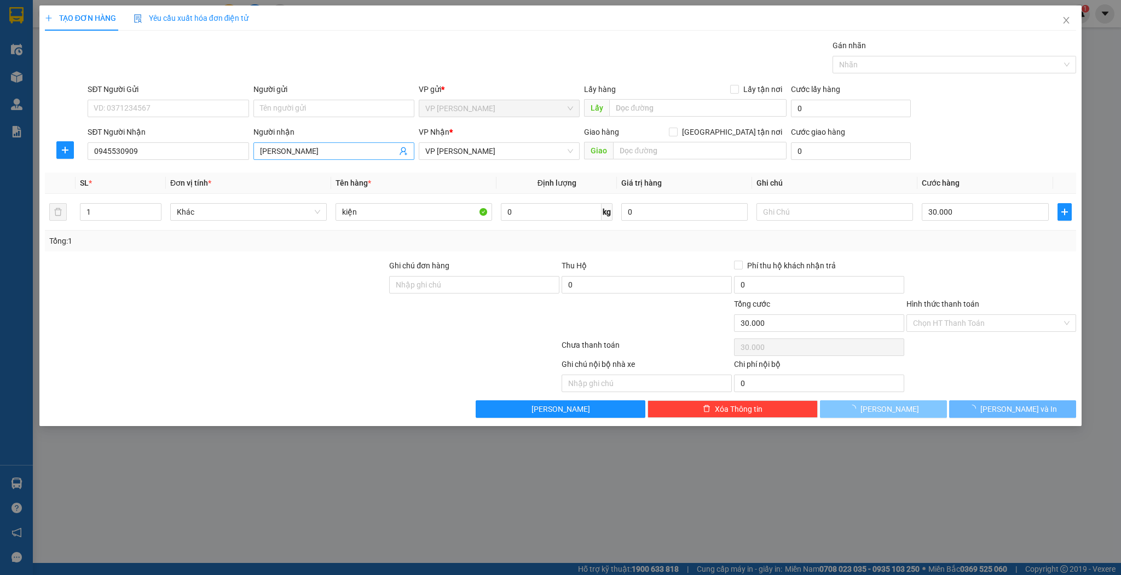
type input "0"
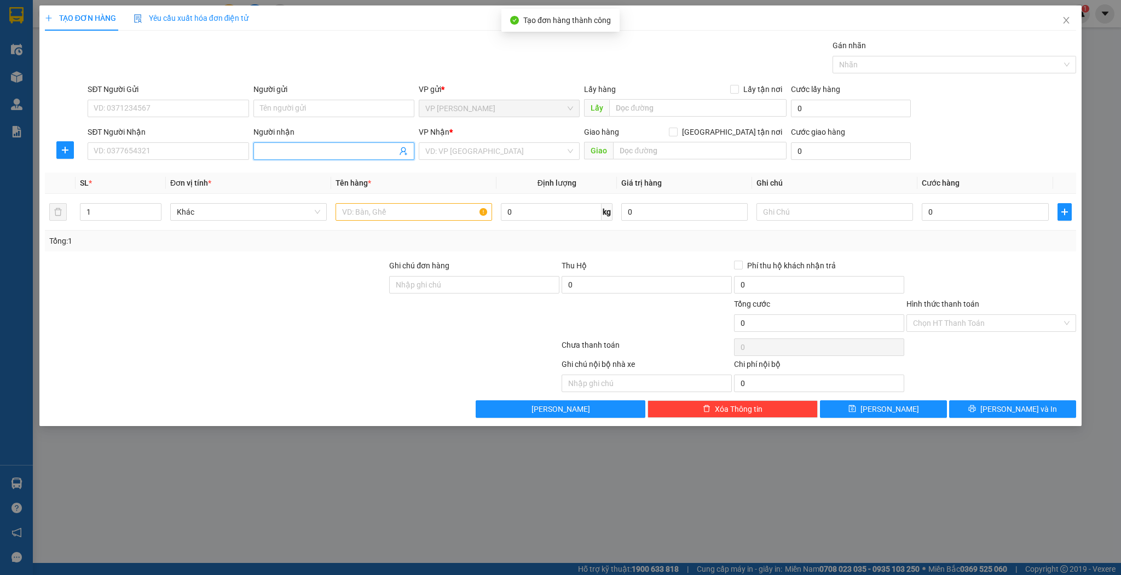
click at [295, 155] on input "Người nhận" at bounding box center [328, 151] width 137 height 12
type input "d"
type input "đậu nga"
click at [288, 174] on div "đậu nga - 0969331590" at bounding box center [334, 172] width 148 height 12
type input "0969331590"
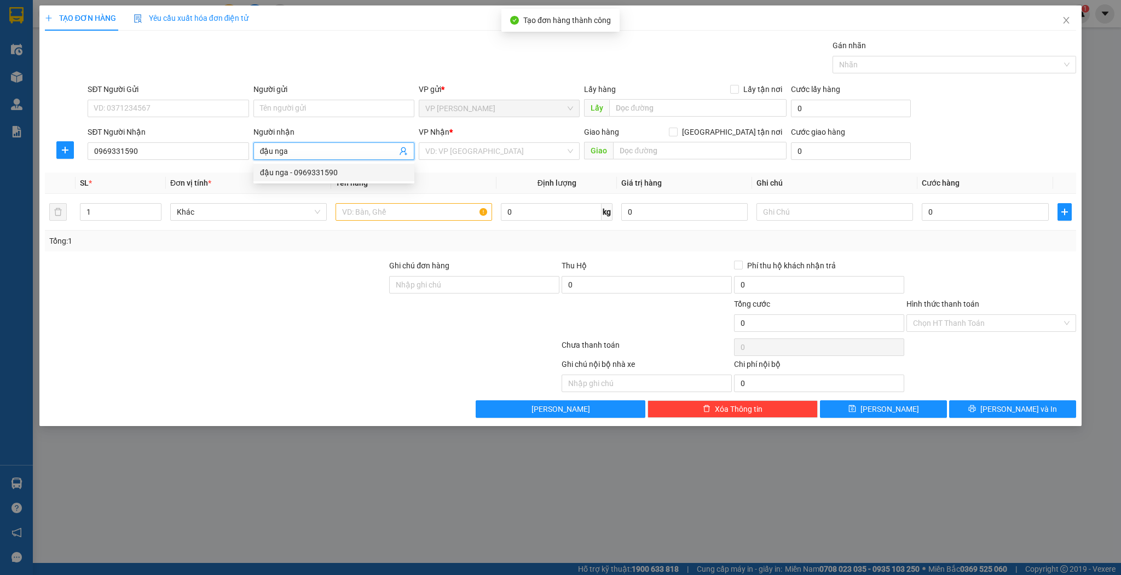
type input "hồng lĩnh"
type input "đậu nga"
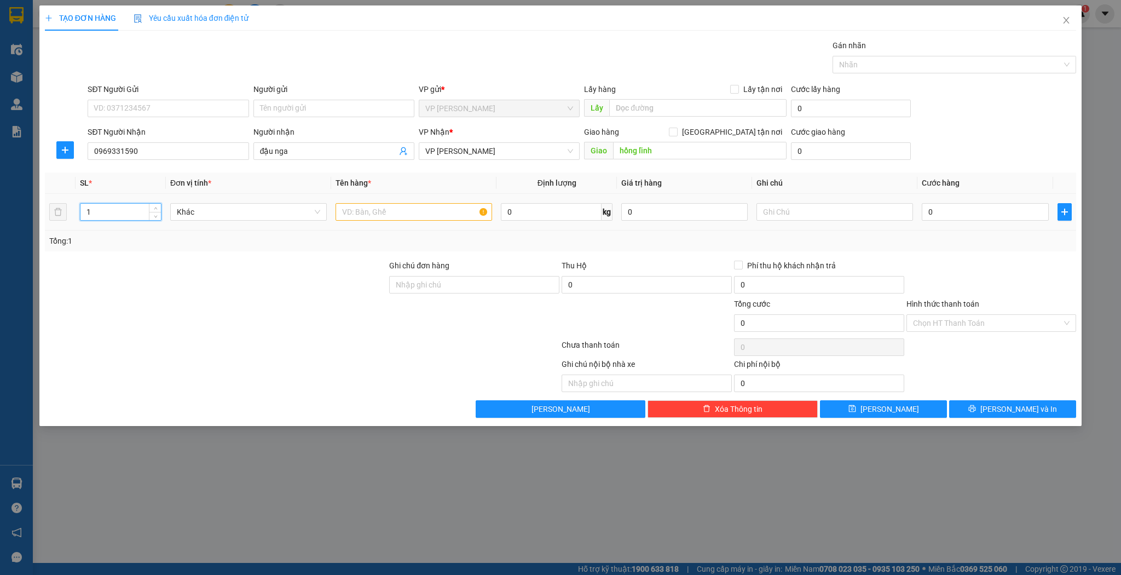
click at [94, 214] on input "1" at bounding box center [120, 212] width 80 height 16
type input "7"
click at [405, 215] on input "text" at bounding box center [414, 212] width 157 height 18
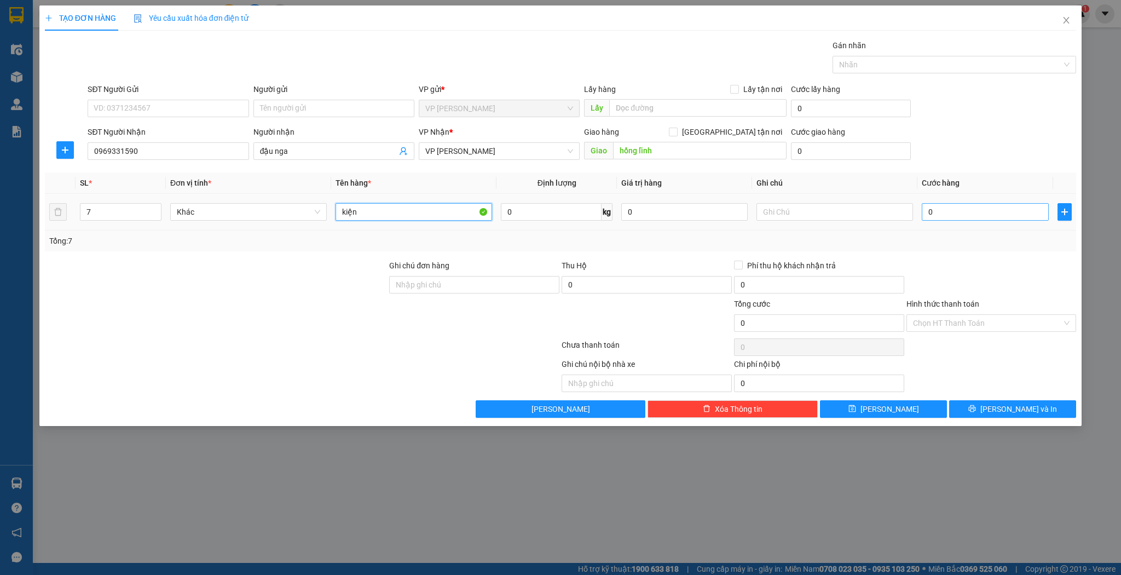
type input "kiện"
click at [933, 218] on input "0" at bounding box center [985, 212] width 126 height 18
type input "2"
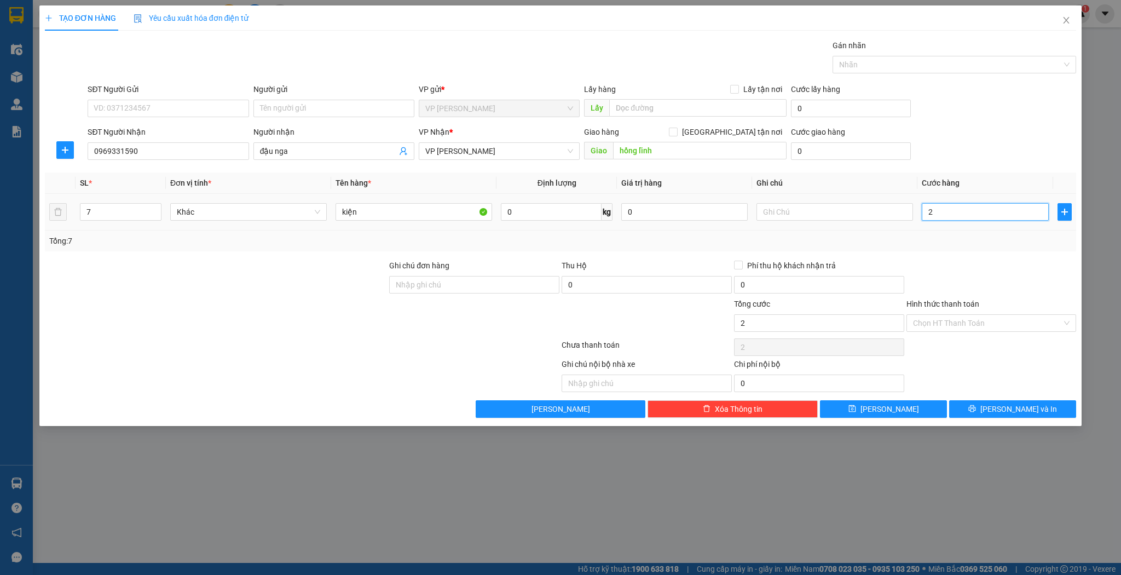
type input "21"
type input "210"
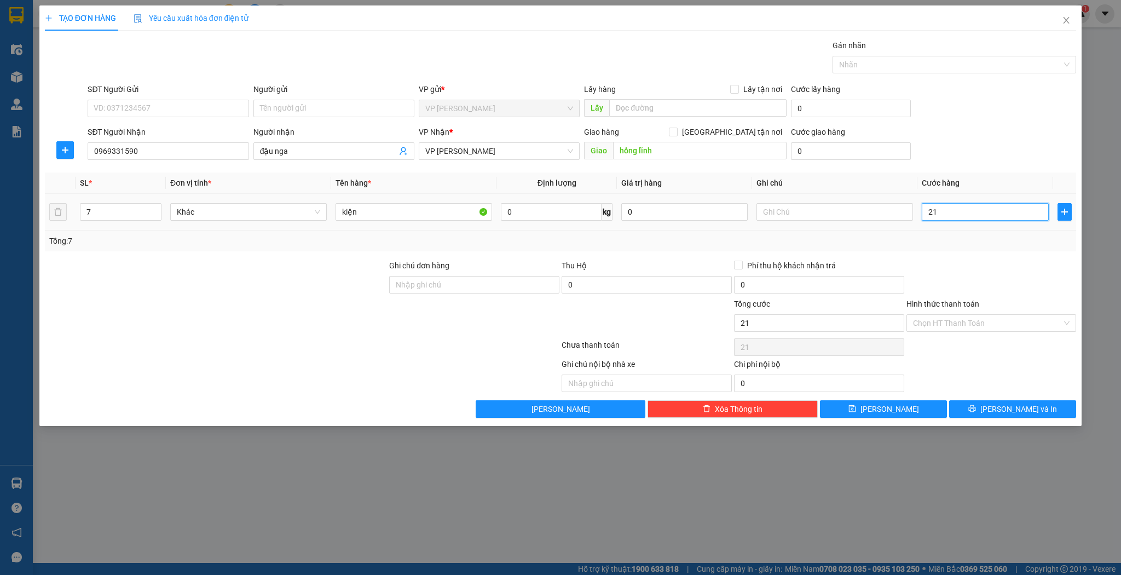
type input "210"
type input "210.000"
click at [933, 413] on button "[PERSON_NAME]" at bounding box center [883, 409] width 127 height 18
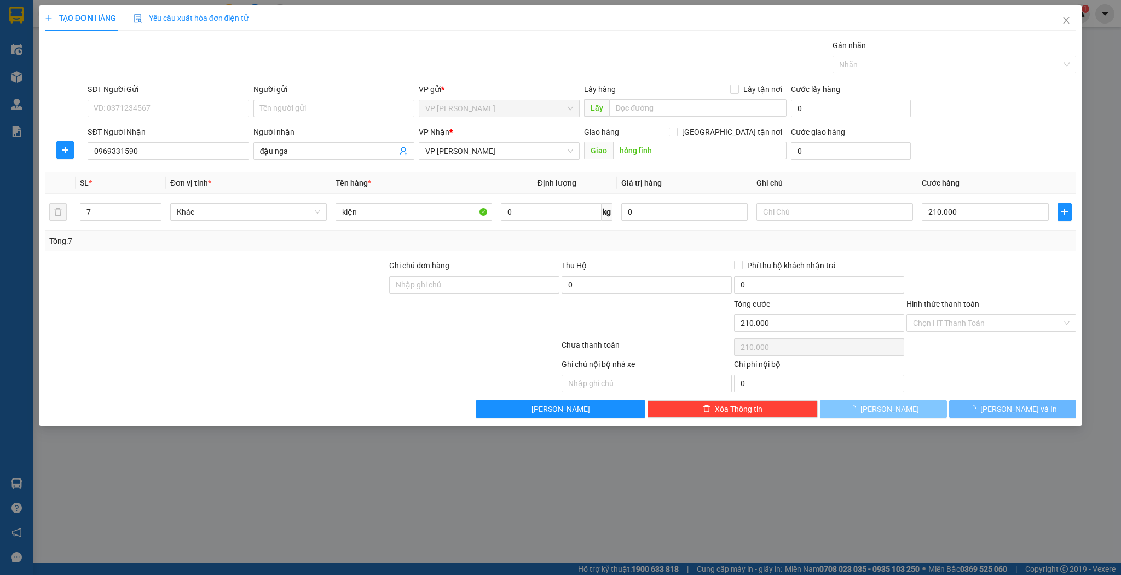
type input "1"
type input "0"
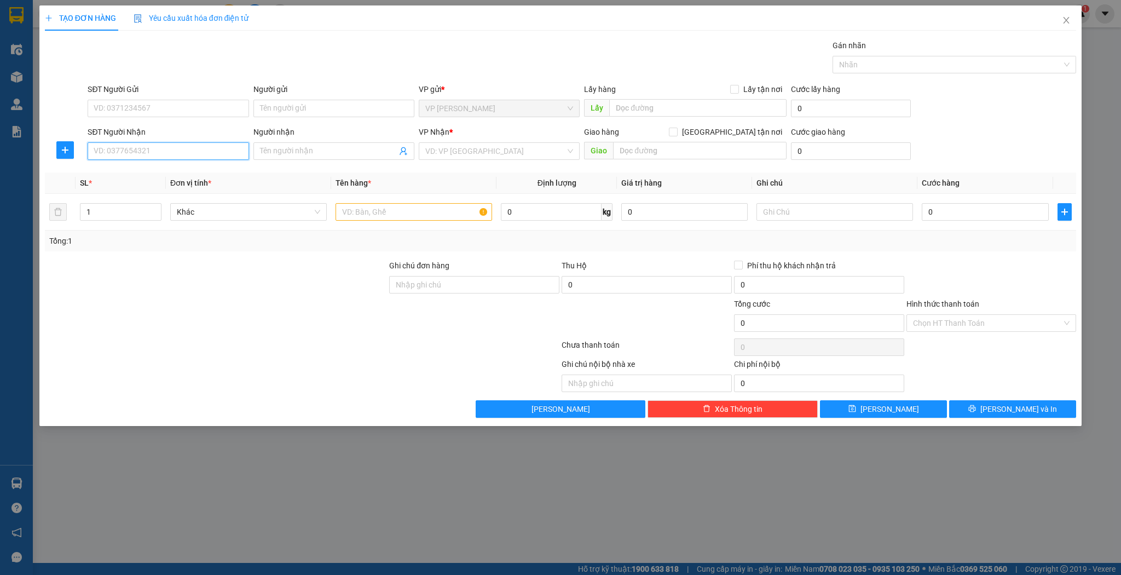
click at [212, 155] on input "SĐT Người Nhận" at bounding box center [168, 151] width 161 height 18
type input "0982067986"
type input "chú cường"
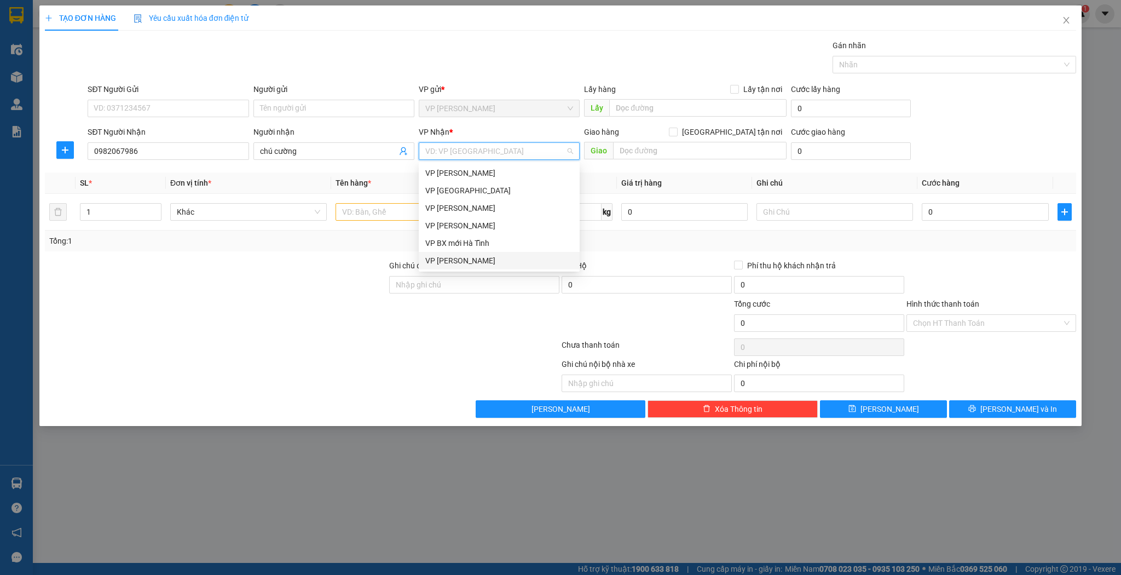
click at [512, 256] on div "VP [PERSON_NAME]" at bounding box center [499, 261] width 148 height 12
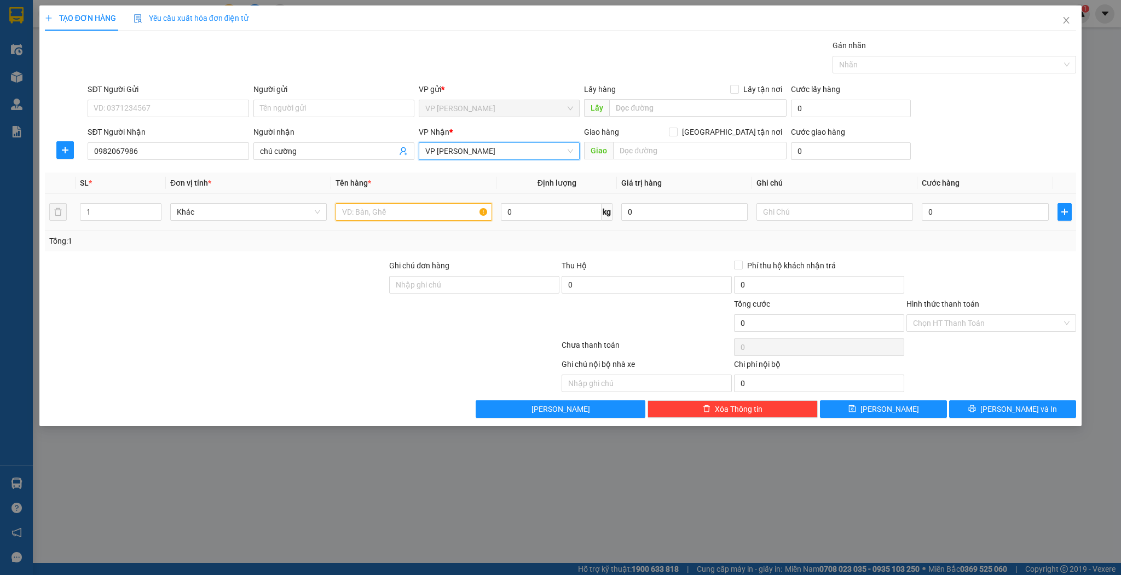
click at [397, 216] on input "text" at bounding box center [414, 212] width 157 height 18
type input "máy"
click at [959, 208] on input "0" at bounding box center [985, 212] width 126 height 18
type input "1"
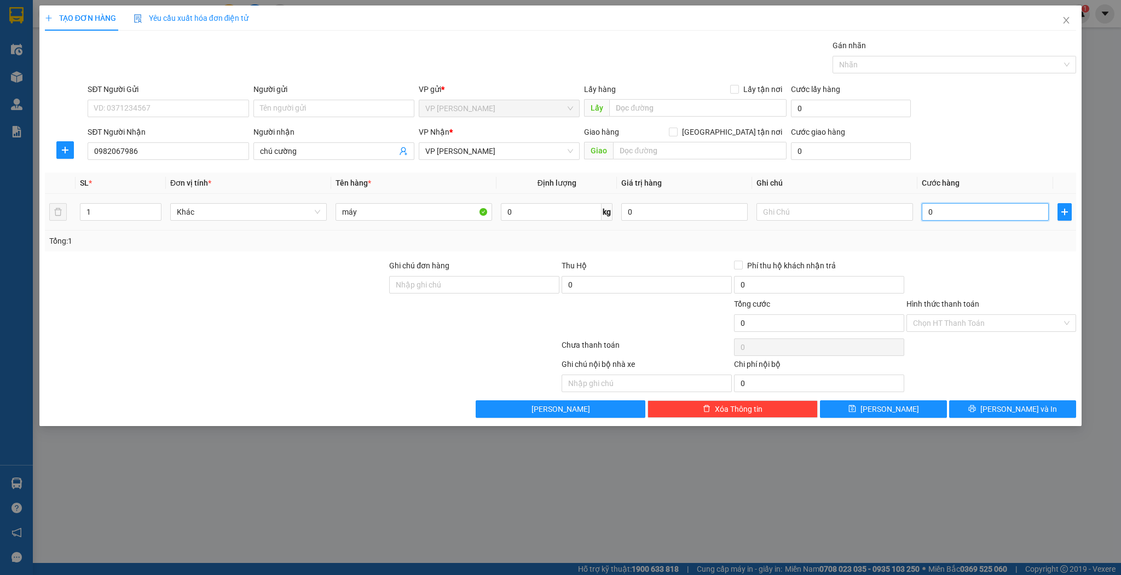
type input "1"
type input "15"
type input "150"
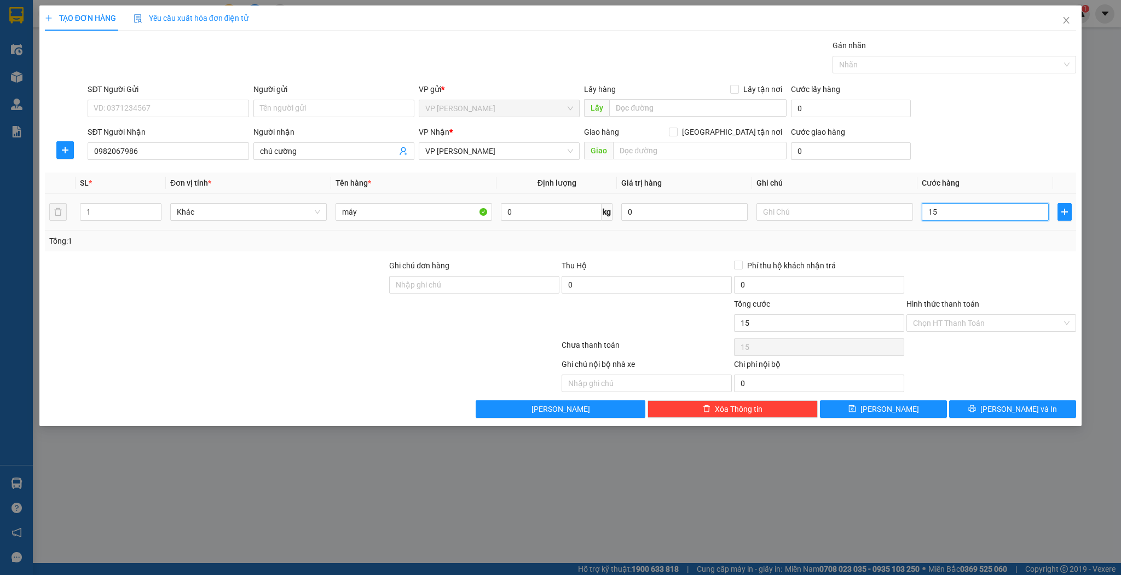
type input "150"
type input "150.000"
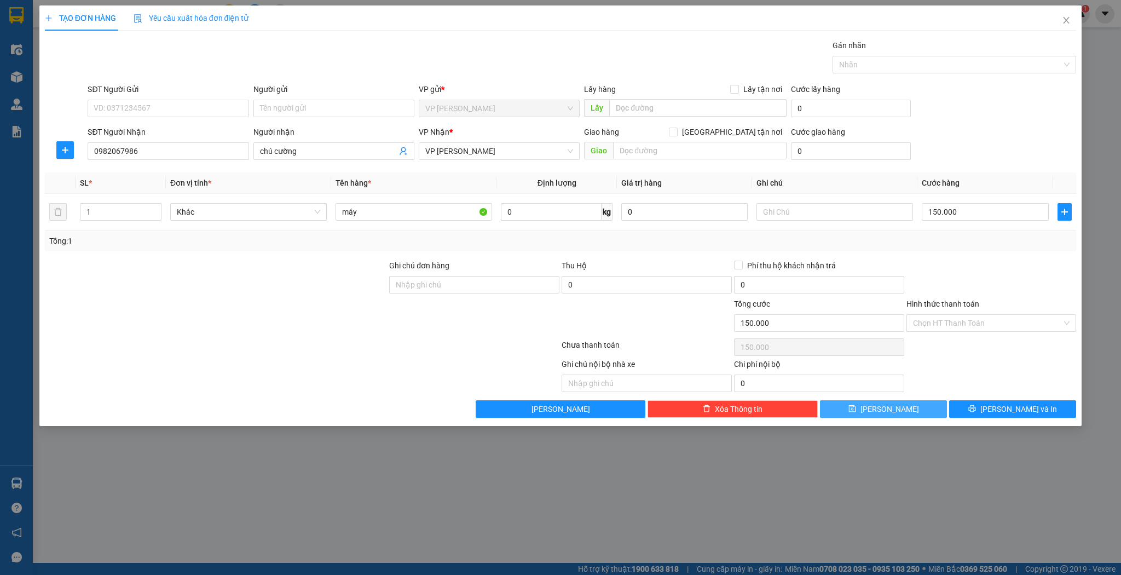
click at [843, 410] on button "[PERSON_NAME]" at bounding box center [883, 409] width 127 height 18
type input "0"
drag, startPoint x: 166, startPoint y: 165, endPoint x: 170, endPoint y: 160, distance: 7.0
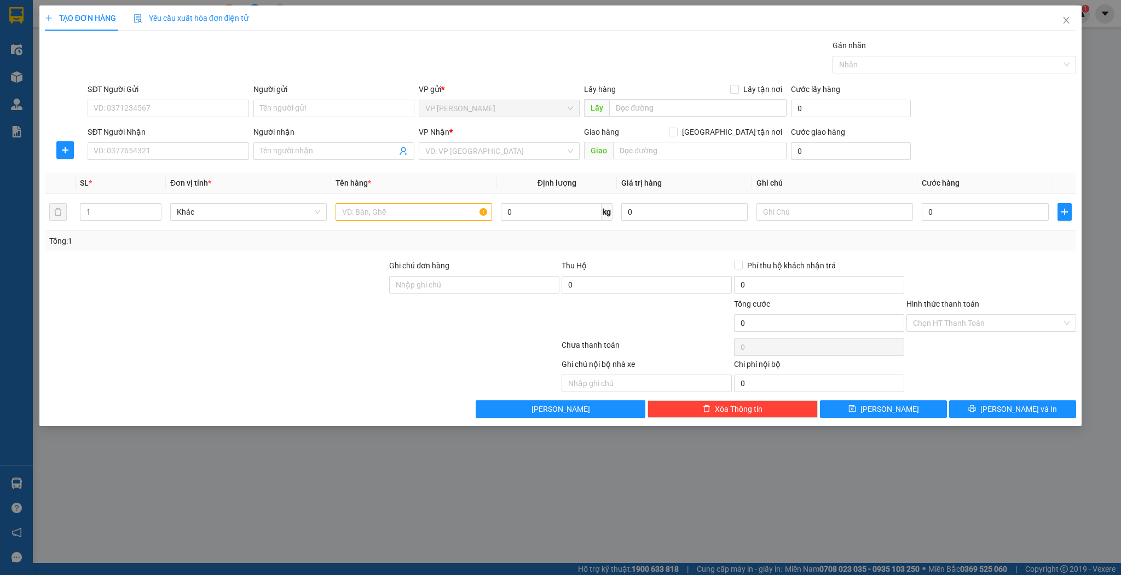
click at [167, 165] on div "Transit Pickup Surcharge Ids Transit Deliver Surcharge Ids Transit Deliver Surc…" at bounding box center [561, 228] width 1032 height 378
click at [171, 159] on div "SĐT Người Nhận VD: 0377654321" at bounding box center [168, 145] width 161 height 38
click at [175, 154] on input "SĐT Người Nhận" at bounding box center [168, 151] width 161 height 18
type input "0905567432"
type input "c thủy"
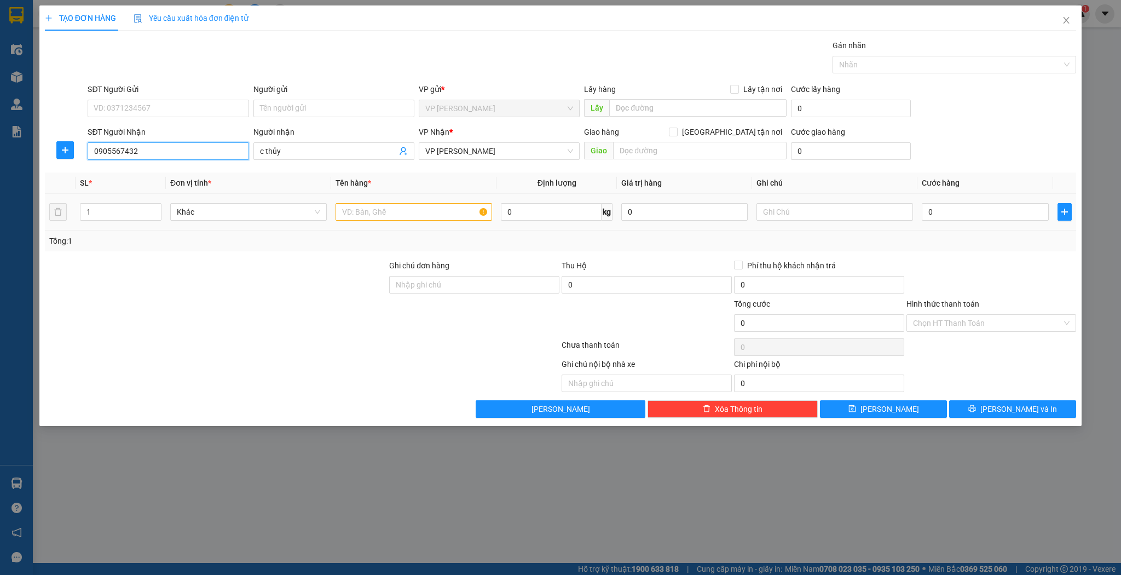
type input "0905567432"
click at [391, 226] on td at bounding box center [413, 212] width 165 height 37
click at [402, 212] on input "text" at bounding box center [414, 212] width 157 height 18
type input "thùng hoa"
click at [1007, 221] on div "0" at bounding box center [985, 212] width 126 height 22
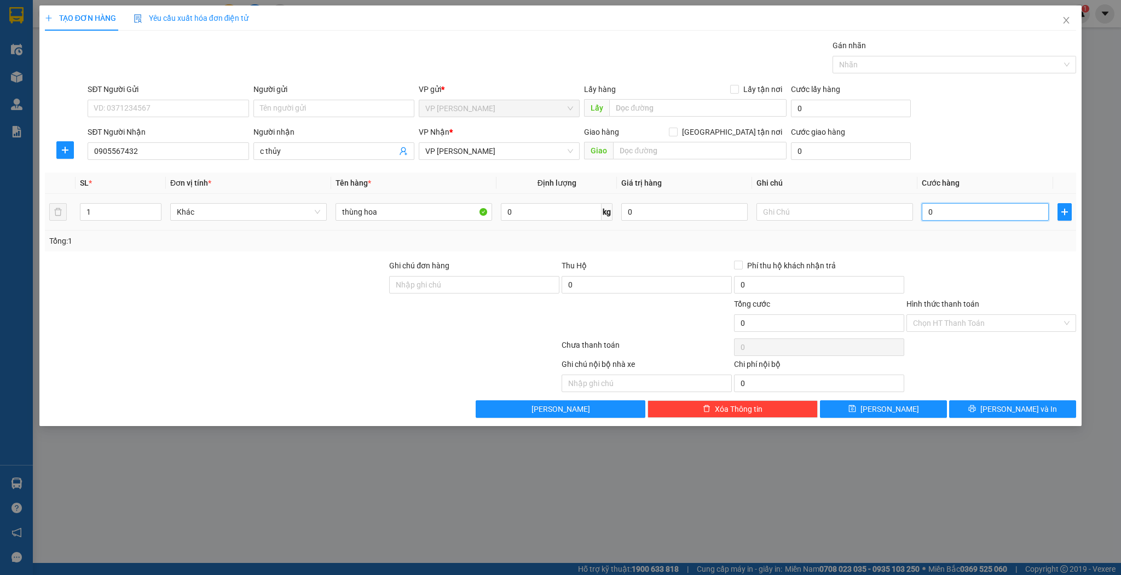
click at [1002, 215] on input "0" at bounding box center [985, 212] width 126 height 18
type input "7"
click at [929, 421] on div "TẠO ĐƠN HÀNG Yêu cầu xuất hóa đơn điện tử Transit Pickup Surcharge Ids Transit …" at bounding box center [560, 215] width 1043 height 420
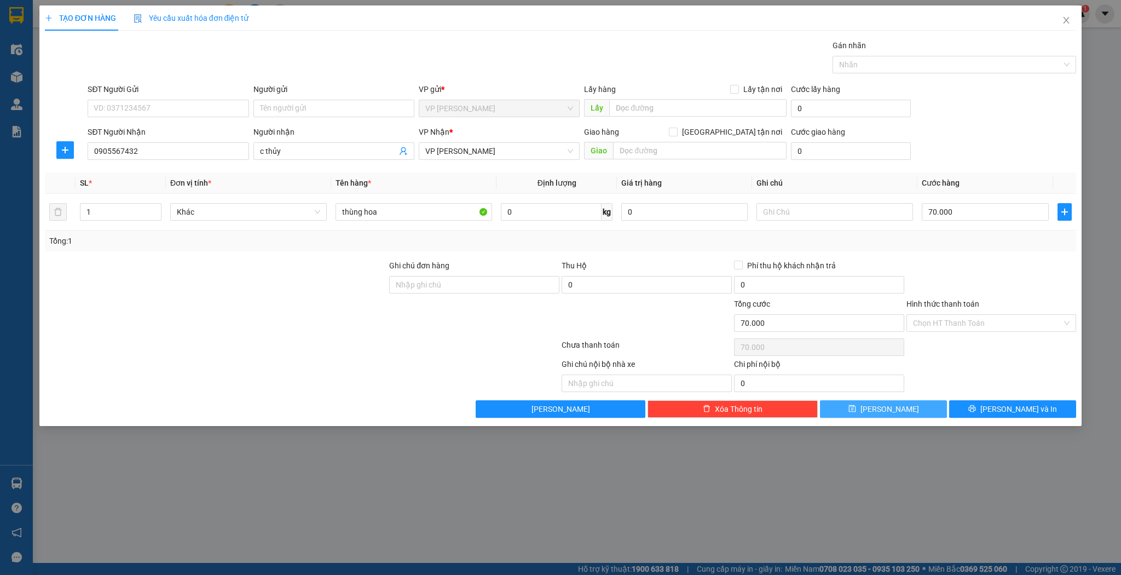
click at [931, 409] on button "[PERSON_NAME]" at bounding box center [883, 409] width 127 height 18
click at [320, 151] on input "Người nhận" at bounding box center [328, 151] width 137 height 12
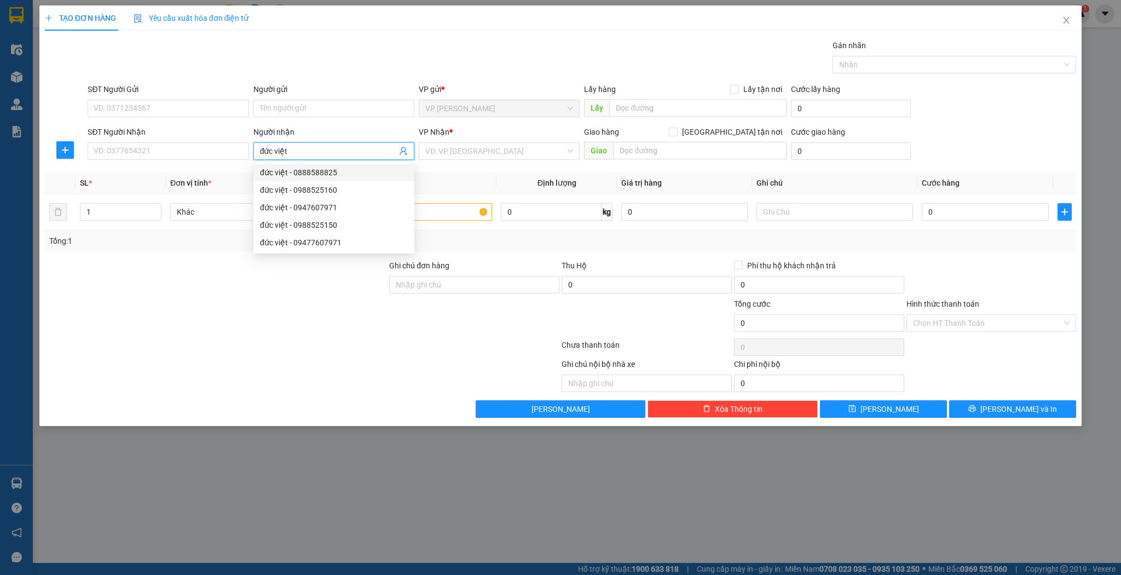
click at [285, 177] on div "đức việt - 0888588825" at bounding box center [334, 172] width 148 height 12
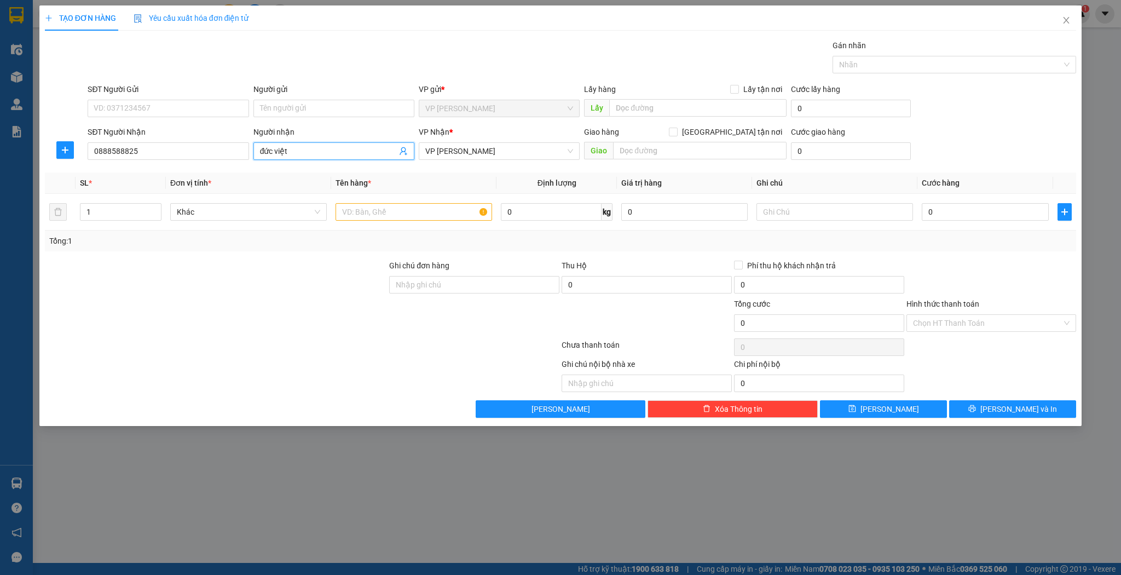
click at [302, 157] on span "đức việt" at bounding box center [333, 151] width 161 height 18
click at [310, 229] on div "đức việt - 0988525150" at bounding box center [334, 225] width 148 height 12
click at [138, 215] on input "1" at bounding box center [120, 212] width 80 height 16
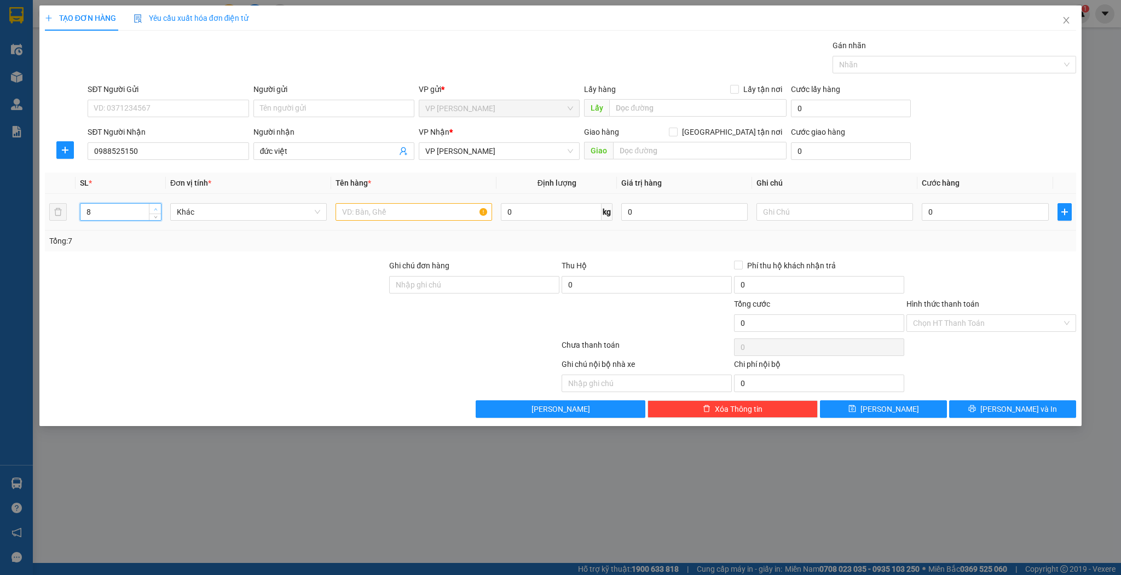
click at [151, 206] on span "Increase Value" at bounding box center [155, 209] width 12 height 10
drag, startPoint x: 323, startPoint y: 205, endPoint x: 342, endPoint y: 205, distance: 18.1
click at [324, 205] on div "Khác" at bounding box center [248, 212] width 157 height 18
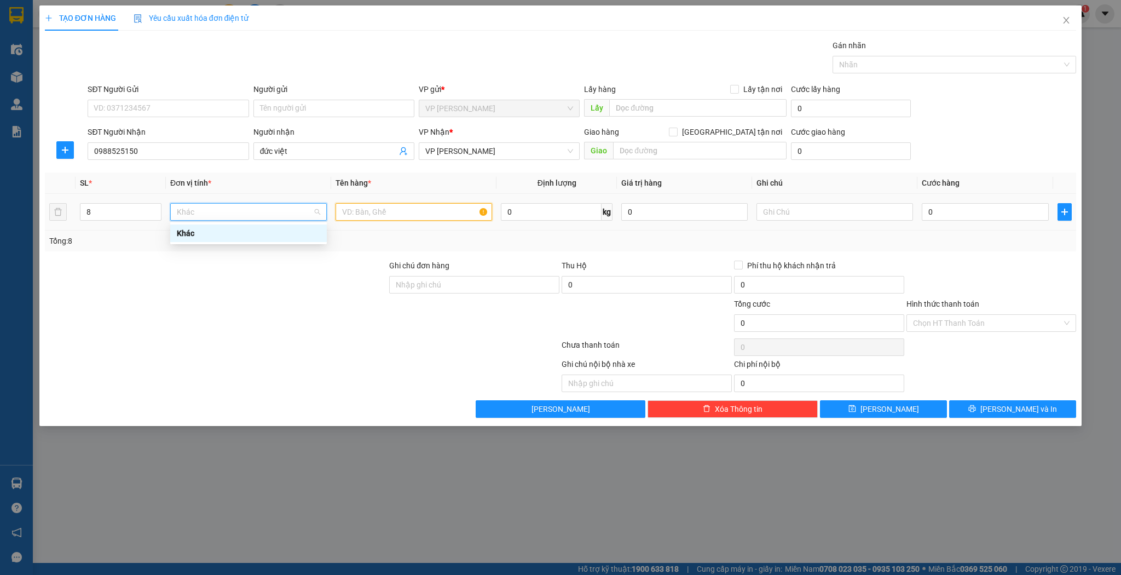
click at [345, 204] on input "text" at bounding box center [414, 212] width 157 height 18
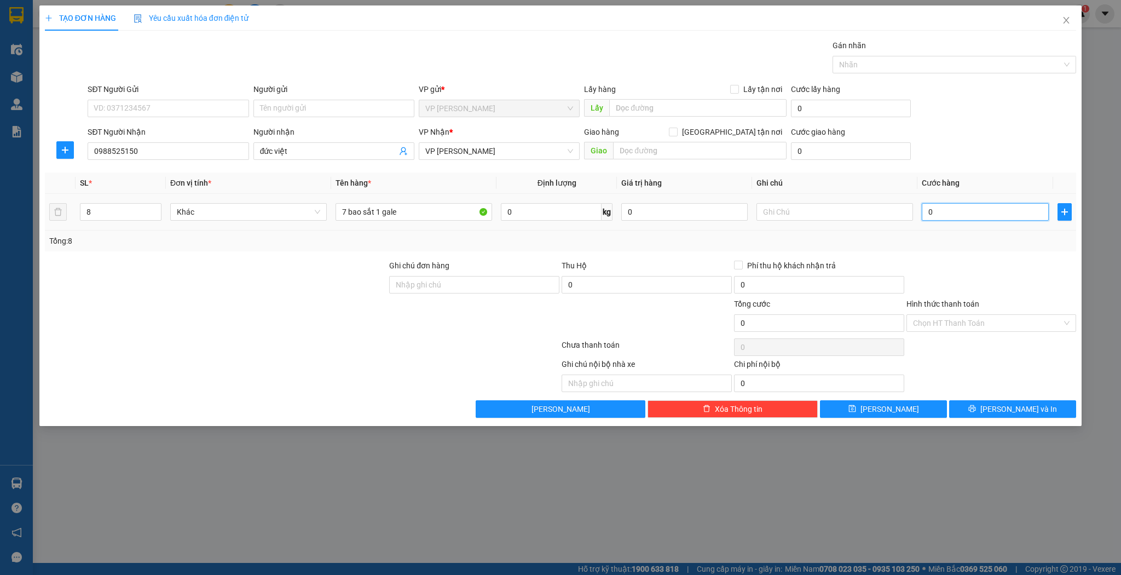
click at [946, 212] on input "0" at bounding box center [985, 212] width 126 height 18
click at [844, 387] on input "0" at bounding box center [819, 383] width 170 height 18
click at [882, 415] on button "[PERSON_NAME]" at bounding box center [883, 409] width 127 height 18
click at [319, 145] on input "Người nhận" at bounding box center [328, 151] width 137 height 12
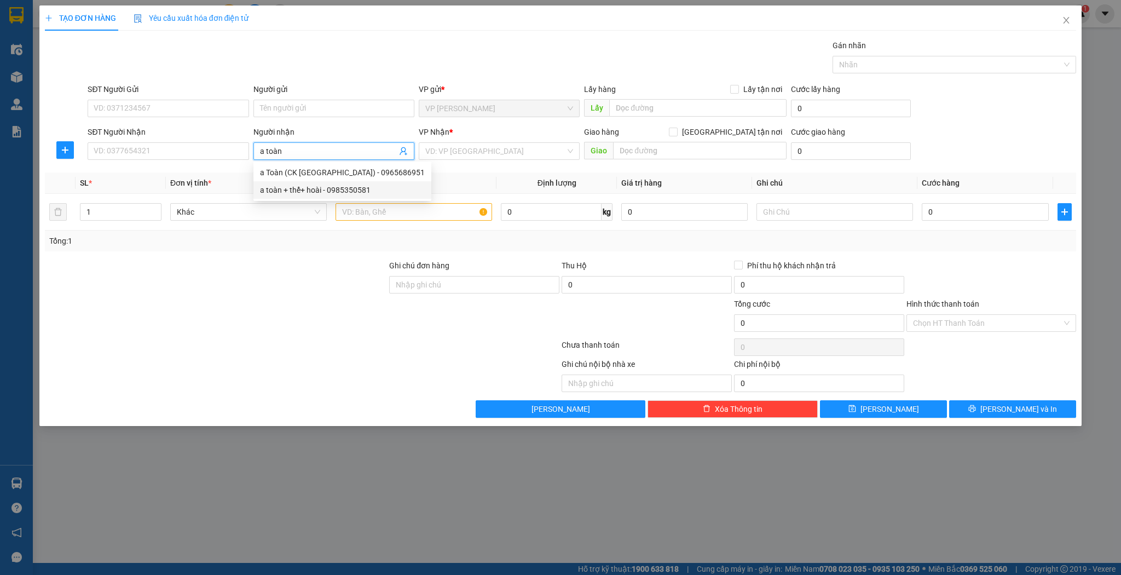
click at [309, 183] on div "a toàn + thể+ hoài - 0985350581" at bounding box center [342, 190] width 178 height 18
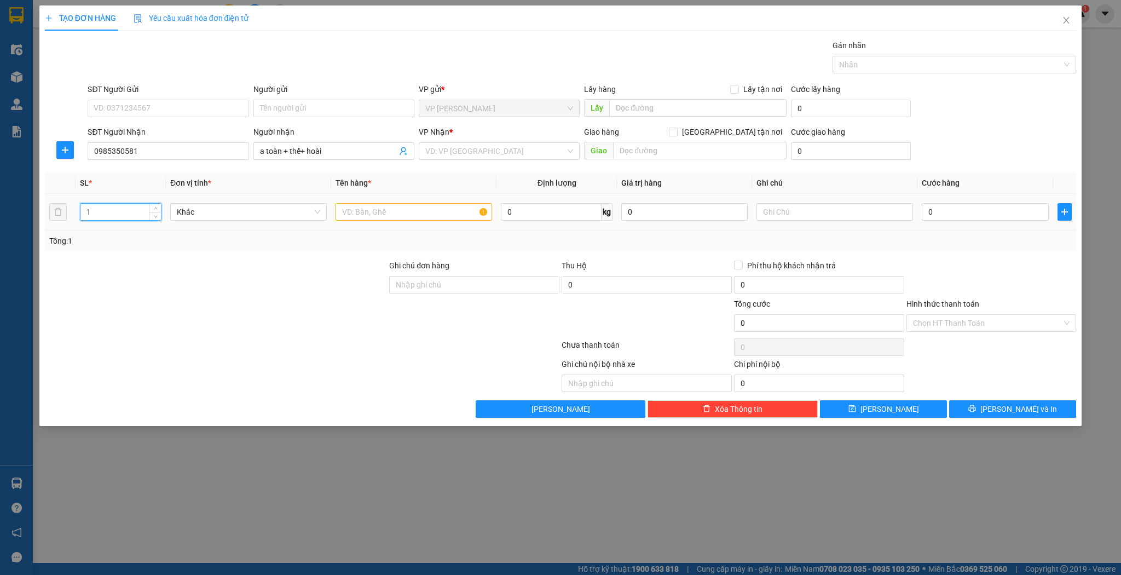
click at [101, 212] on input "1" at bounding box center [120, 212] width 80 height 16
click at [390, 219] on input "text" at bounding box center [414, 212] width 157 height 18
click at [938, 204] on input "0" at bounding box center [985, 212] width 126 height 18
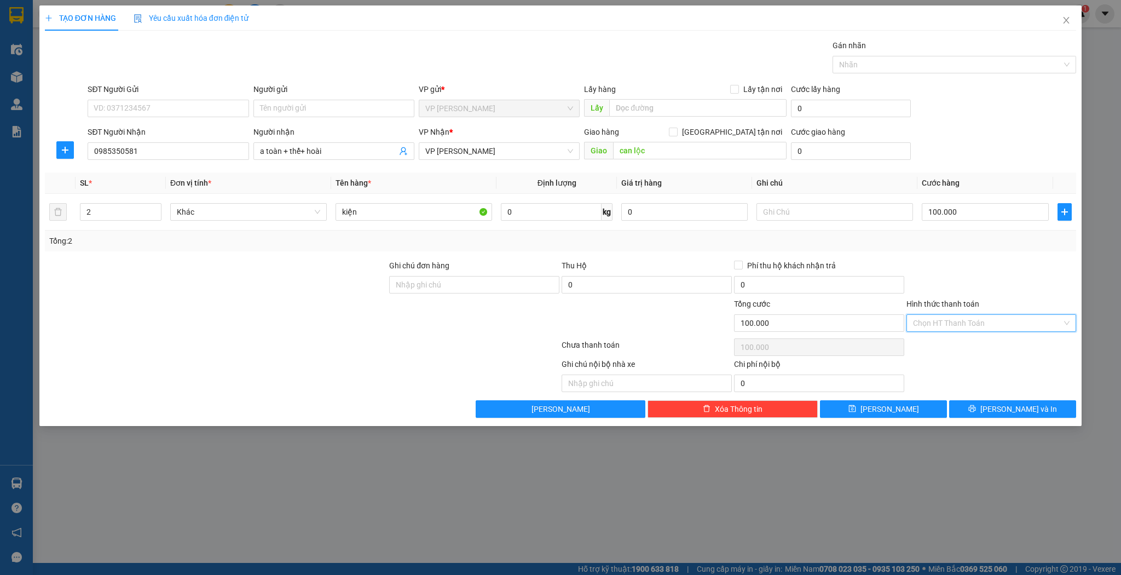
click at [915, 322] on input "Hình thức thanh toán" at bounding box center [987, 323] width 149 height 16
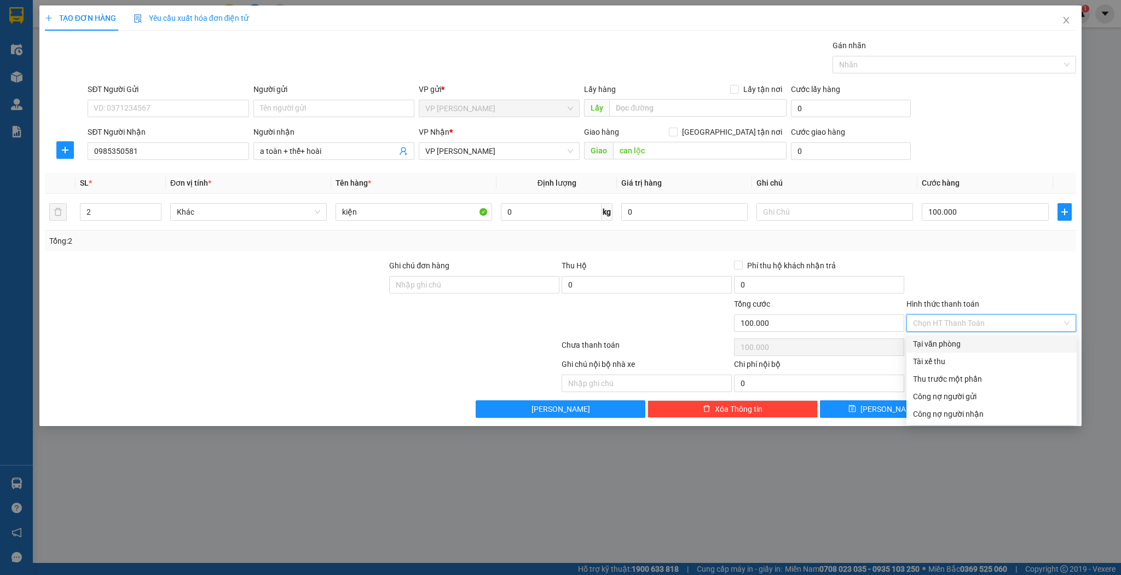
click at [918, 343] on div "Tại văn phòng" at bounding box center [991, 344] width 157 height 12
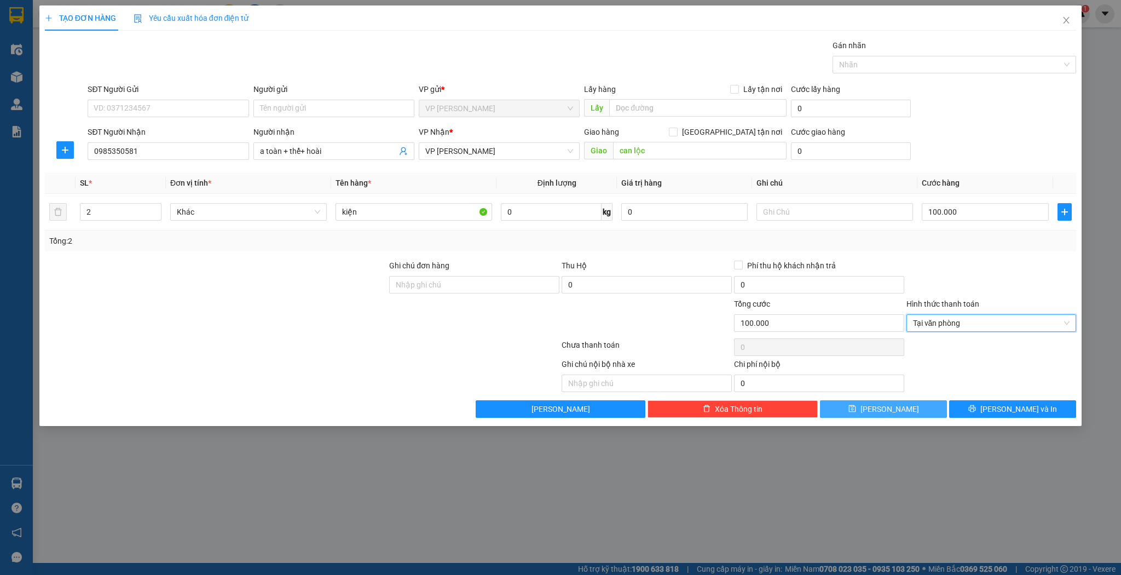
drag, startPoint x: 841, startPoint y: 402, endPoint x: 833, endPoint y: 394, distance: 10.8
click at [840, 402] on button "[PERSON_NAME]" at bounding box center [883, 409] width 127 height 18
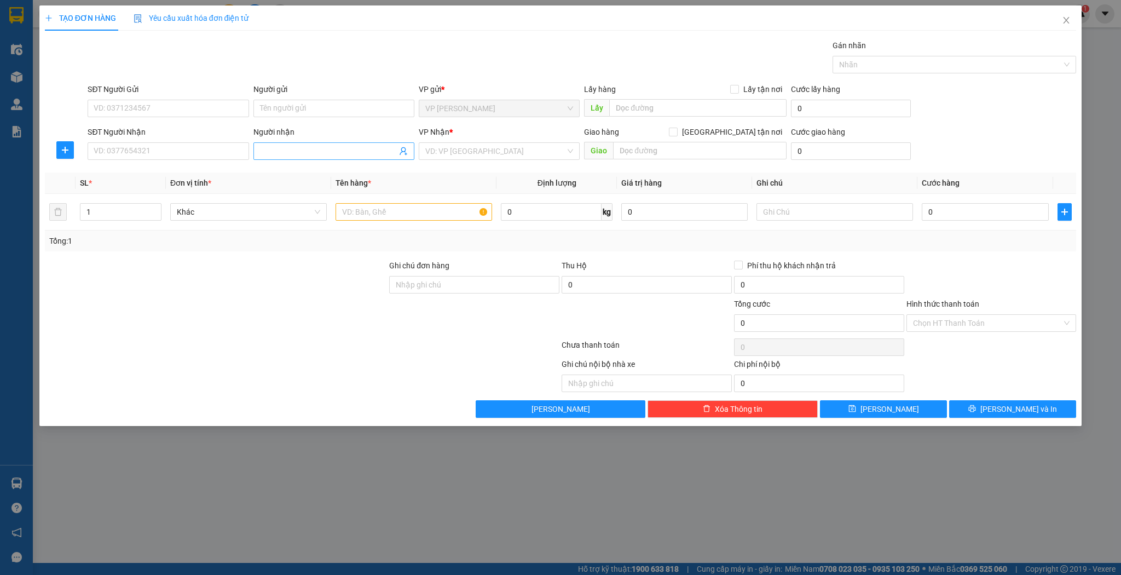
click at [289, 149] on input "Người nhận" at bounding box center [328, 151] width 137 height 12
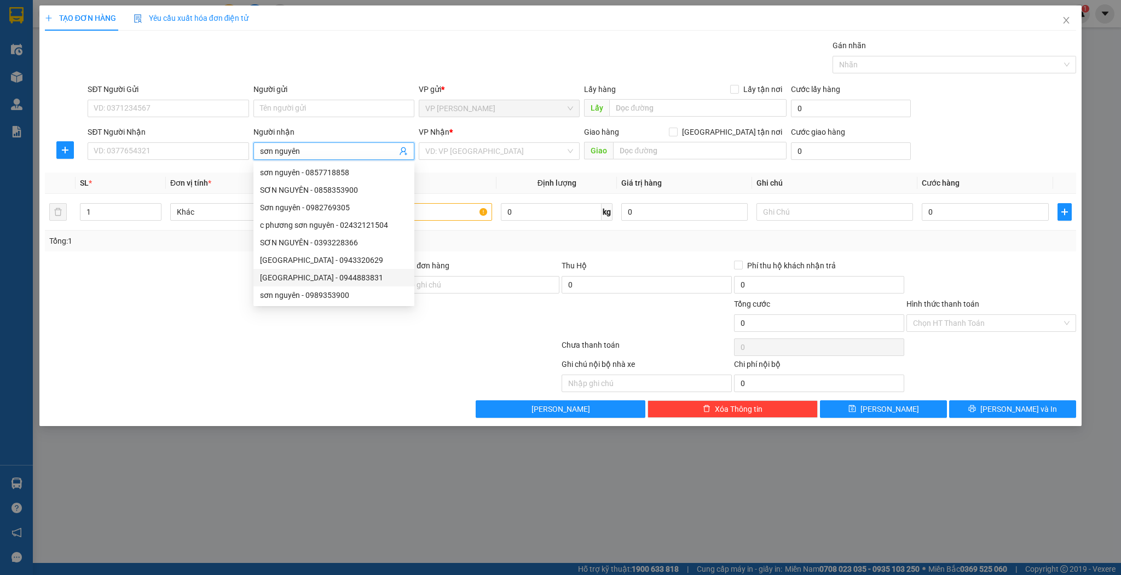
click at [373, 275] on div "[GEOGRAPHIC_DATA] - 0944883831" at bounding box center [334, 277] width 148 height 12
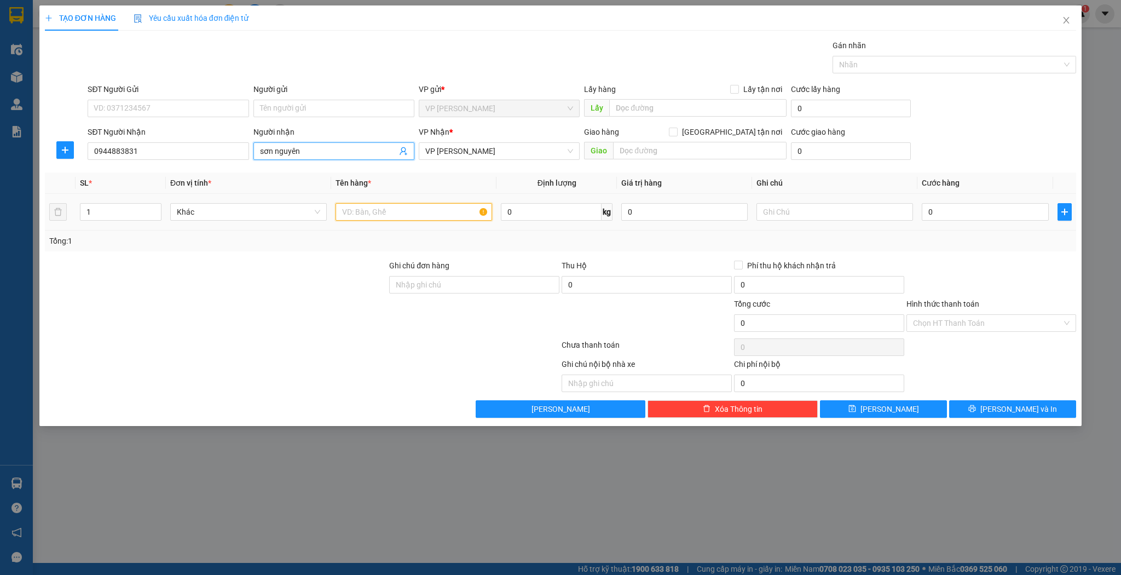
click at [389, 219] on input "text" at bounding box center [414, 212] width 157 height 18
drag, startPoint x: 996, startPoint y: 223, endPoint x: 979, endPoint y: 212, distance: 20.7
click at [995, 222] on td "0" at bounding box center [984, 212] width 135 height 37
click at [963, 201] on div "0" at bounding box center [985, 212] width 126 height 22
click at [967, 209] on input "0" at bounding box center [985, 212] width 126 height 18
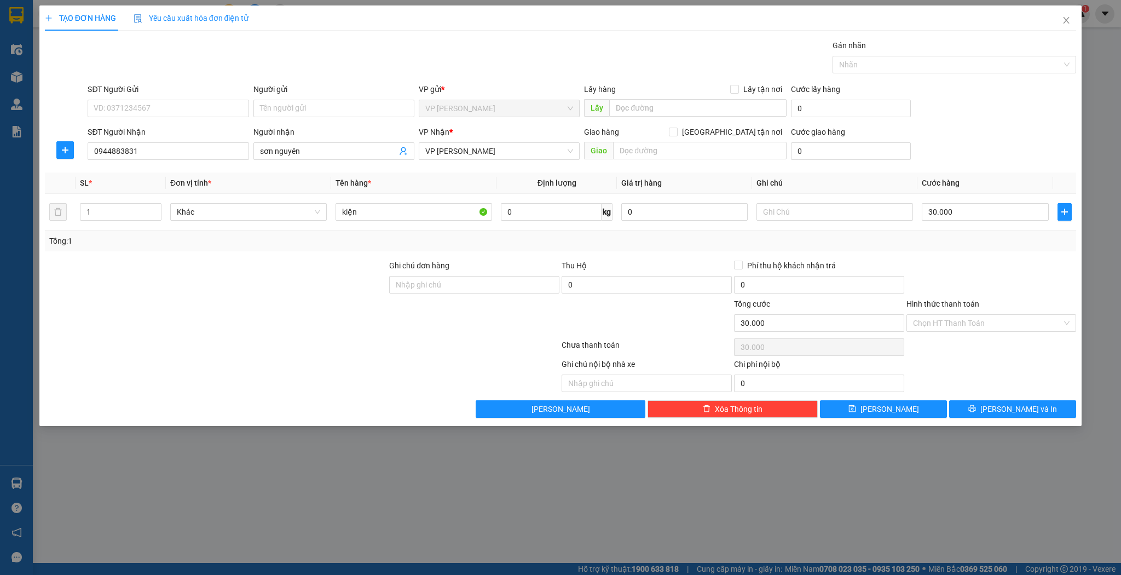
click at [926, 398] on div "Transit Pickup Surcharge Ids Transit Deliver Surcharge Ids Transit Deliver Surc…" at bounding box center [561, 228] width 1032 height 378
click at [924, 403] on button "[PERSON_NAME]" at bounding box center [883, 409] width 127 height 18
click at [184, 149] on input "SĐT Người Nhận" at bounding box center [168, 151] width 161 height 18
click at [331, 164] on div "Transit Pickup Surcharge Ids Transit Deliver Surcharge Ids Transit Deliver Surc…" at bounding box center [561, 228] width 1032 height 378
click at [326, 159] on span at bounding box center [333, 151] width 161 height 18
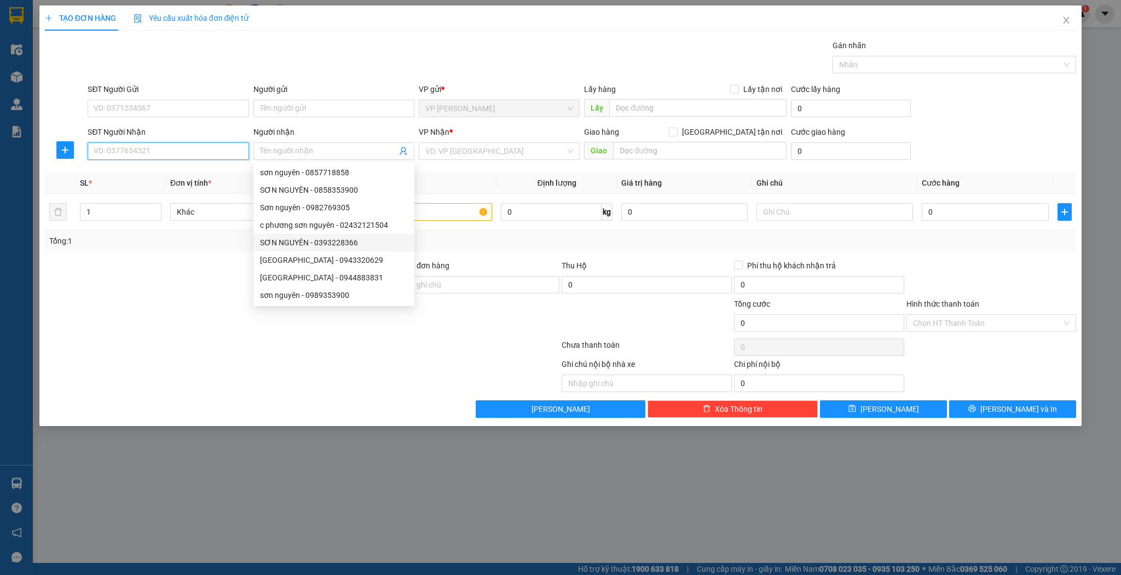
click at [96, 152] on input "SĐT Người Nhận" at bounding box center [168, 151] width 161 height 18
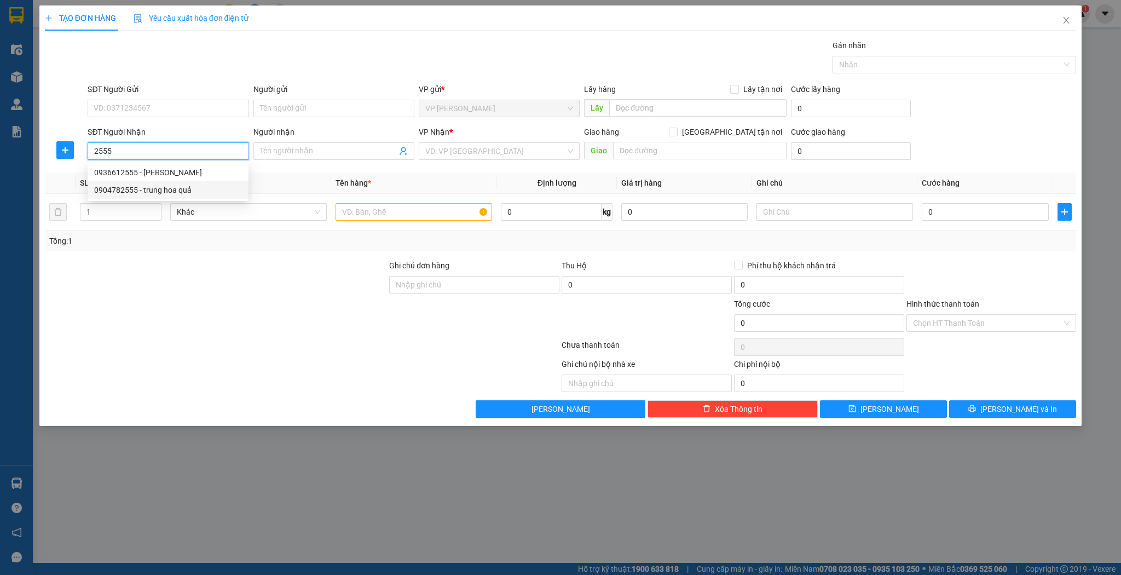
click at [196, 190] on div "0904782555 - trung hoa quả" at bounding box center [168, 190] width 148 height 12
click at [380, 211] on input "text" at bounding box center [414, 212] width 157 height 18
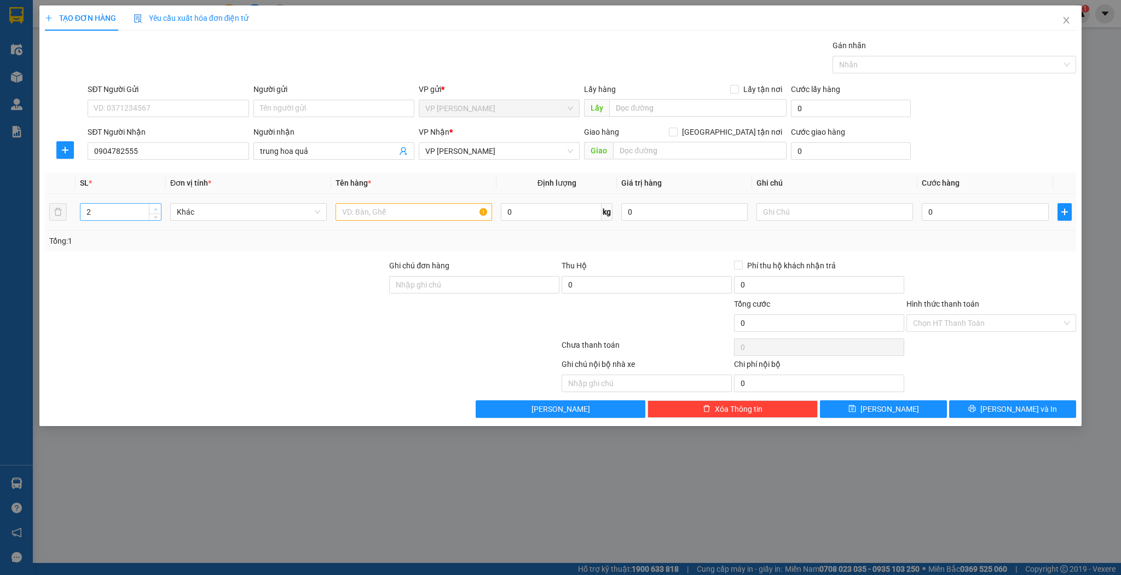
click at [152, 206] on span "up" at bounding box center [155, 209] width 7 height 7
click at [378, 211] on input "text" at bounding box center [414, 212] width 157 height 18
click at [913, 425] on div "TẠO ĐƠN HÀNG Yêu cầu xuất hóa đơn điện tử Transit Pickup Surcharge Ids Transit …" at bounding box center [560, 287] width 1121 height 575
click at [911, 416] on button "[PERSON_NAME]" at bounding box center [883, 409] width 127 height 18
click at [171, 141] on div "SĐT Người Nhận" at bounding box center [168, 134] width 161 height 16
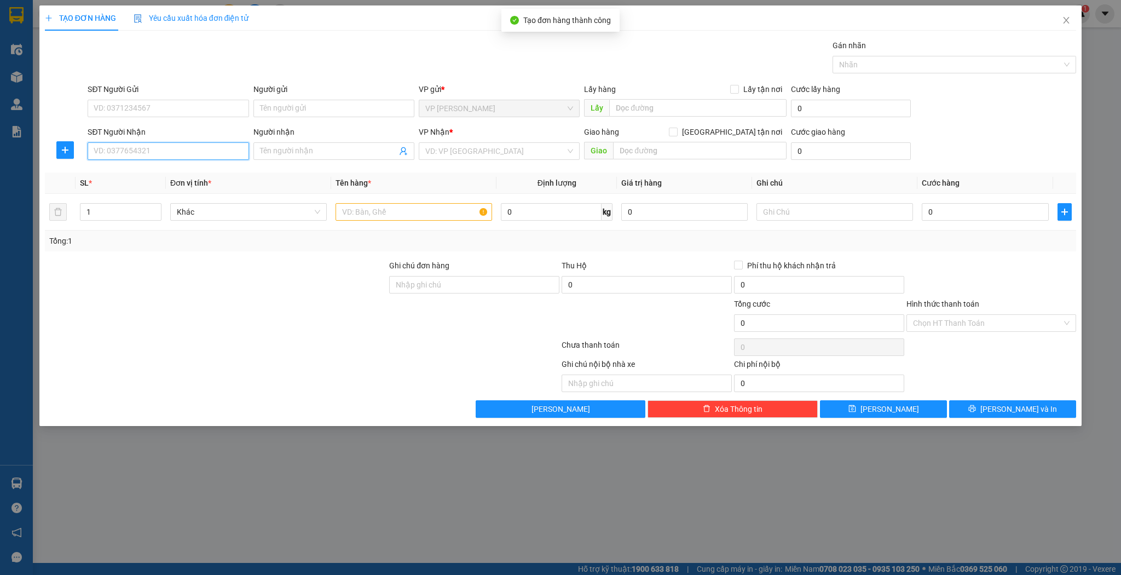
click at [167, 149] on input "SĐT Người Nhận" at bounding box center [168, 151] width 161 height 18
click at [184, 143] on input "SĐT Người Nhận" at bounding box center [168, 151] width 161 height 18
click at [185, 143] on input "SĐT Người Nhận" at bounding box center [168, 151] width 161 height 18
click at [155, 206] on span "up" at bounding box center [155, 209] width 7 height 7
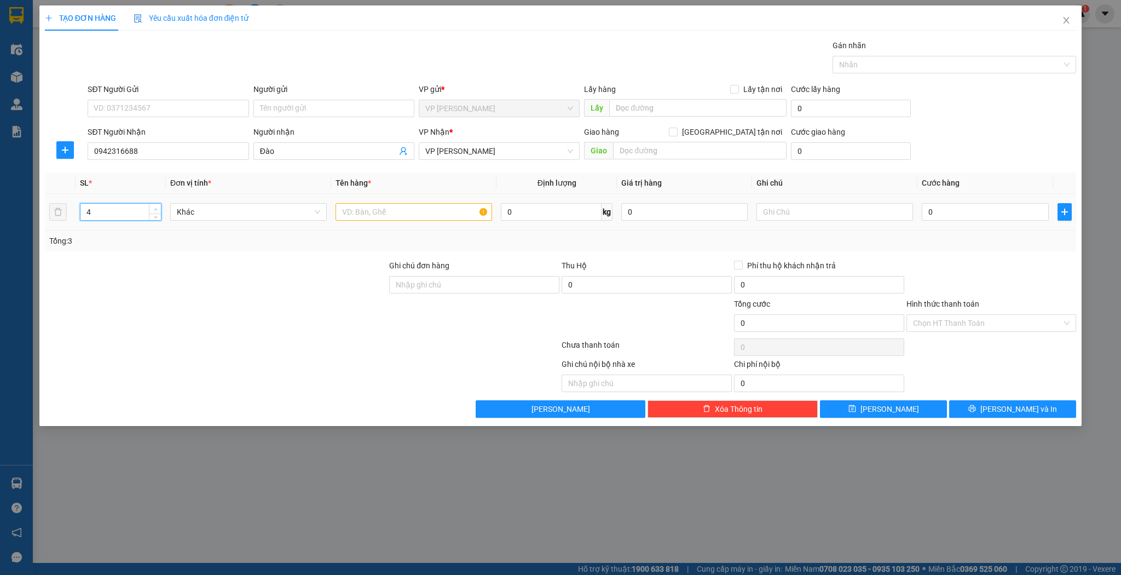
click at [155, 206] on span "up" at bounding box center [155, 209] width 7 height 7
click at [421, 215] on input "text" at bounding box center [414, 212] width 157 height 18
click at [856, 409] on icon "save" at bounding box center [852, 408] width 8 height 8
click at [133, 153] on input "SĐT Người Nhận" at bounding box center [168, 151] width 161 height 18
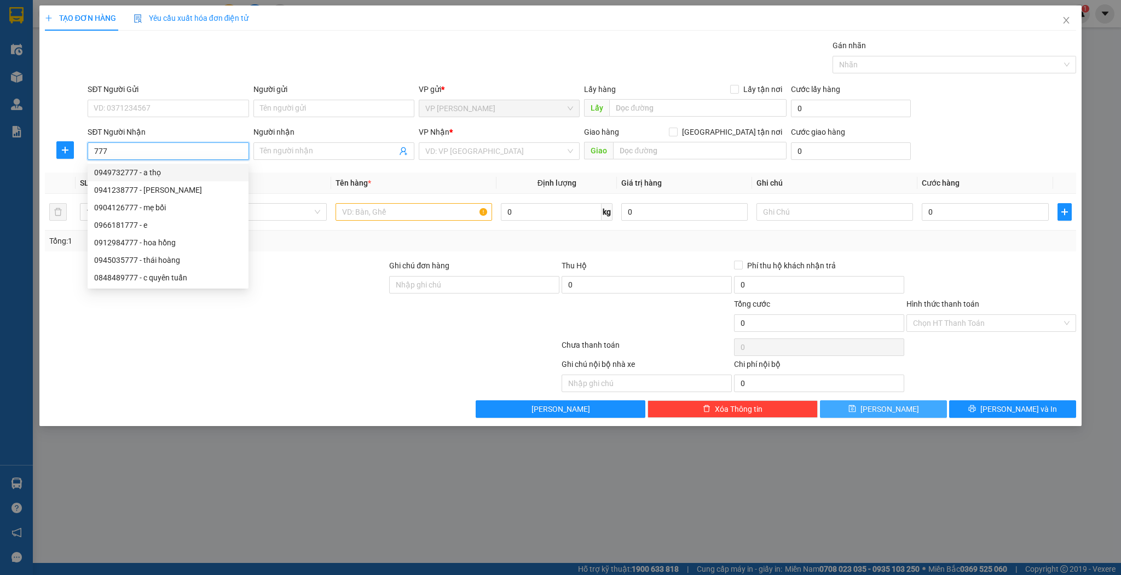
click at [91, 149] on input "777" at bounding box center [168, 151] width 161 height 18
click at [99, 152] on input "2777" at bounding box center [168, 151] width 161 height 18
click at [282, 151] on input "Người nhận" at bounding box center [328, 151] width 137 height 12
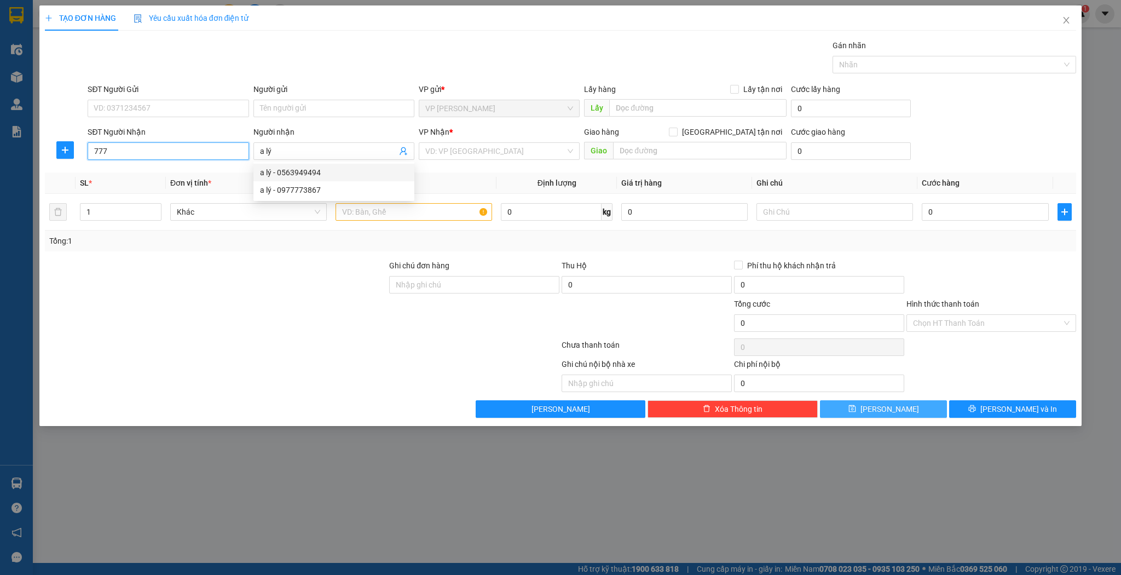
click at [199, 146] on input "777" at bounding box center [168, 151] width 161 height 18
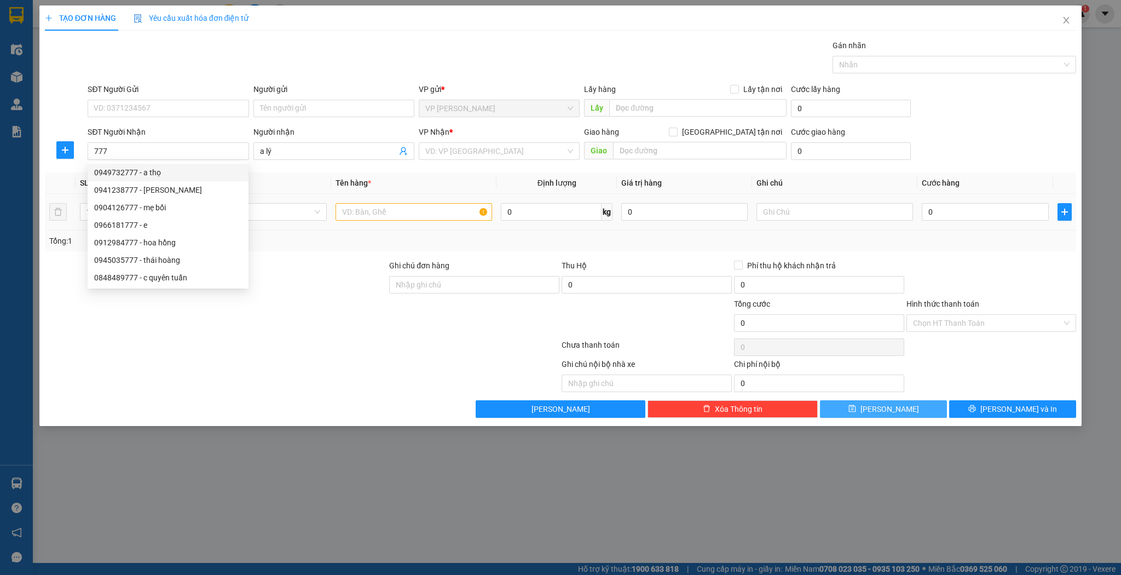
drag, startPoint x: 444, startPoint y: 229, endPoint x: 433, endPoint y: 219, distance: 14.7
click at [443, 229] on td at bounding box center [413, 212] width 165 height 37
click at [433, 219] on input "text" at bounding box center [414, 212] width 157 height 18
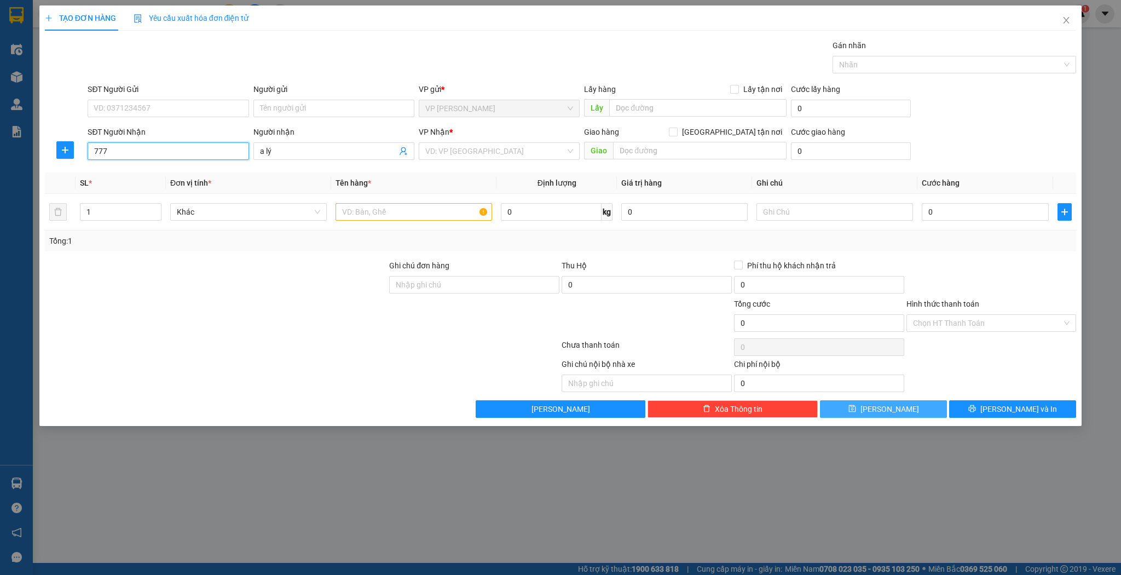
click at [155, 154] on input "777" at bounding box center [168, 151] width 161 height 18
click at [155, 198] on div "0976534777 - anh lý" at bounding box center [168, 190] width 161 height 18
click at [448, 206] on input "text" at bounding box center [414, 212] width 157 height 18
drag, startPoint x: 944, startPoint y: 222, endPoint x: 955, endPoint y: 211, distance: 15.5
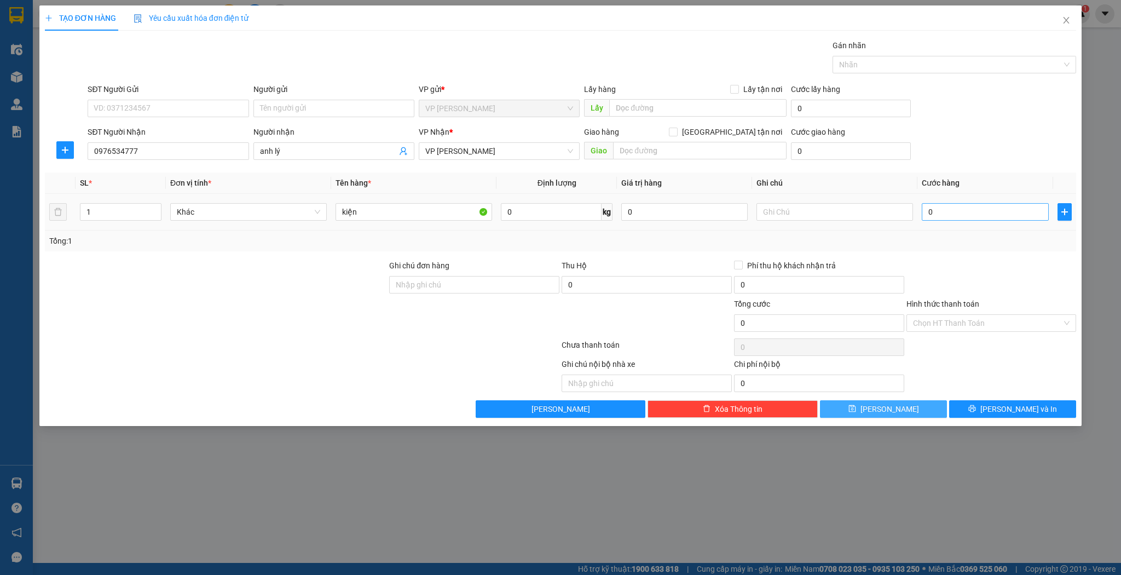
click at [944, 222] on div "0" at bounding box center [985, 212] width 126 height 22
click at [955, 211] on input "0" at bounding box center [985, 212] width 126 height 18
click at [912, 337] on div "Chọn HT Thanh Toán" at bounding box center [991, 347] width 172 height 22
click at [924, 326] on input "Hình thức thanh toán" at bounding box center [987, 323] width 149 height 16
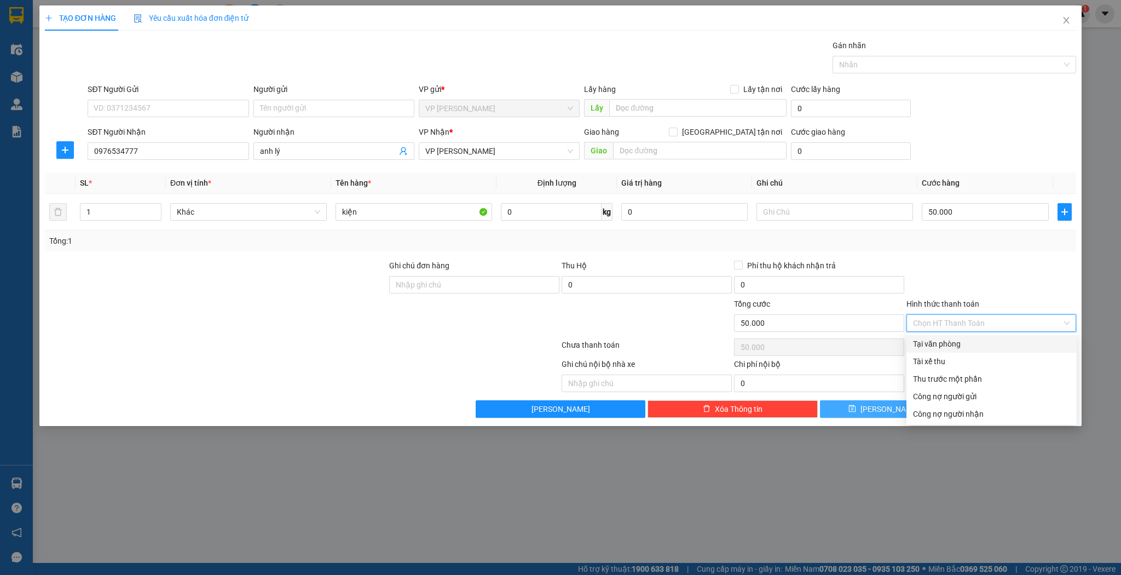
click at [924, 348] on div "Tại văn phòng" at bounding box center [991, 344] width 157 height 12
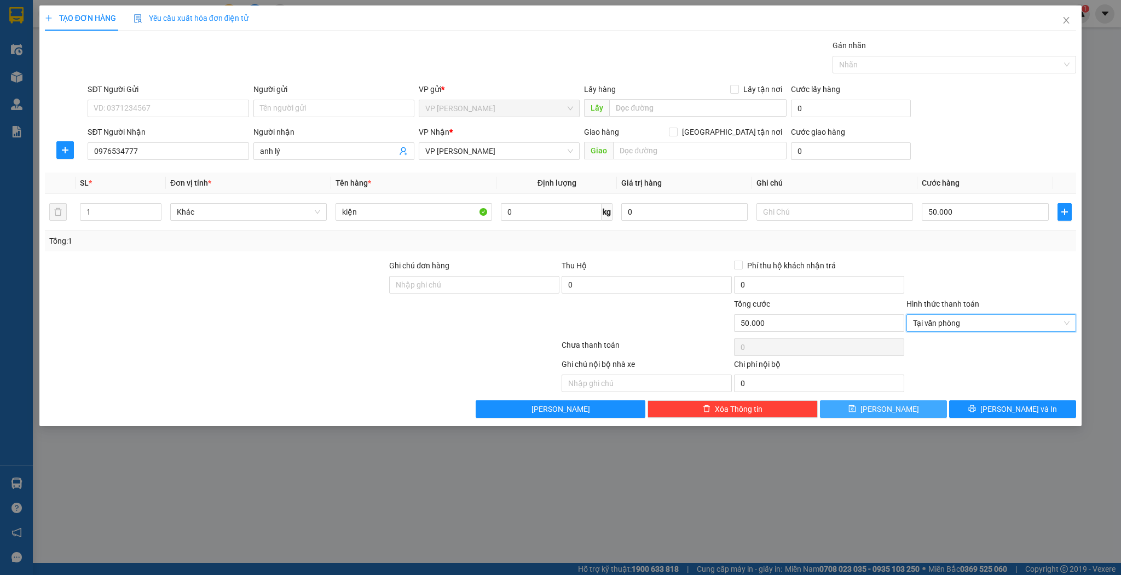
drag, startPoint x: 875, startPoint y: 396, endPoint x: 870, endPoint y: 404, distance: 9.9
click at [875, 396] on div "Transit Pickup Surcharge Ids Transit Deliver Surcharge Ids Transit Deliver Surc…" at bounding box center [561, 228] width 1032 height 378
click at [870, 405] on button "[PERSON_NAME]" at bounding box center [883, 409] width 127 height 18
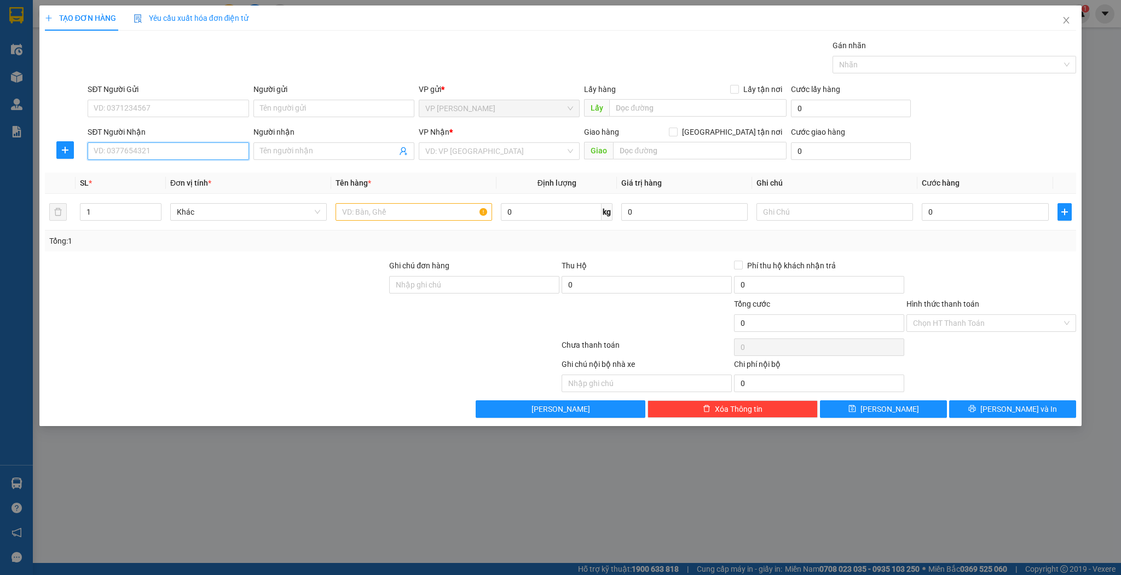
click at [157, 151] on input "SĐT Người Nhận" at bounding box center [168, 151] width 161 height 18
click at [165, 169] on div "0976805755 - [PERSON_NAME]" at bounding box center [168, 172] width 148 height 12
click at [386, 217] on input "text" at bounding box center [414, 212] width 157 height 18
click at [956, 202] on div "0" at bounding box center [985, 212] width 126 height 22
click at [955, 208] on input "0" at bounding box center [985, 212] width 126 height 18
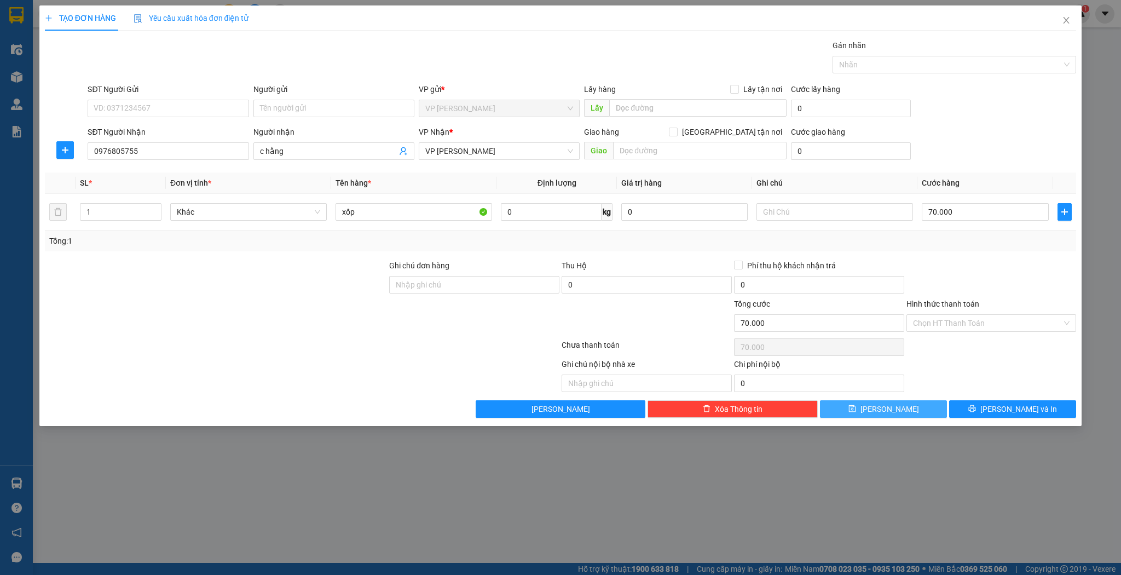
click at [903, 406] on button "[PERSON_NAME]" at bounding box center [883, 409] width 127 height 18
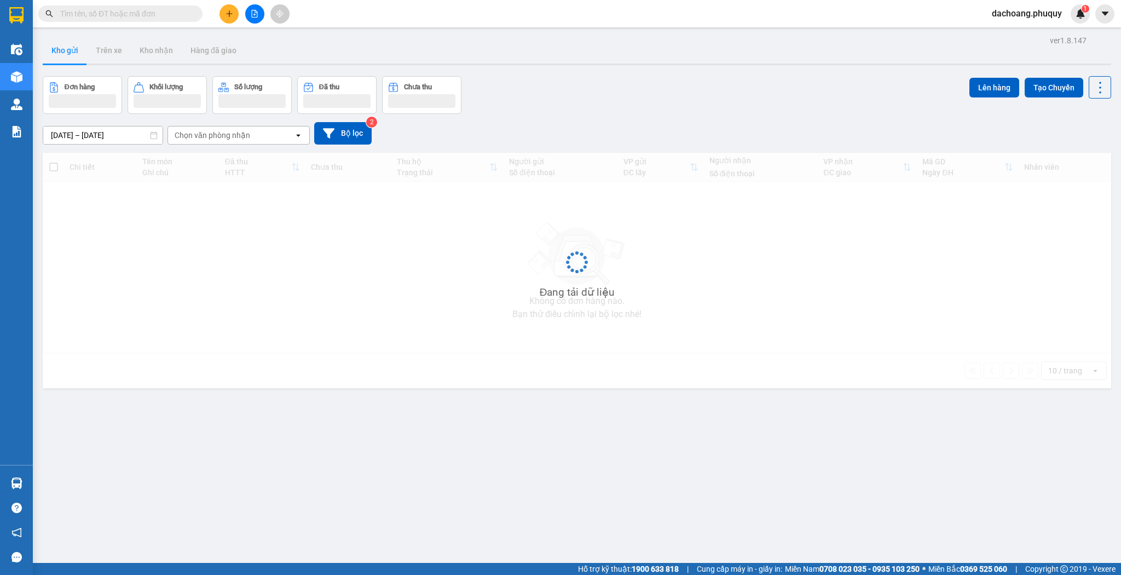
click at [123, 9] on input "text" at bounding box center [124, 14] width 129 height 12
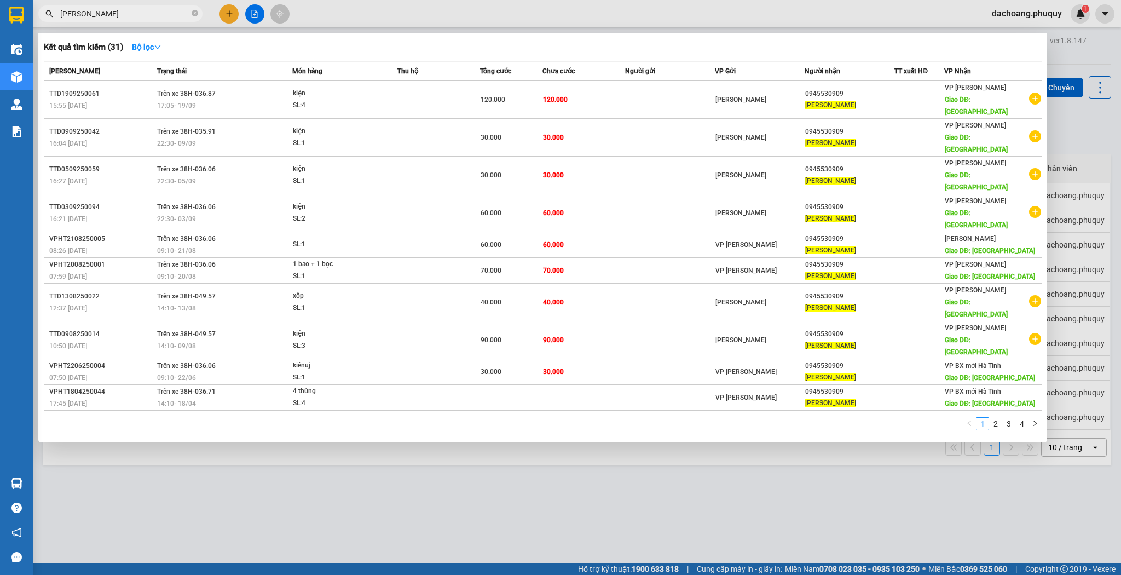
type input "[PERSON_NAME]"
